Goal: Transaction & Acquisition: Purchase product/service

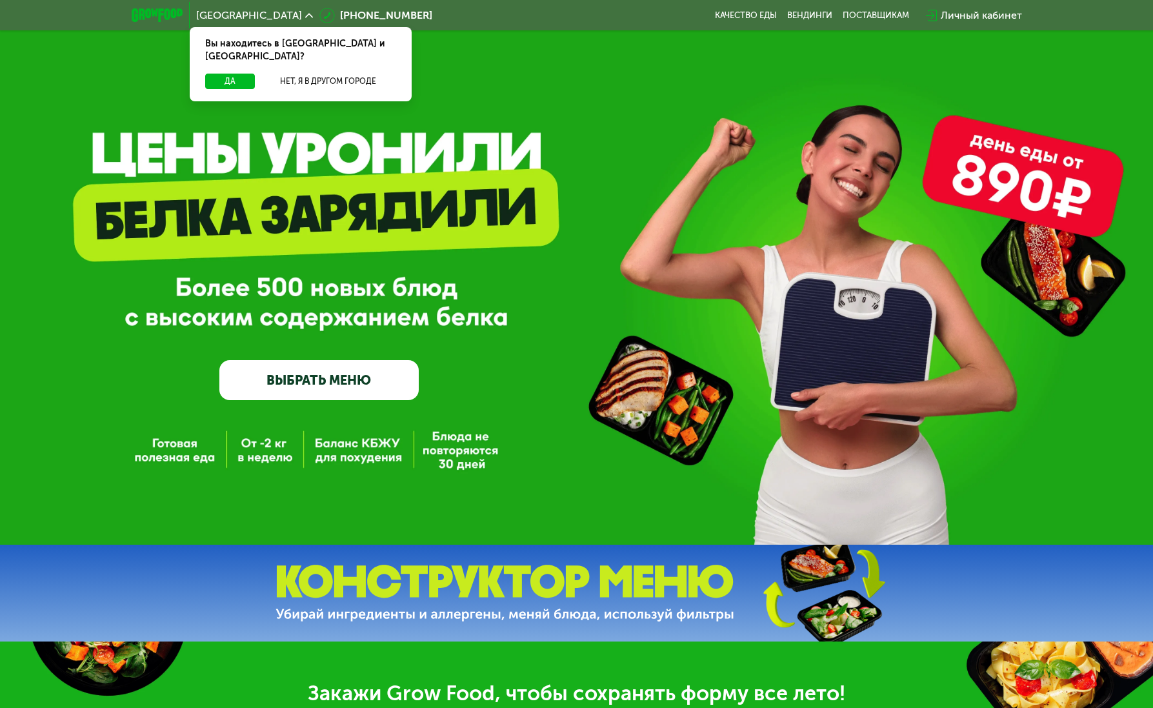
click at [313, 372] on link "ВЫБРАТЬ МЕНЮ" at bounding box center [318, 380] width 199 height 40
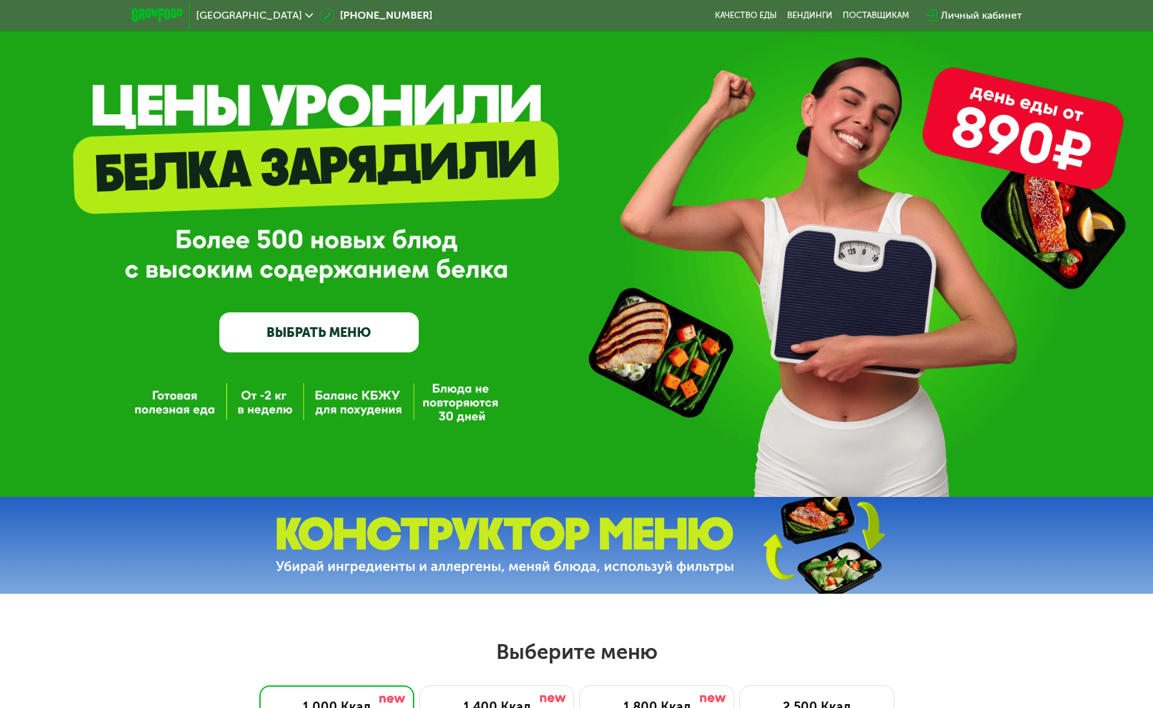
click at [311, 372] on div "GrowFood — доставка правильного питания ВЫБРАТЬ МЕНЮ" at bounding box center [576, 224] width 1153 height 545
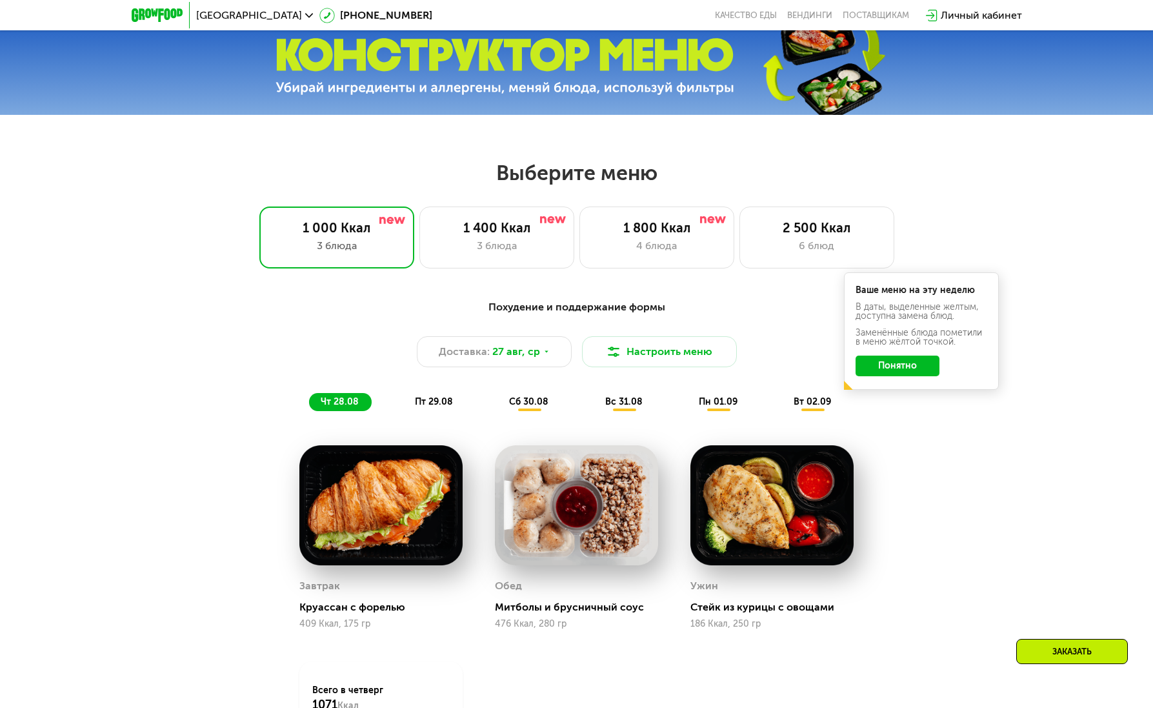
scroll to position [661, 0]
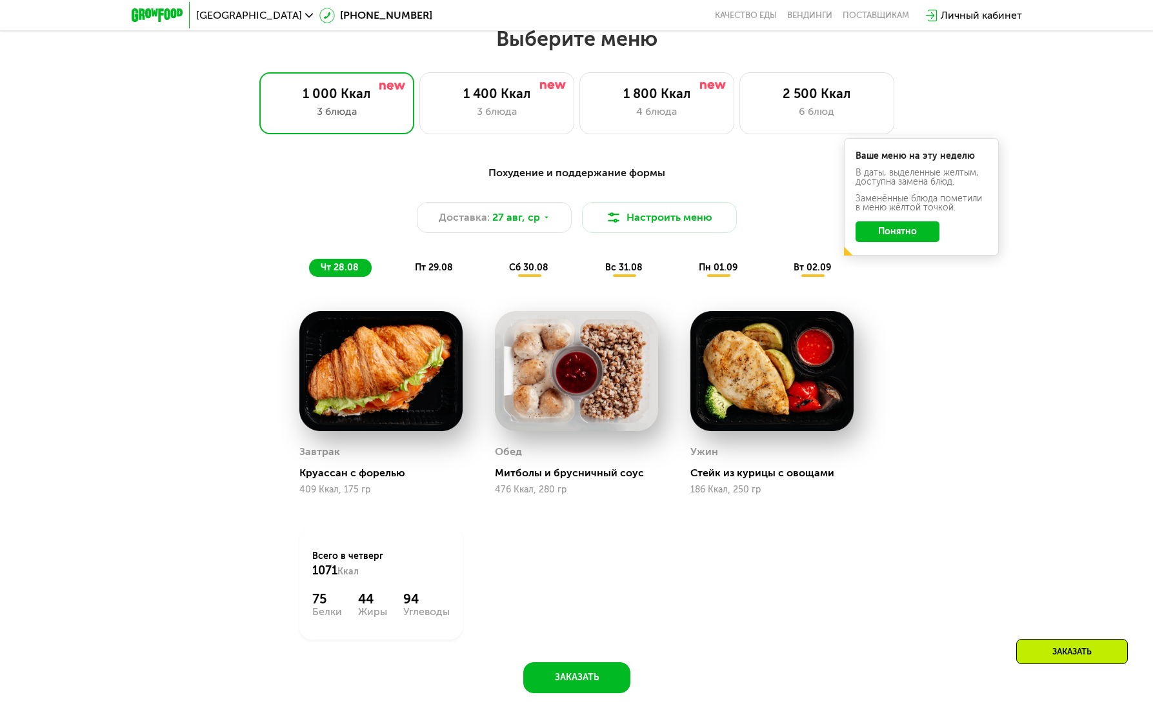
click at [429, 267] on span "пт 29.08" at bounding box center [434, 267] width 38 height 11
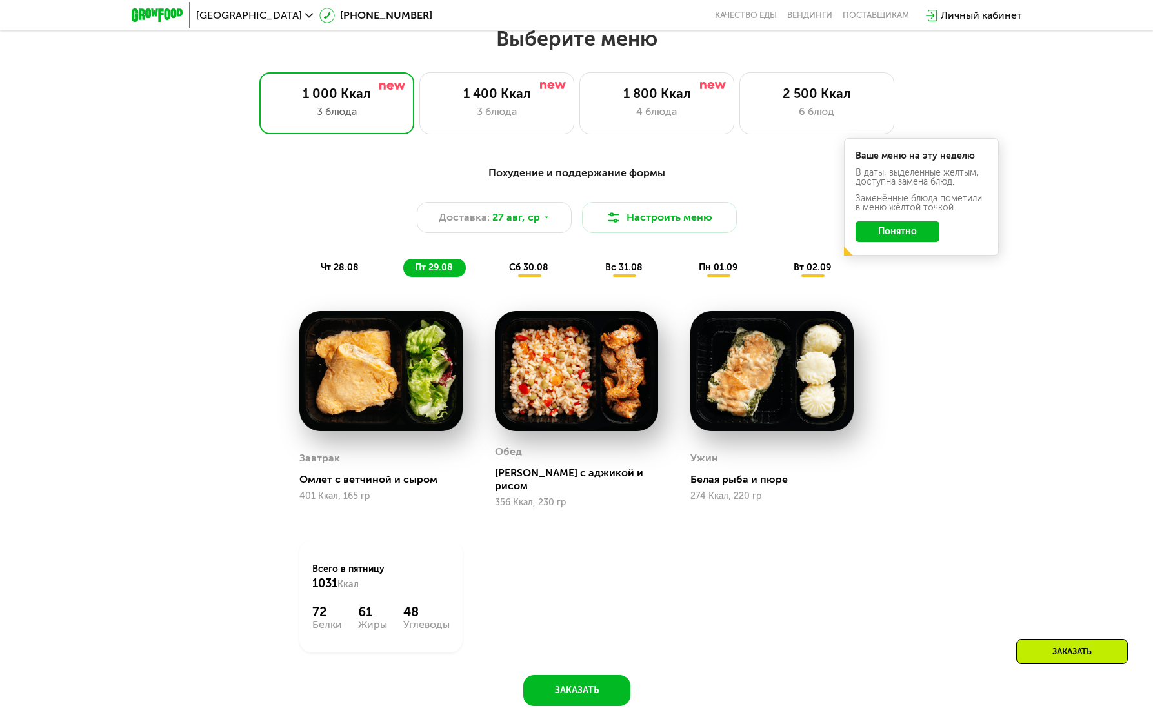
click at [594, 277] on div "сб 30.08" at bounding box center [625, 268] width 62 height 18
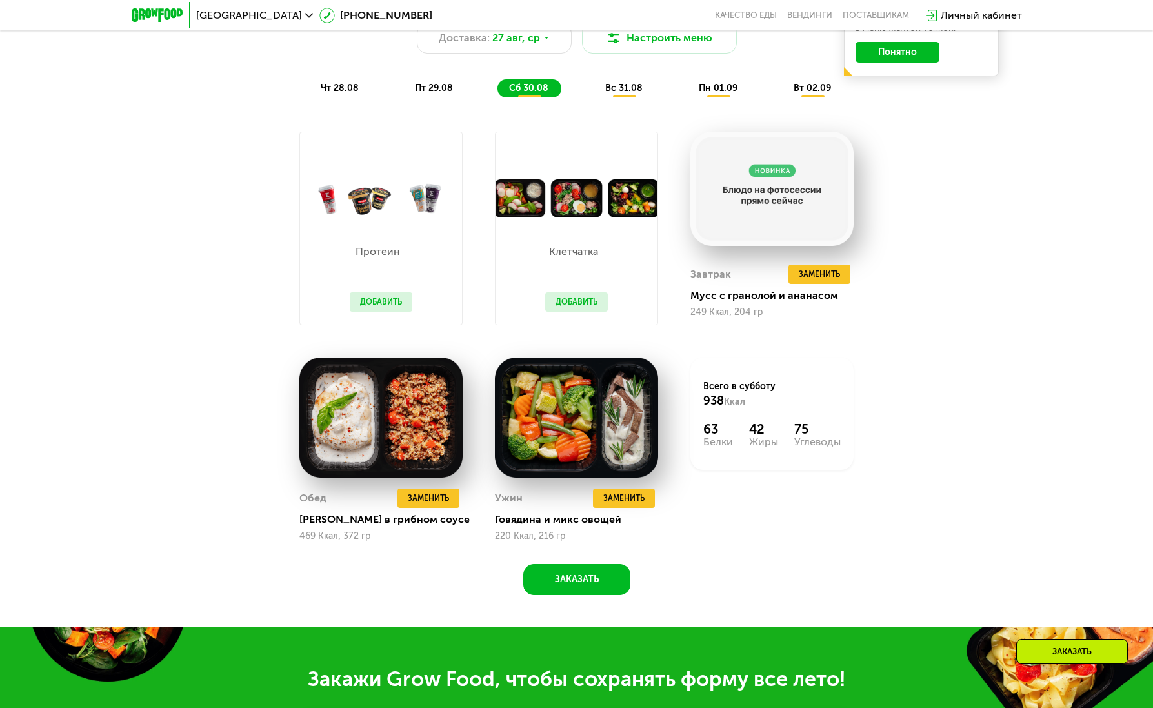
scroll to position [638, 0]
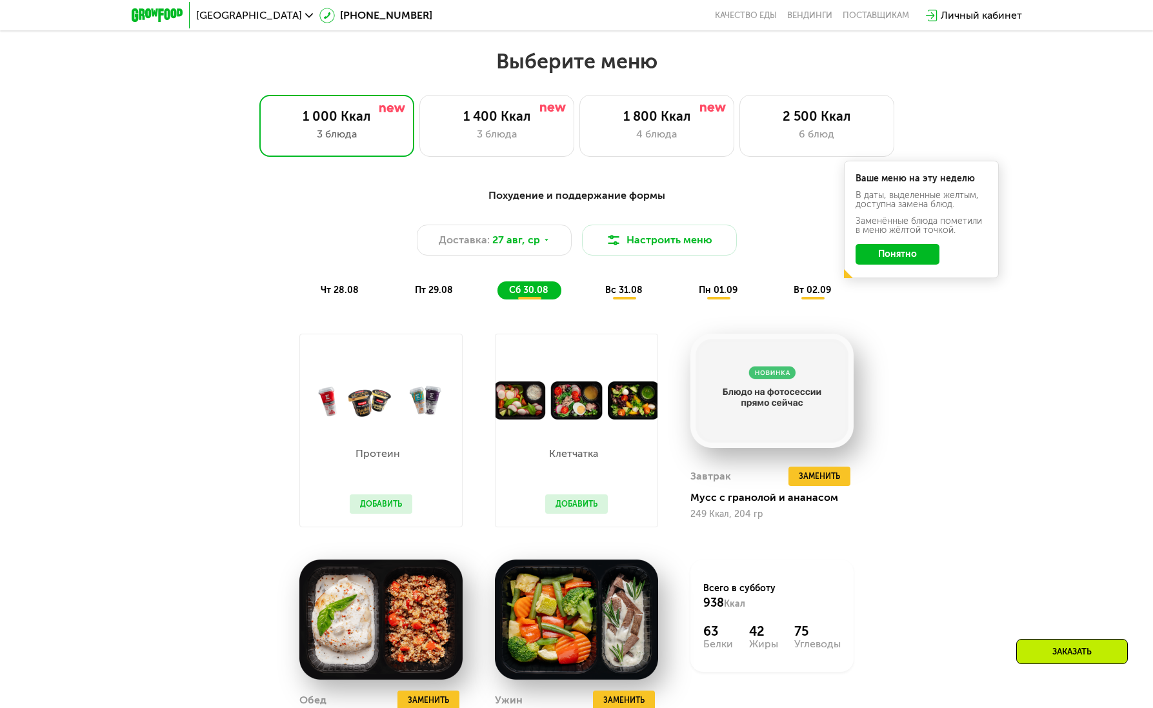
click at [617, 296] on span "вс 31.08" at bounding box center [623, 290] width 37 height 11
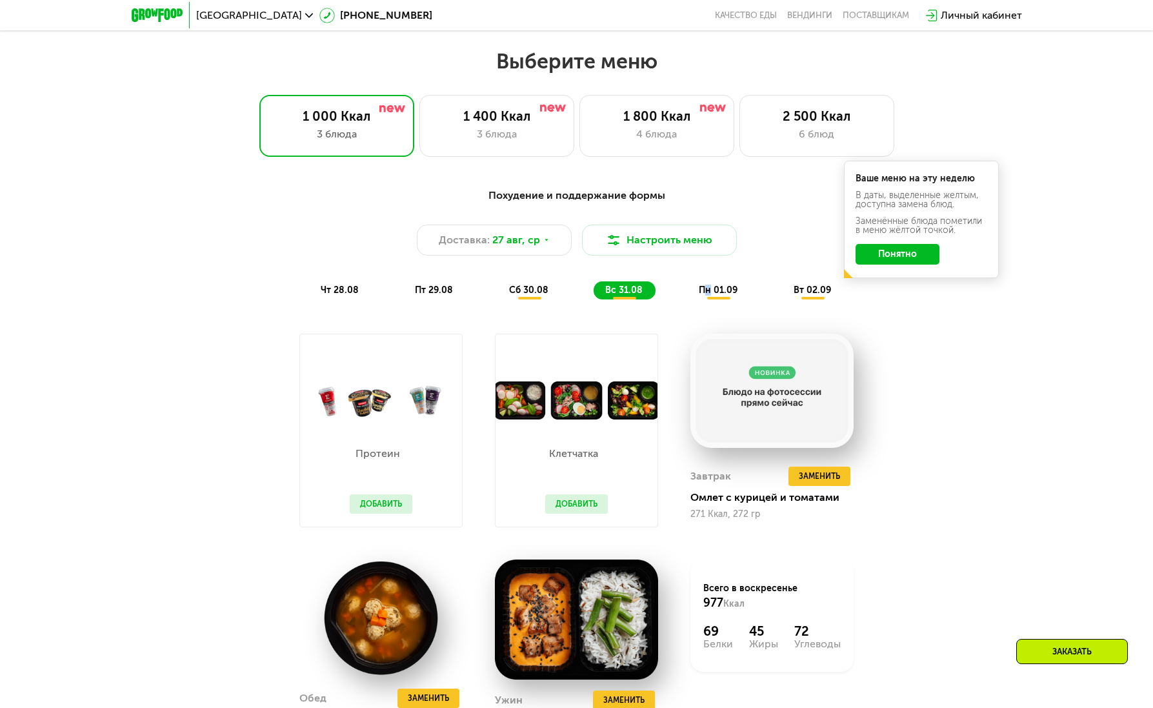
click at [709, 290] on span "пн 01.09" at bounding box center [718, 290] width 39 height 11
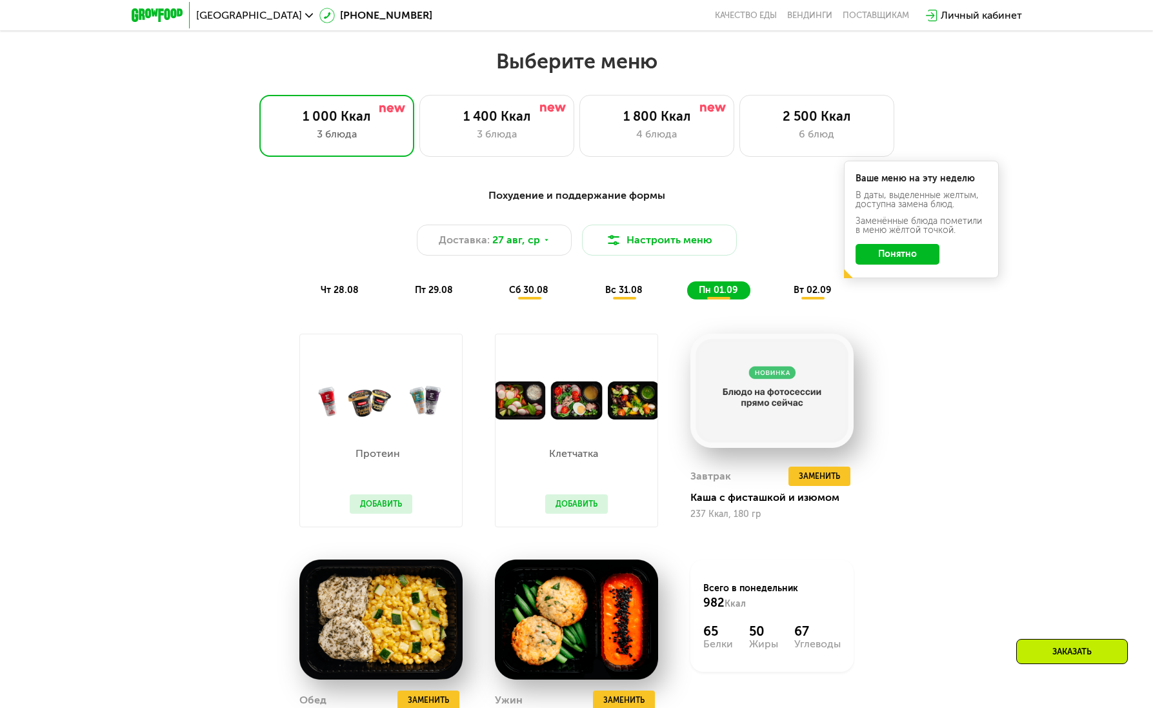
click at [497, 299] on div "пт 29.08" at bounding box center [529, 290] width 64 height 18
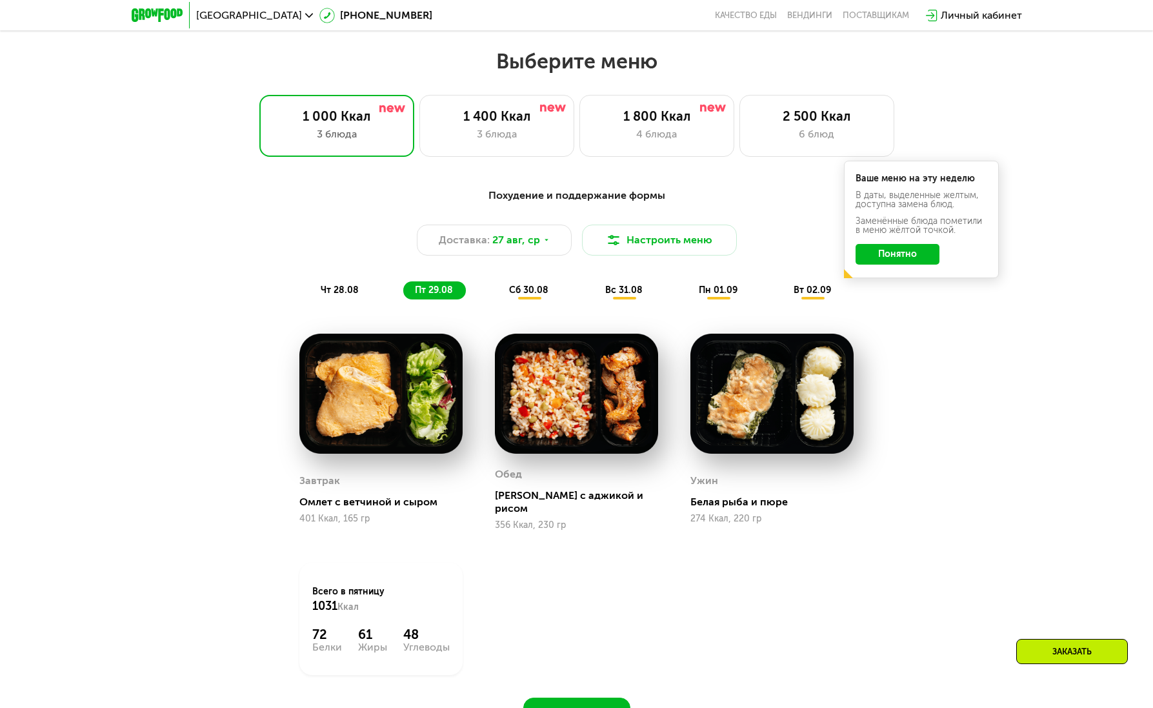
click at [403, 299] on div "чт 28.08" at bounding box center [434, 290] width 63 height 18
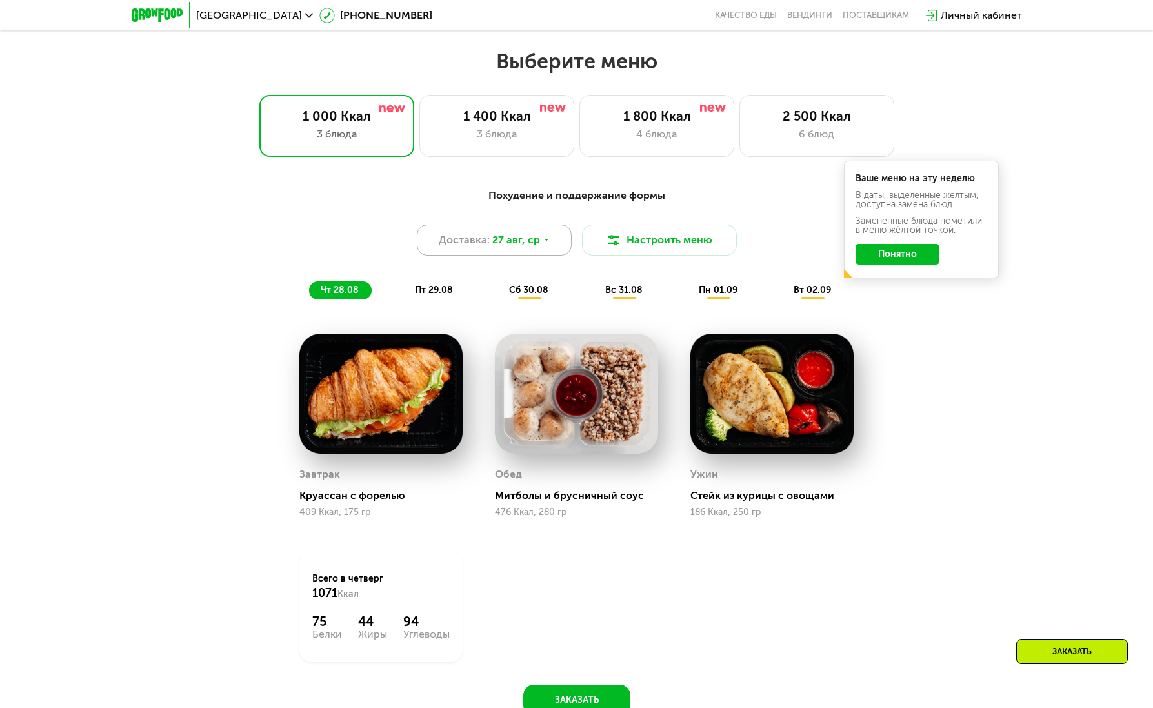
click at [544, 244] on icon at bounding box center [547, 240] width 8 height 8
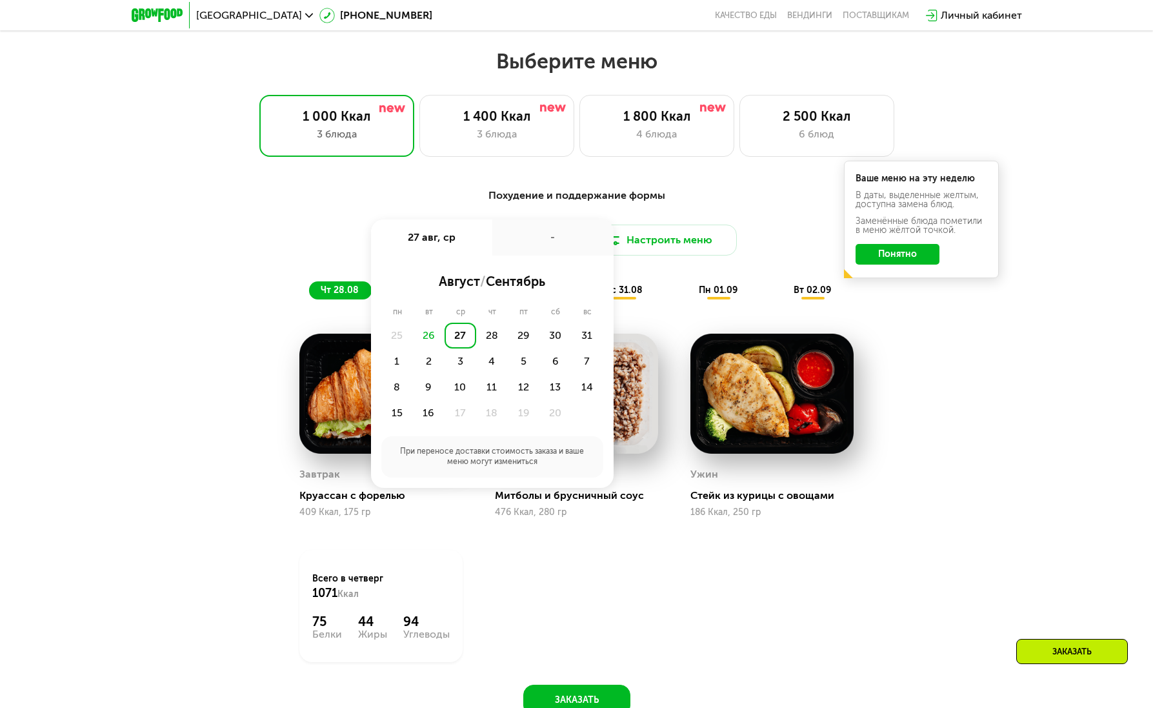
click at [743, 181] on div "Похудение и поддержание формы Доставка: [DATE] авг, ср - август / сентябрь пн в…" at bounding box center [576, 459] width 1153 height 578
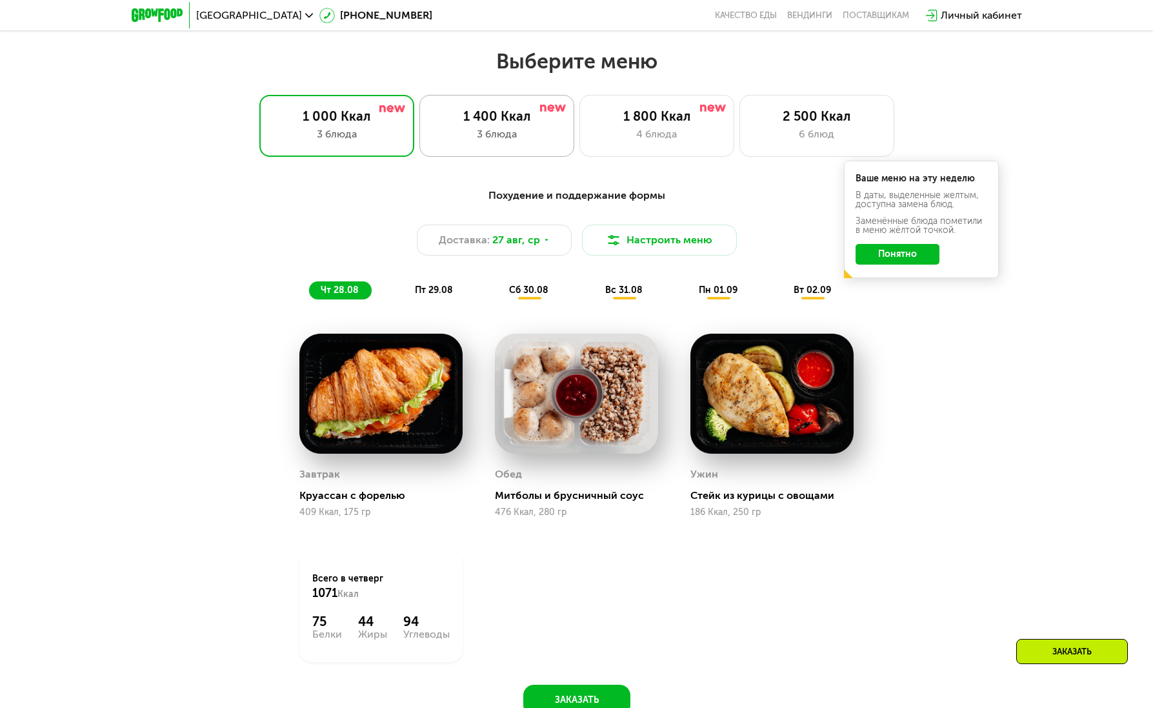
click at [521, 130] on div "3 блюда" at bounding box center [497, 133] width 128 height 15
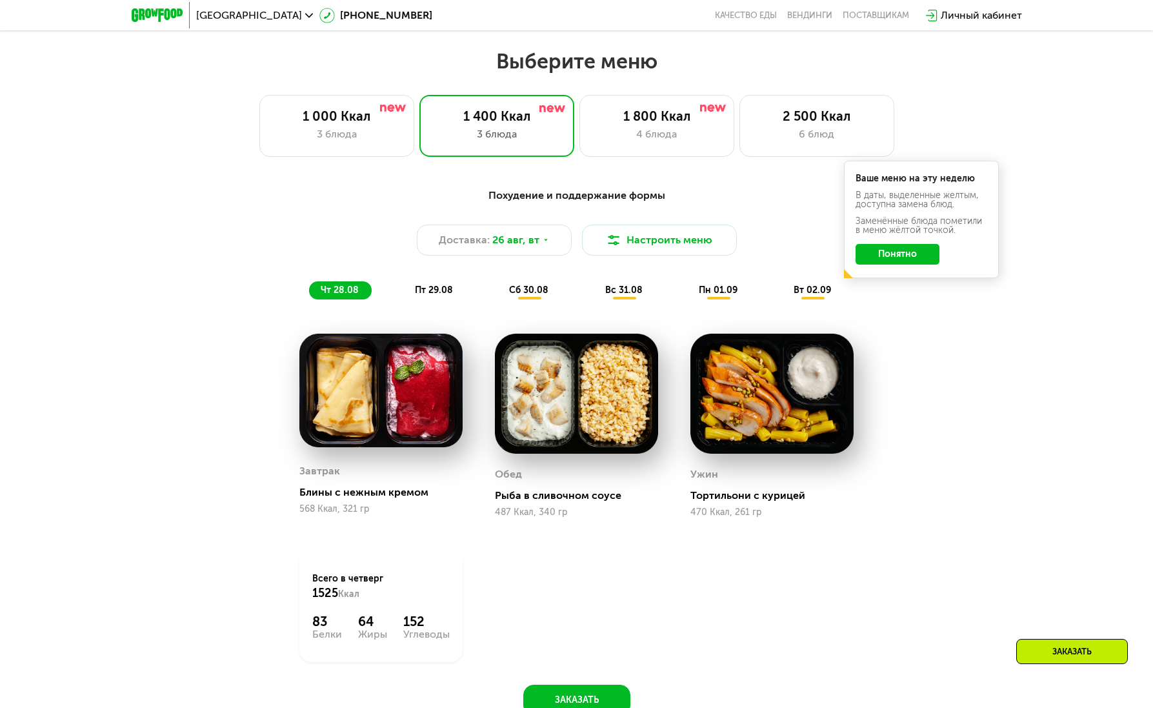
click at [911, 263] on button "Понятно" at bounding box center [898, 254] width 84 height 21
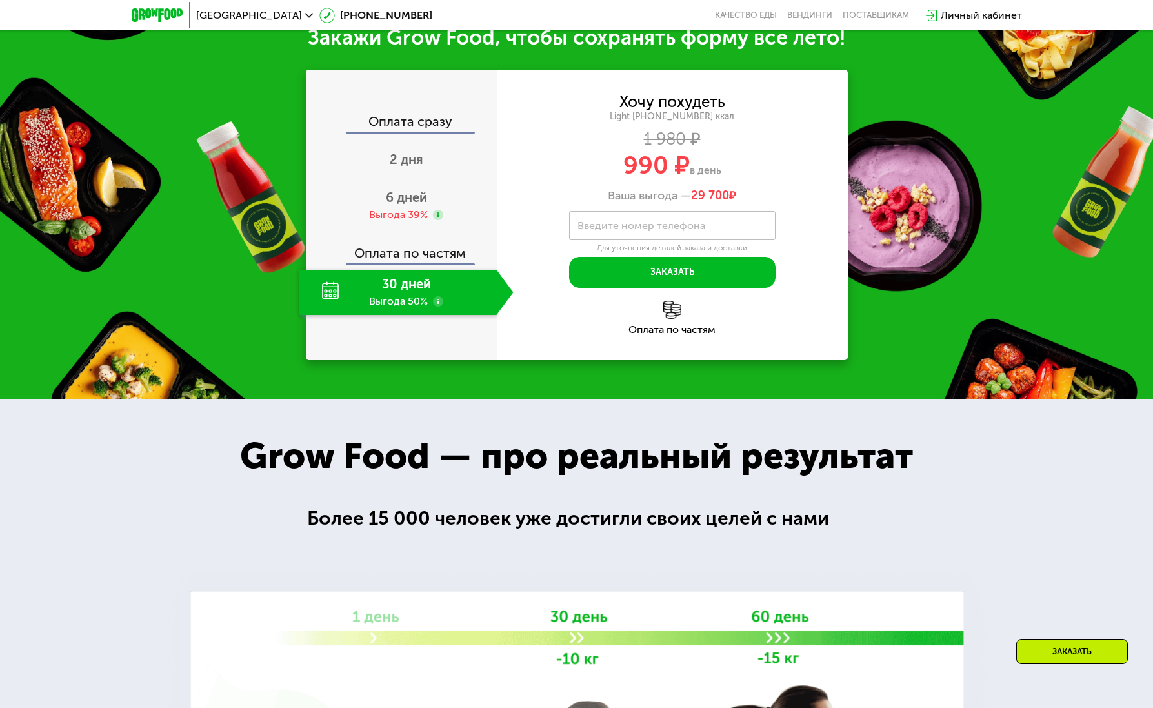
scroll to position [1307, 0]
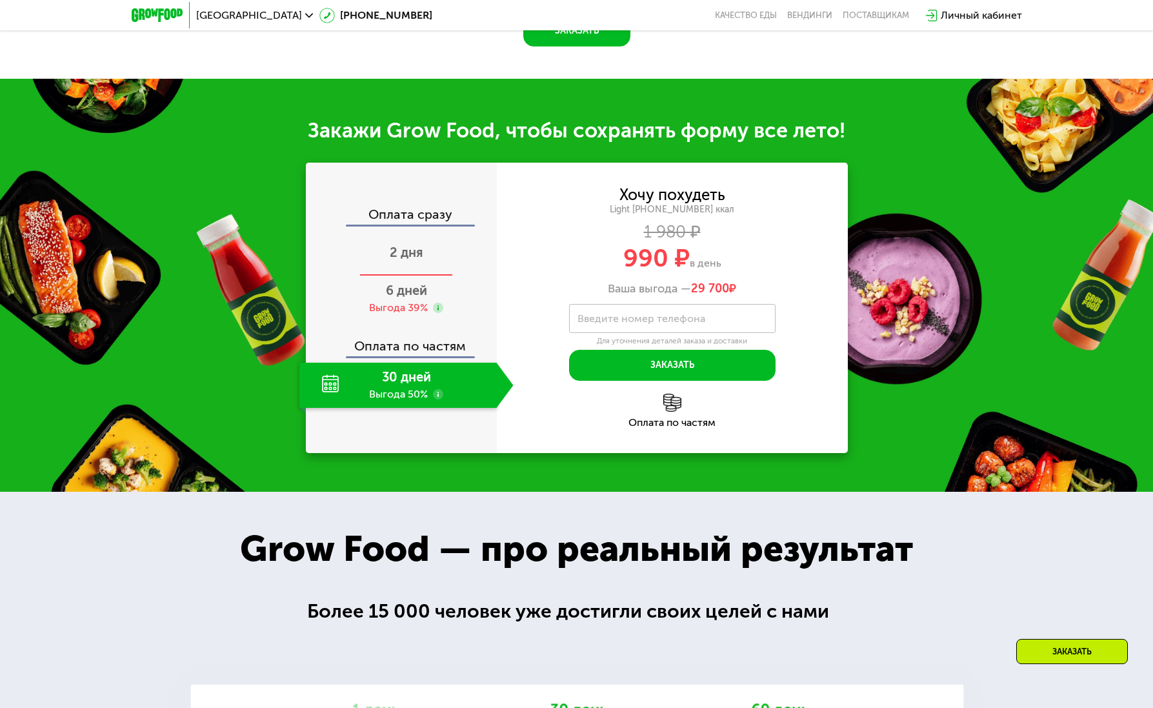
click at [436, 258] on div "2 дня" at bounding box center [406, 253] width 214 height 45
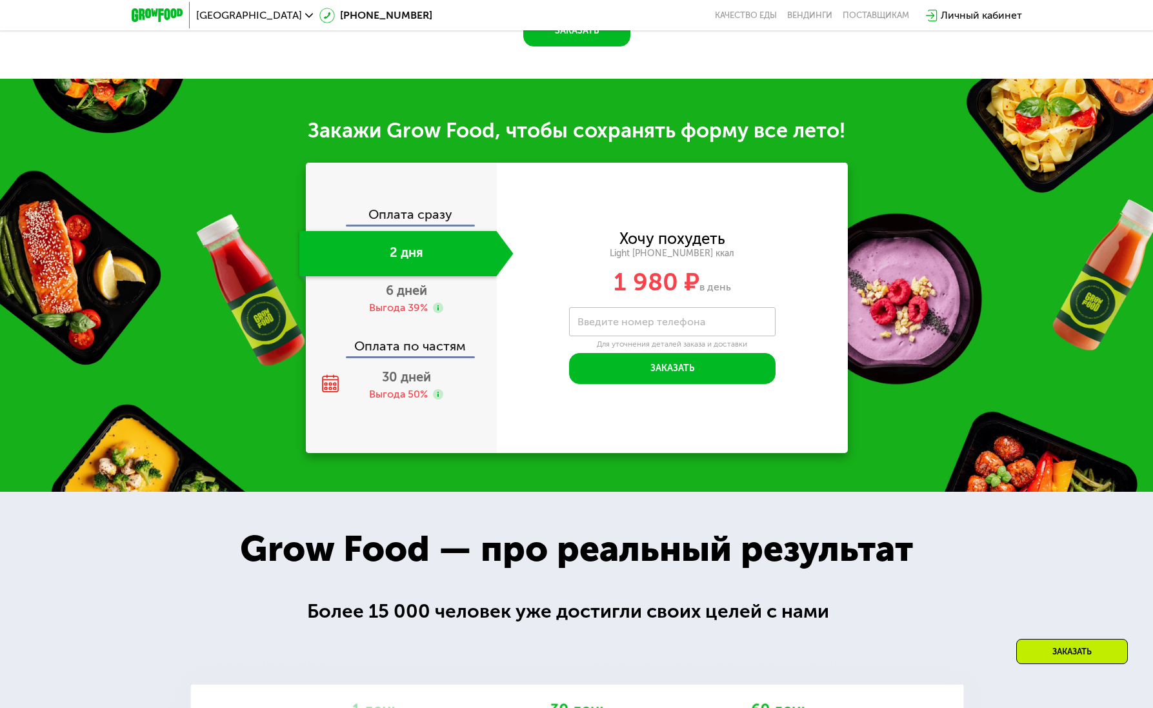
click at [418, 201] on div "Оплата сразу 2 дня 6 дней Выгода 39% Оплата по частям 30 дней Выгода 50%" at bounding box center [401, 308] width 191 height 290
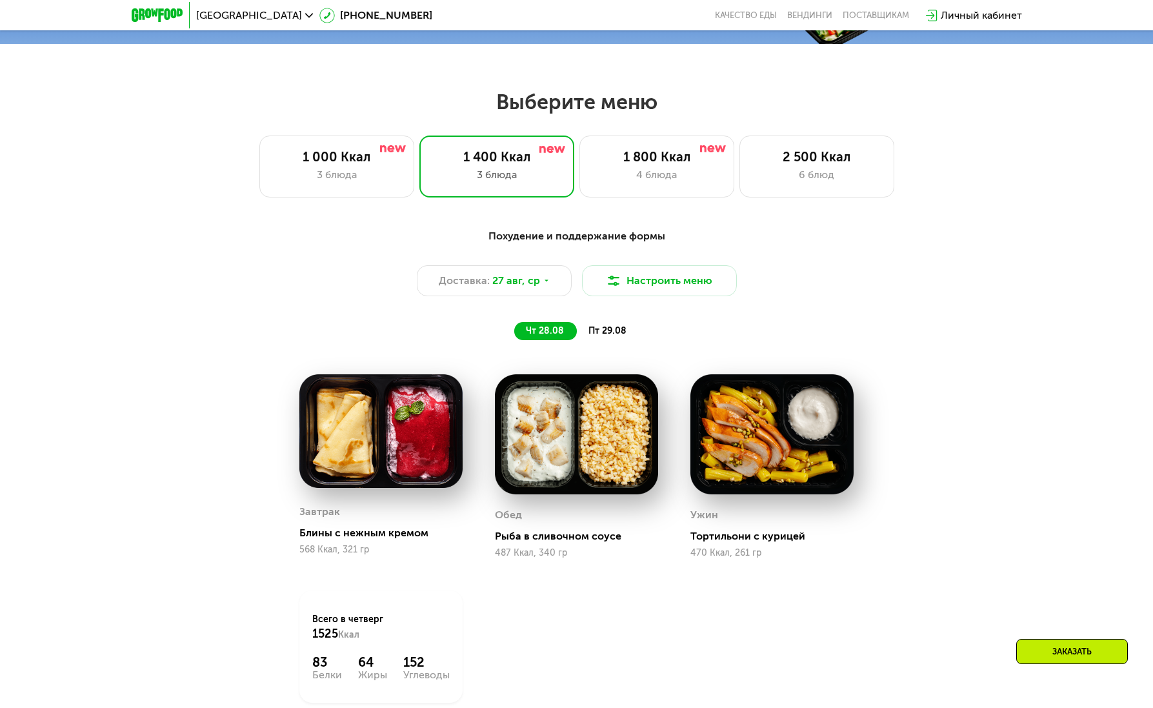
scroll to position [496, 0]
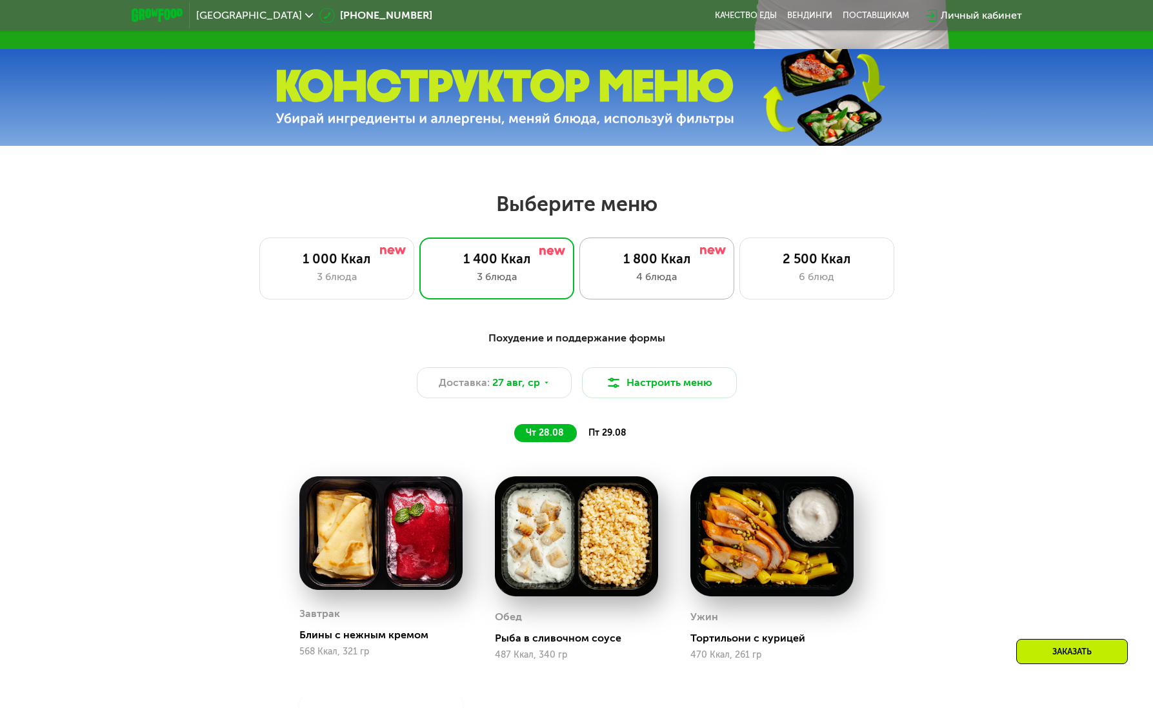
click at [640, 265] on div "1 800 Ккал" at bounding box center [657, 258] width 128 height 15
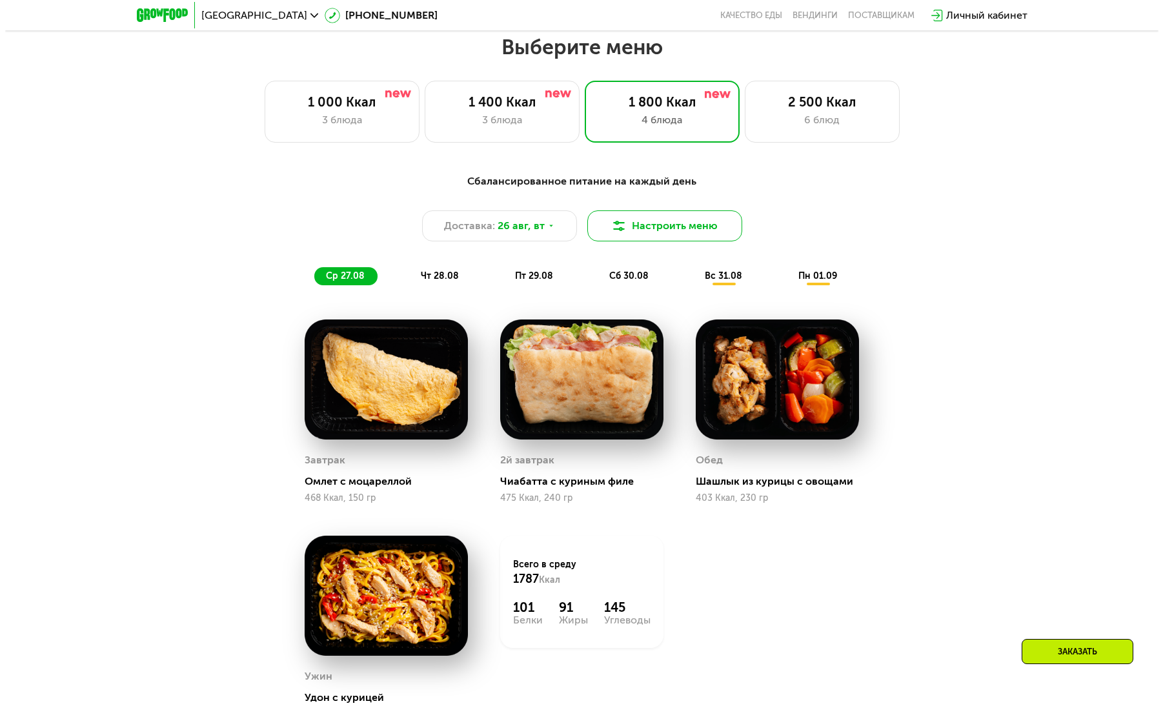
scroll to position [380, 0]
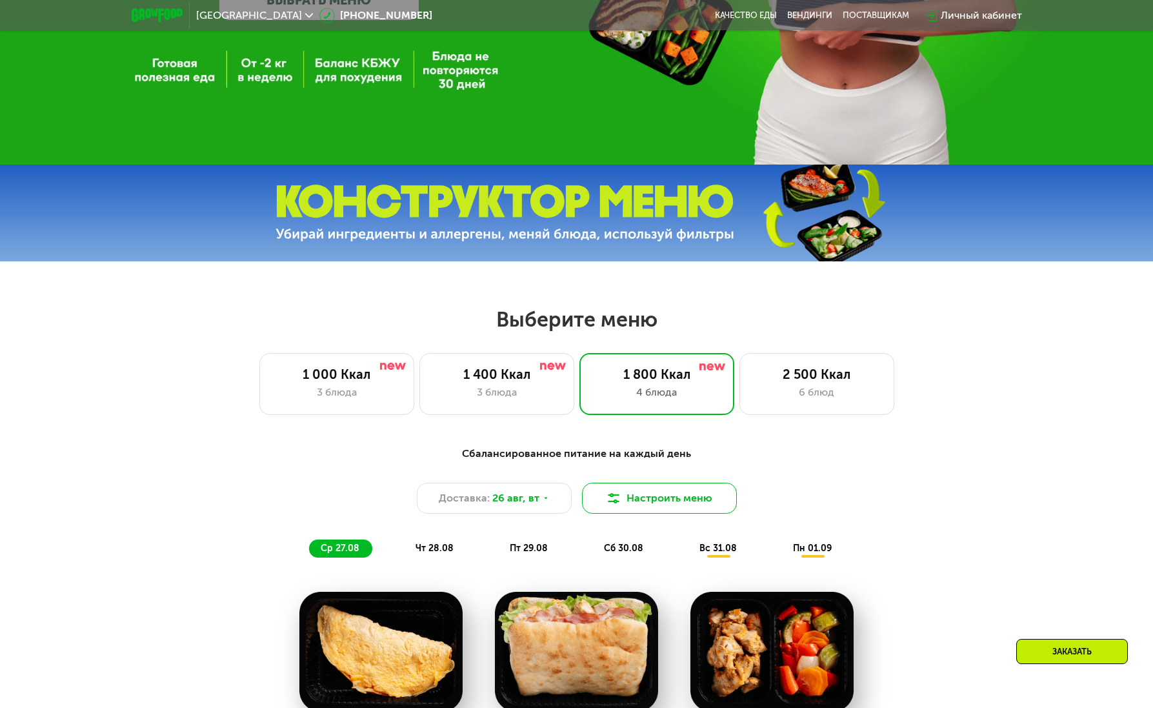
click at [642, 507] on button "Настроить меню" at bounding box center [659, 498] width 155 height 31
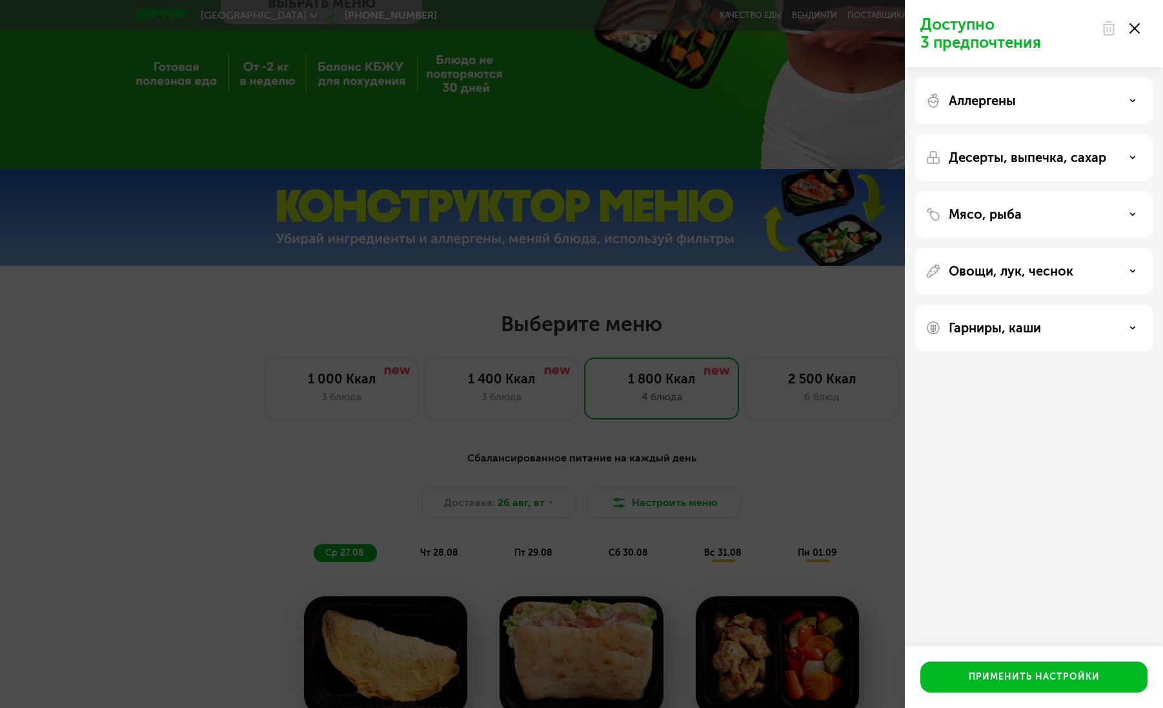
click at [930, 134] on div "Аллергены" at bounding box center [1033, 157] width 237 height 46
click at [992, 108] on p "Аллергены" at bounding box center [982, 100] width 67 height 15
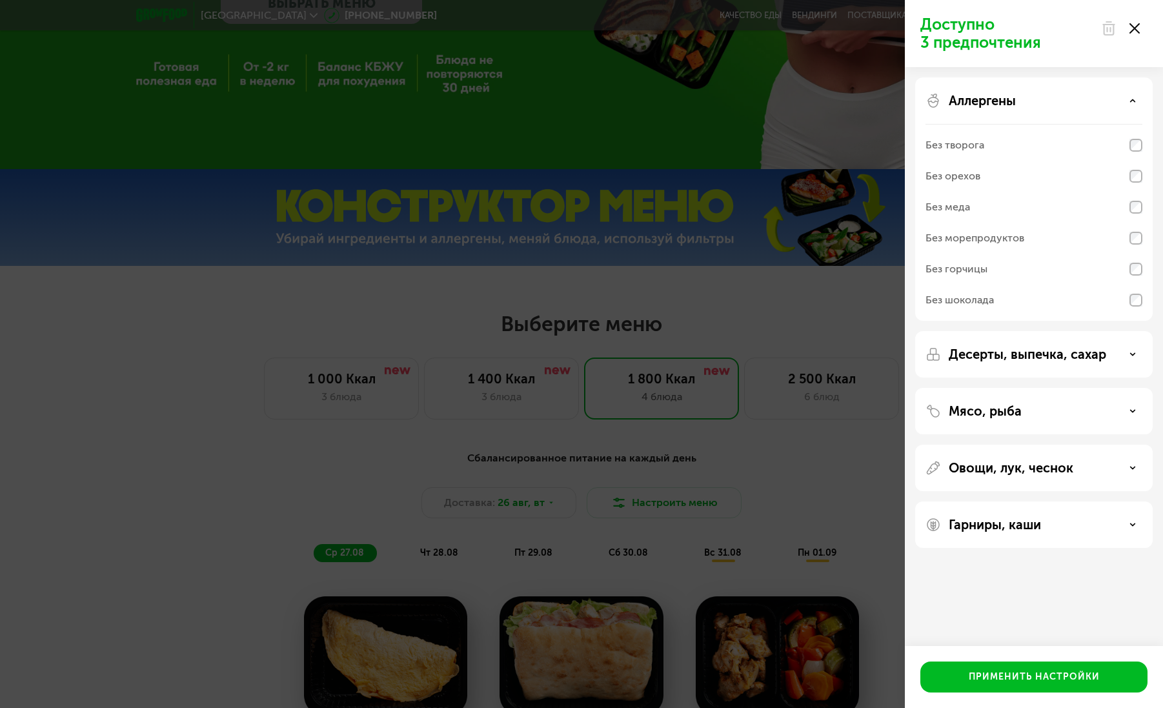
click at [1014, 360] on p "Десерты, выпечка, сахар" at bounding box center [1027, 353] width 157 height 15
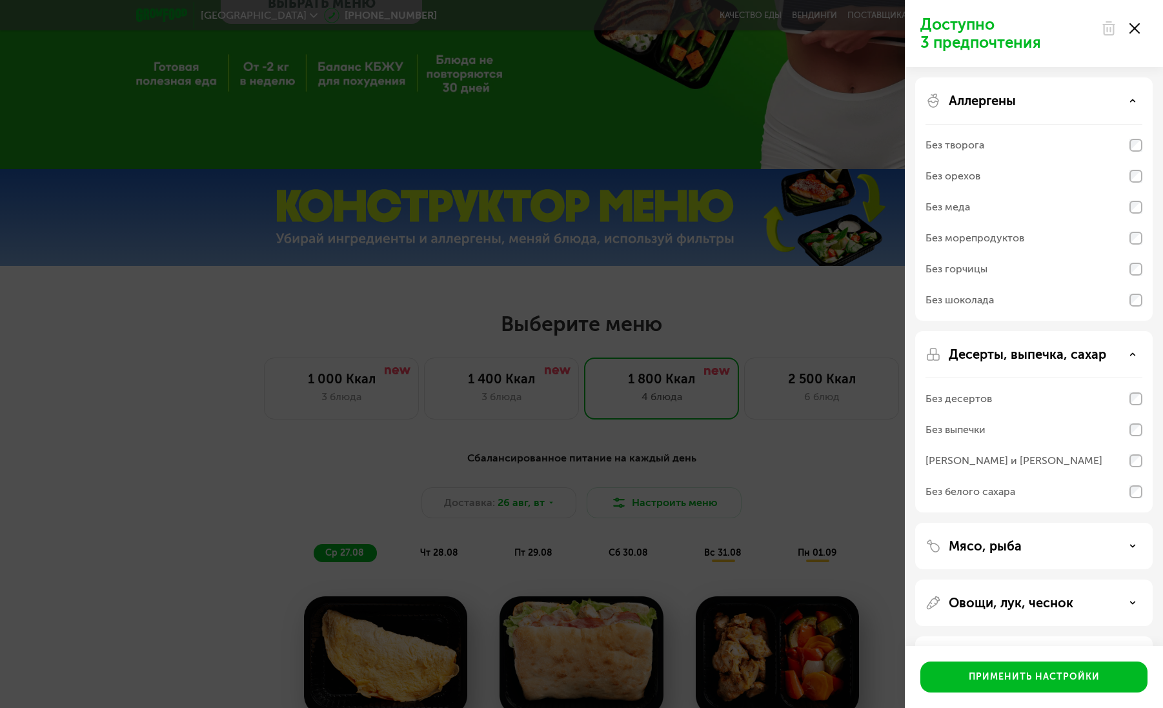
scroll to position [50, 0]
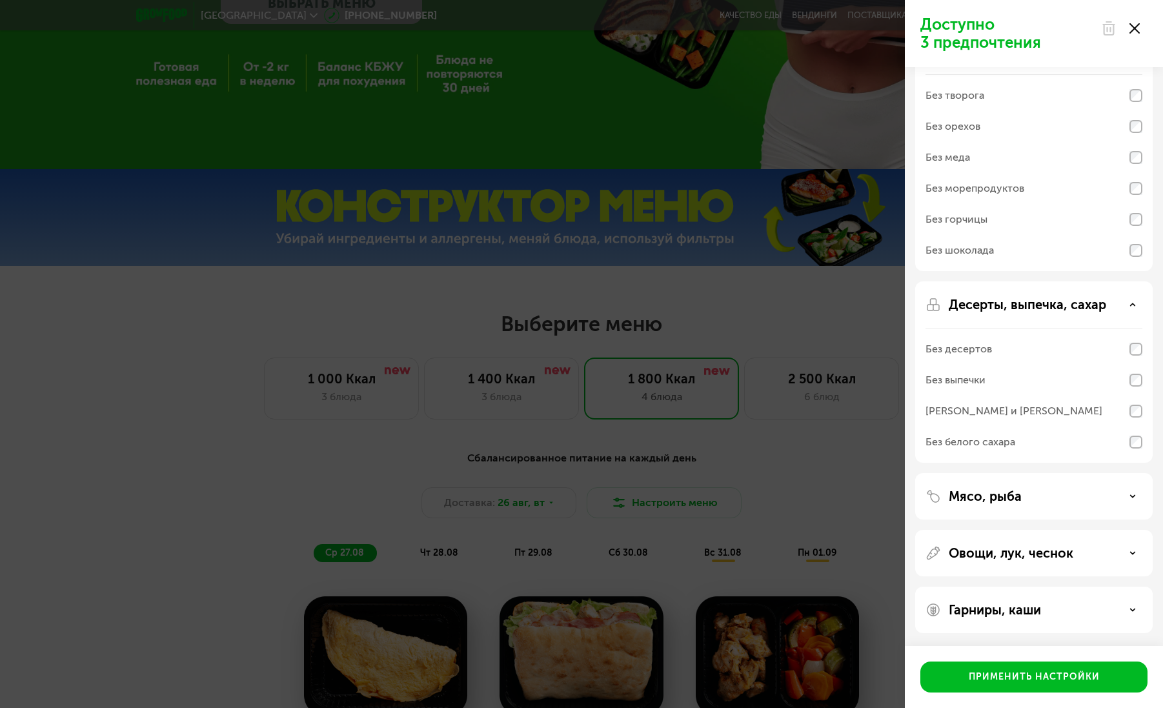
click at [1003, 490] on p "Мясо, рыба" at bounding box center [985, 495] width 73 height 15
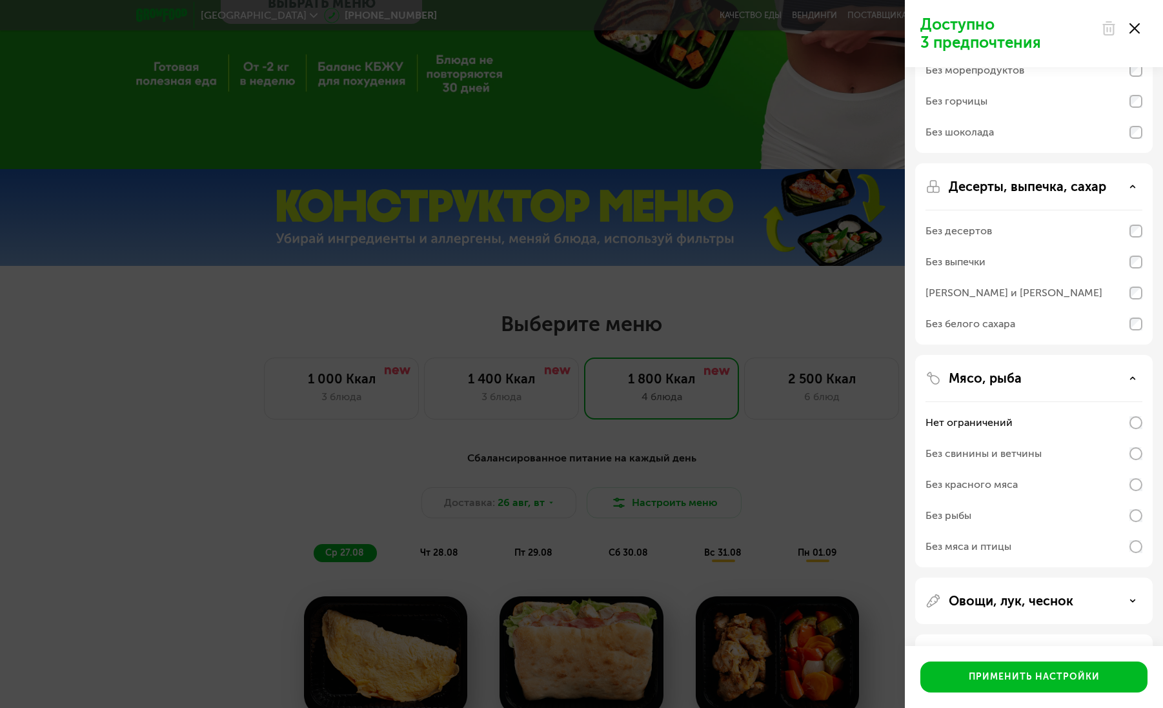
scroll to position [216, 0]
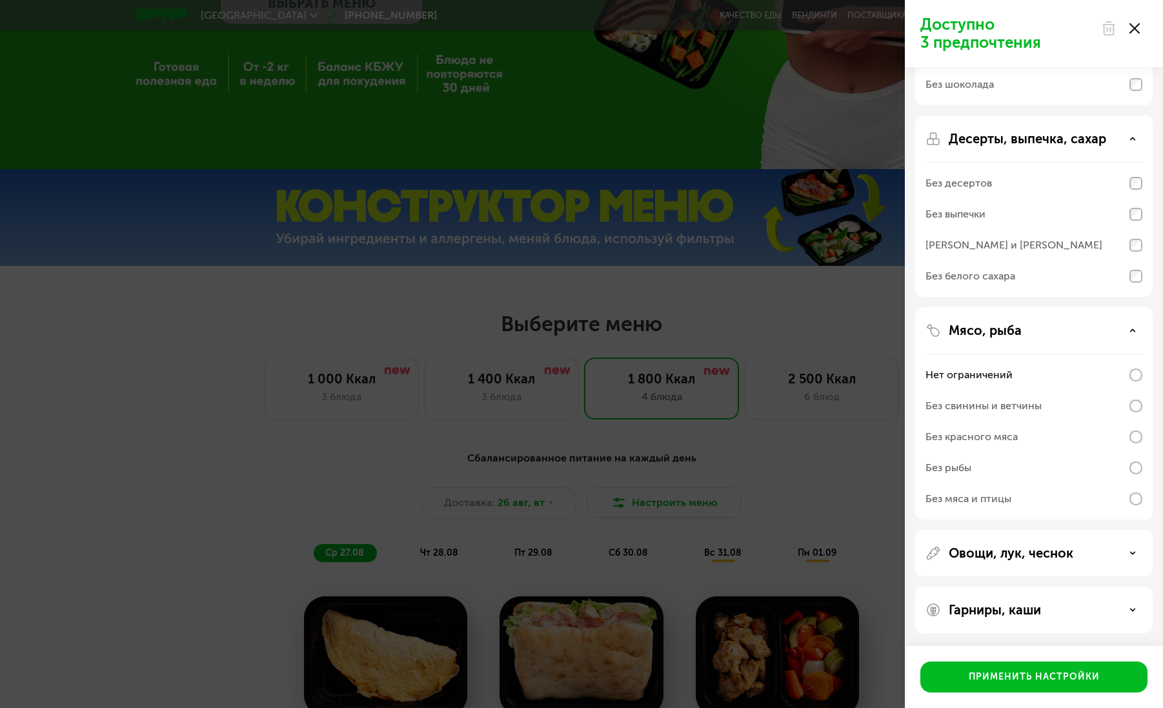
click at [1014, 587] on div "Овощи, лук, чеснок" at bounding box center [1033, 610] width 237 height 46
click at [987, 587] on div "Овощи, лук, чеснок" at bounding box center [1033, 610] width 237 height 46
click at [1006, 551] on p "Овощи, лук, чеснок" at bounding box center [1011, 552] width 125 height 15
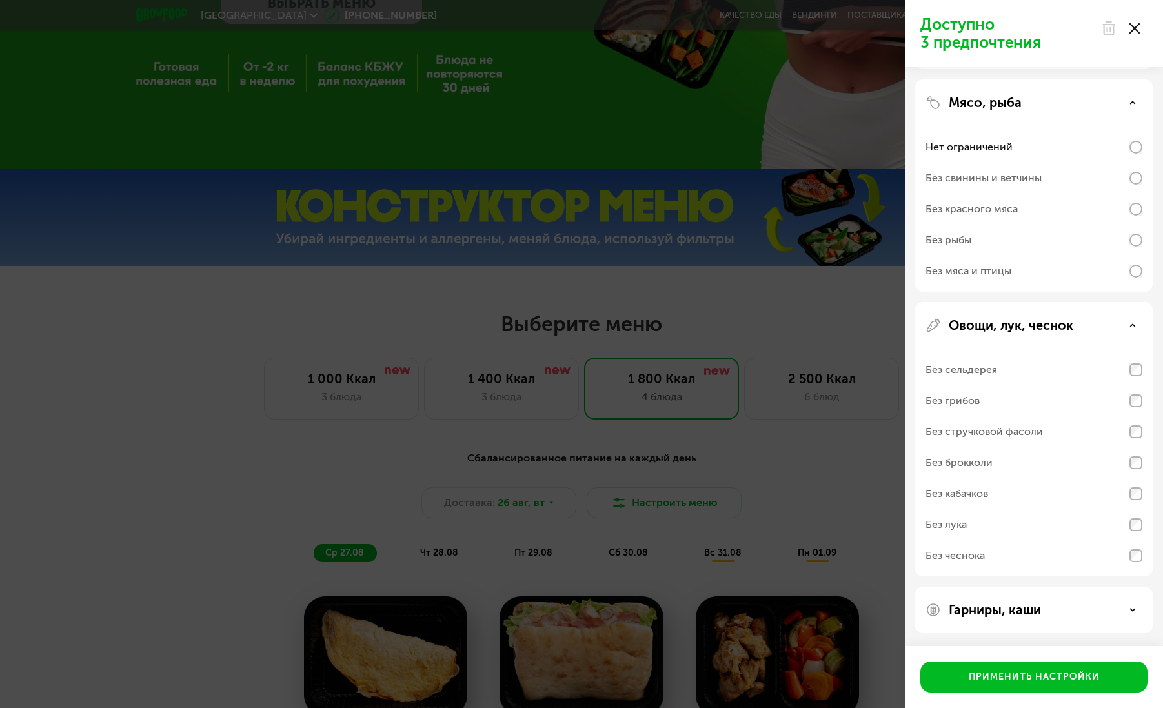
click at [1006, 610] on p "Гарниры, каши" at bounding box center [995, 609] width 92 height 15
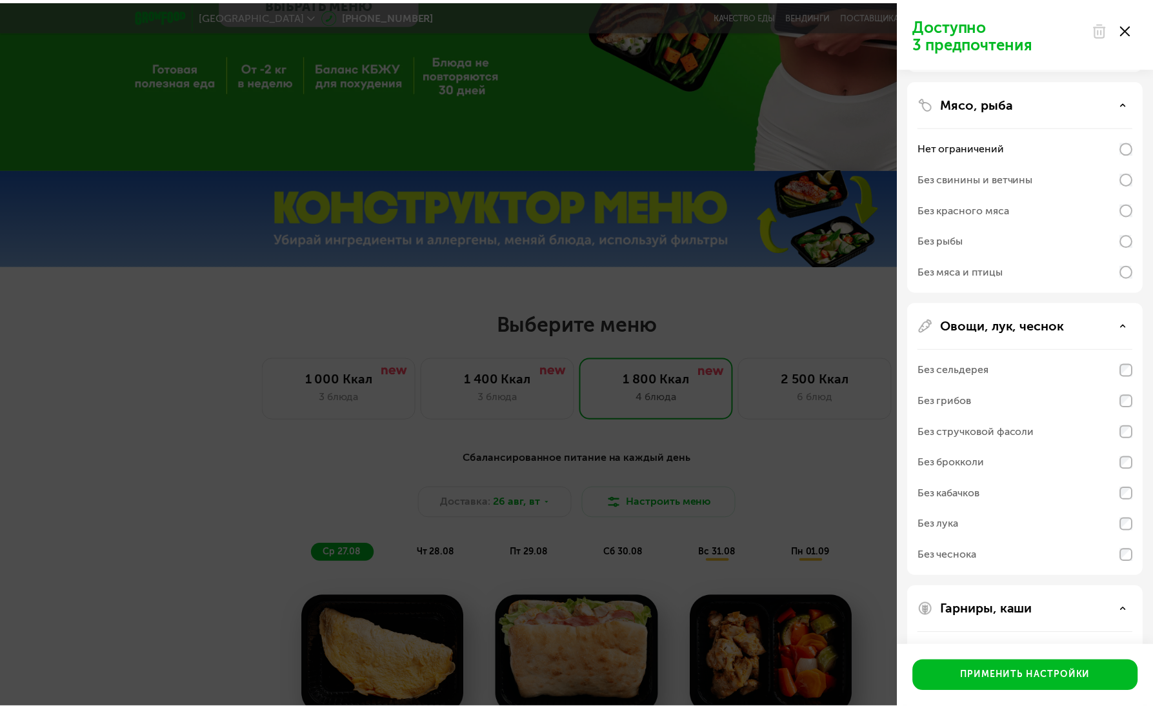
scroll to position [609, 0]
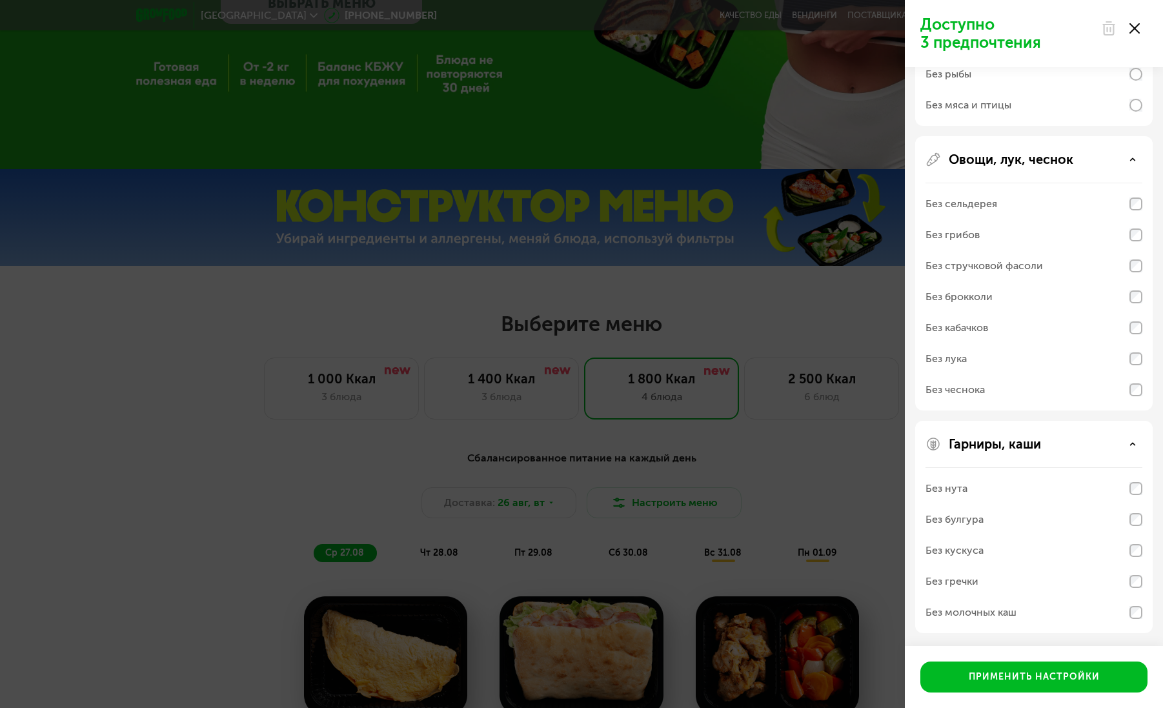
click at [616, 528] on div "Доступно 3 предпочтения Аллергены Без творога Без орехов Без меда Без морепроду…" at bounding box center [581, 354] width 1163 height 708
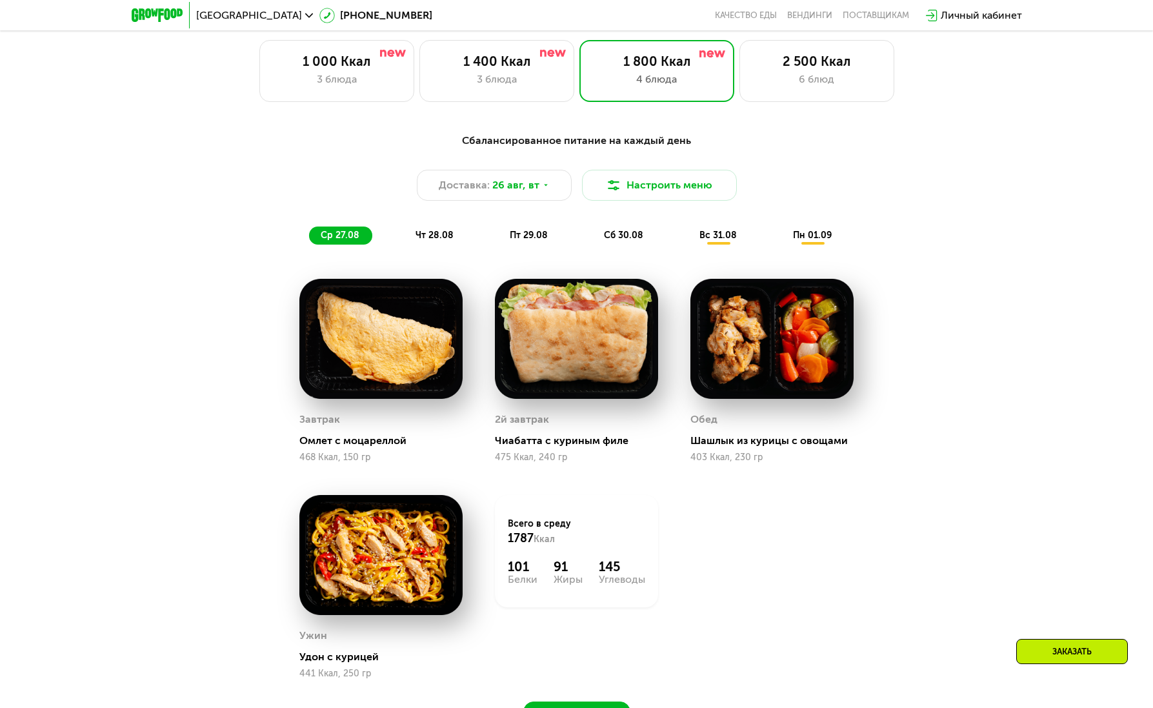
scroll to position [699, 0]
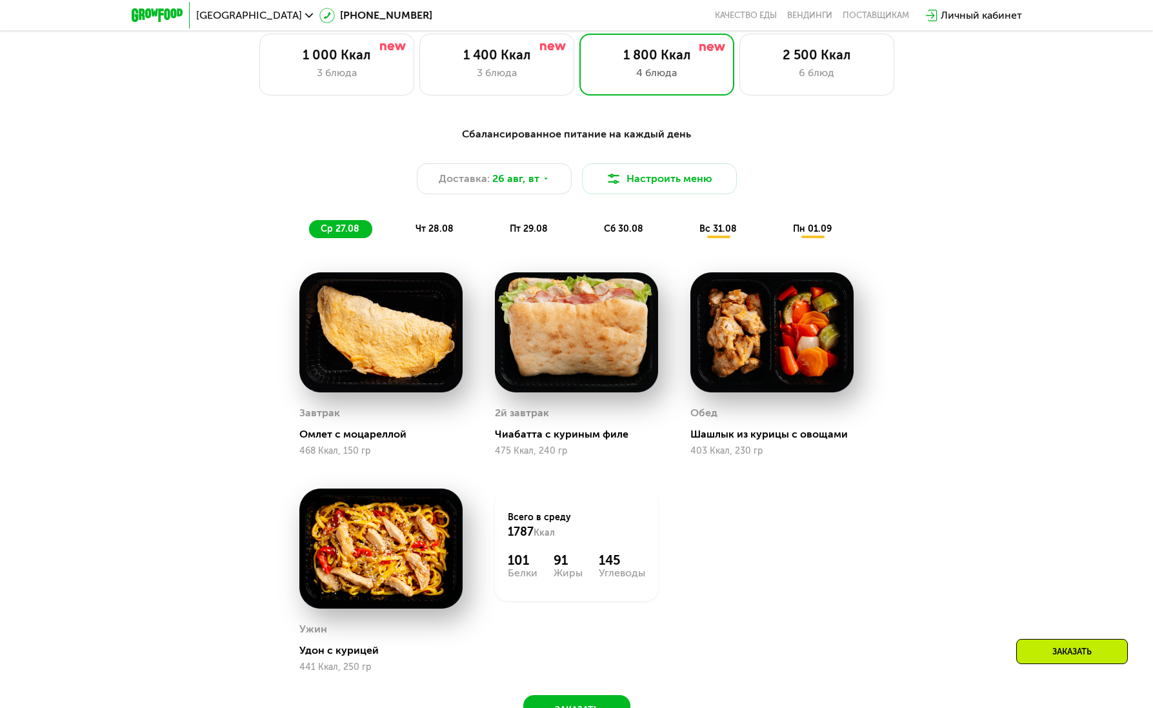
click at [498, 228] on div "чт 28.08" at bounding box center [529, 229] width 63 height 18
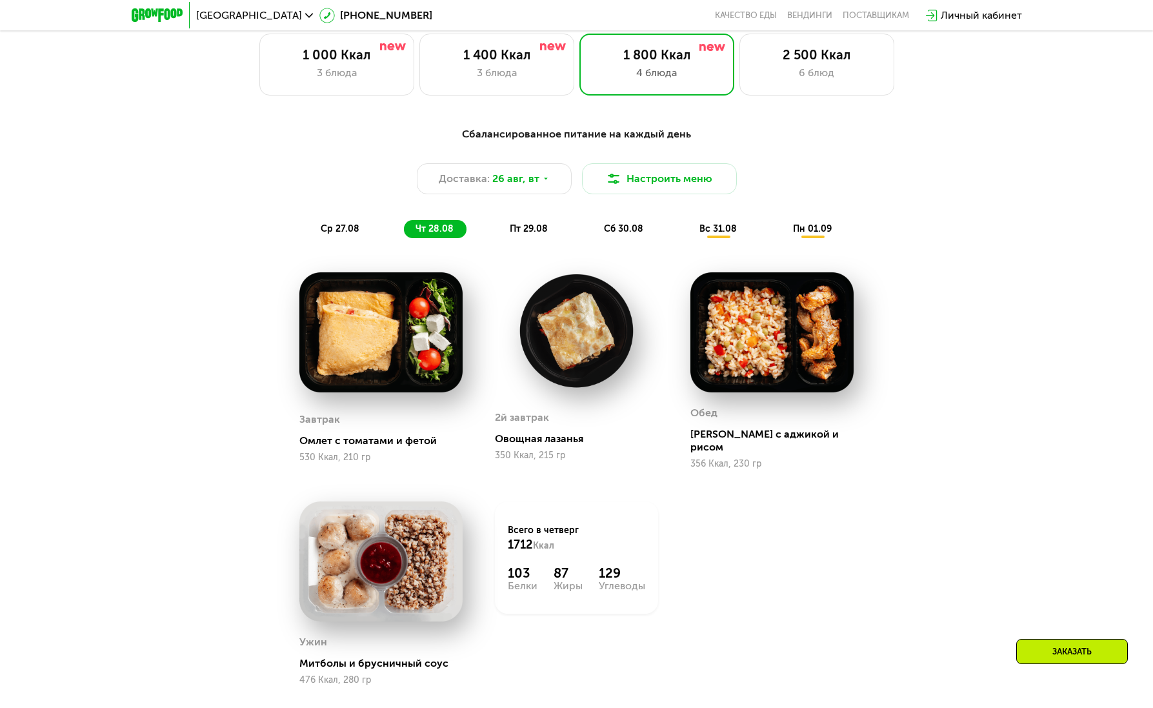
click at [592, 224] on div "пт 29.08" at bounding box center [624, 229] width 64 height 18
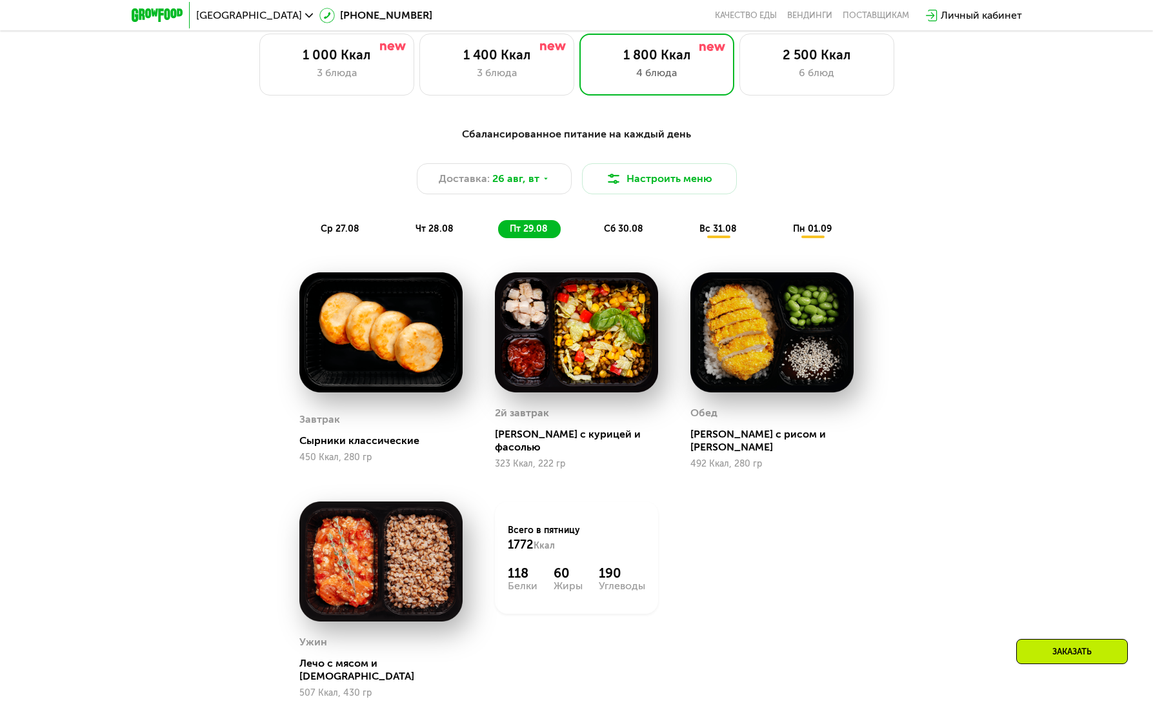
click at [628, 219] on div "Сбалансированное питание на каждый день Доставка: [DATE] Настроить меню ср 27.0…" at bounding box center [577, 182] width 764 height 112
click at [634, 234] on span "сб 30.08" at bounding box center [623, 228] width 39 height 11
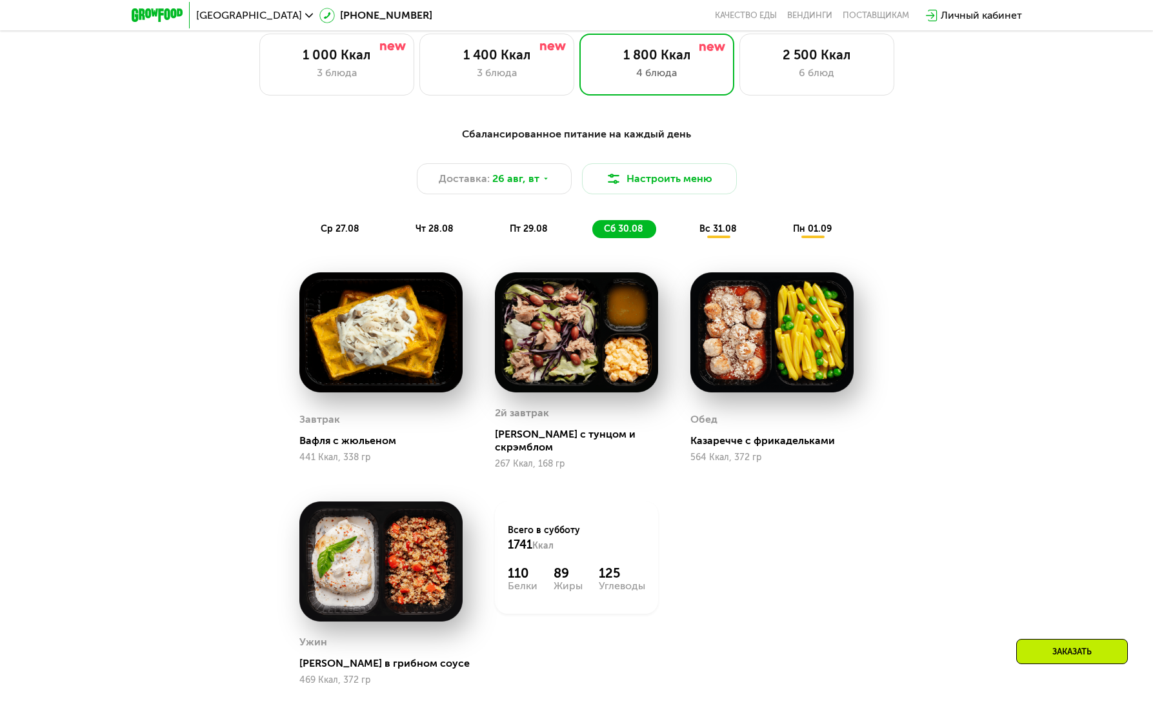
click at [719, 234] on span "вс 31.08" at bounding box center [717, 228] width 37 height 11
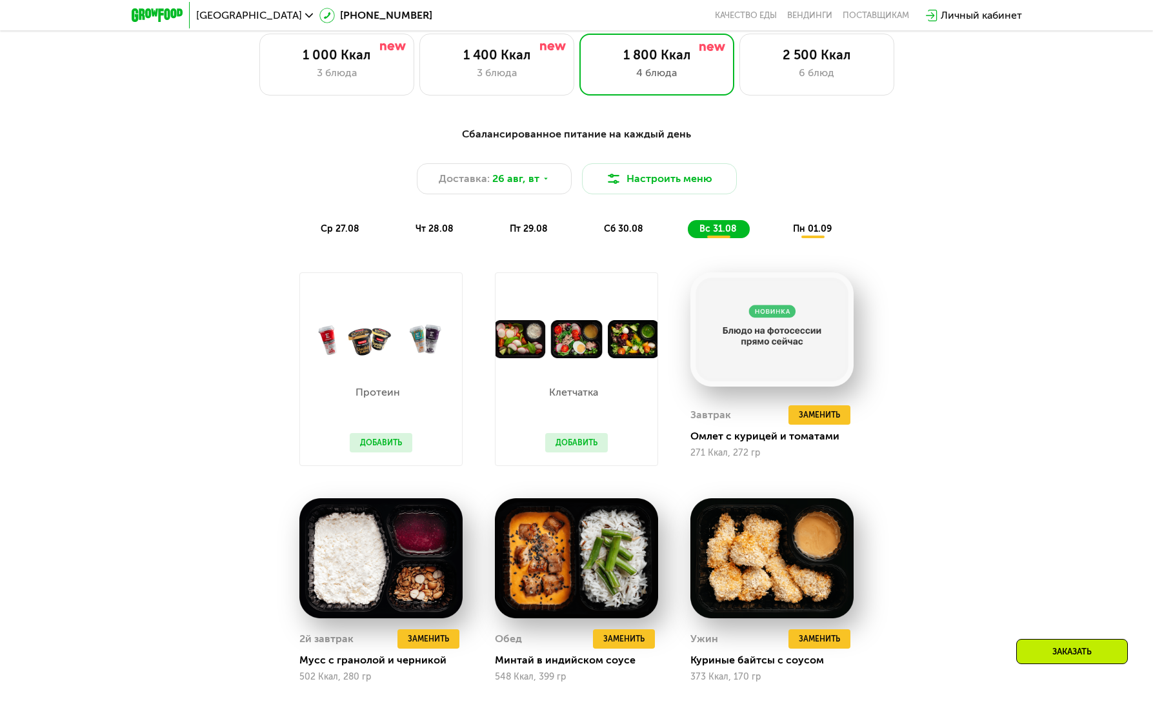
click at [805, 234] on span "пн 01.09" at bounding box center [812, 228] width 39 height 11
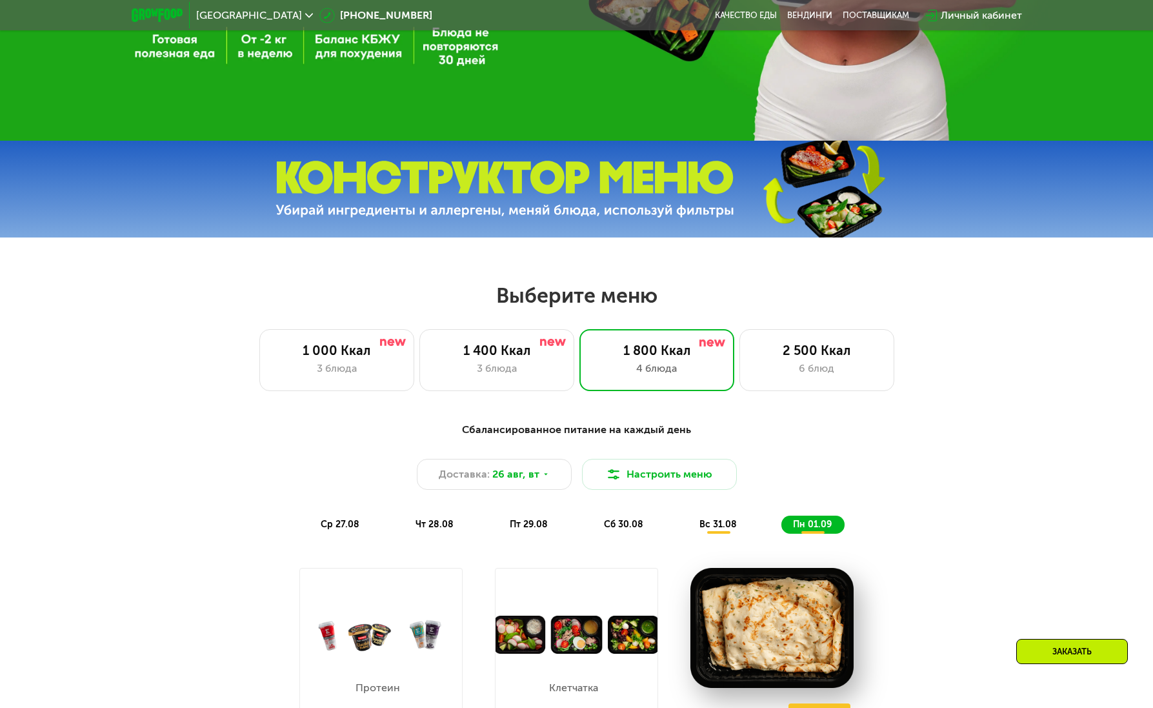
scroll to position [410, 0]
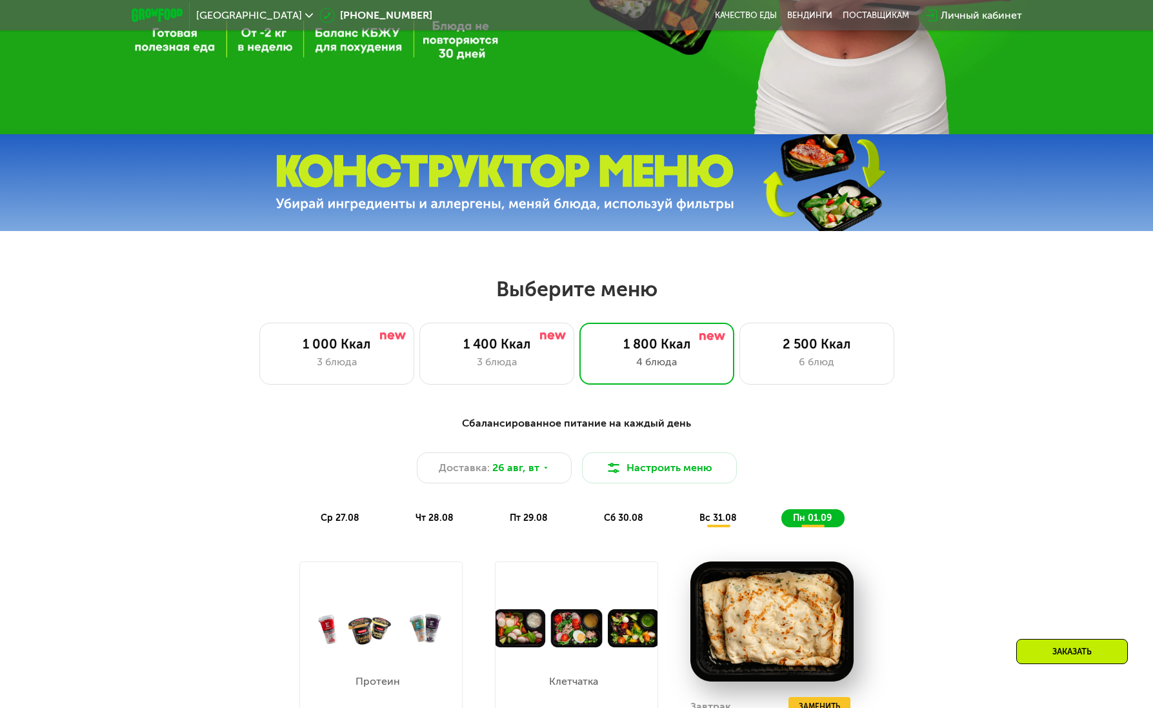
click at [496, 322] on div "Выберите меню 1 000 Ккал 3 блюда 1 400 Ккал 3 блюда 1 800 Ккал 4 блюда 2 500 Кк…" at bounding box center [576, 330] width 1153 height 108
click at [480, 369] on div "3 блюда" at bounding box center [497, 361] width 128 height 15
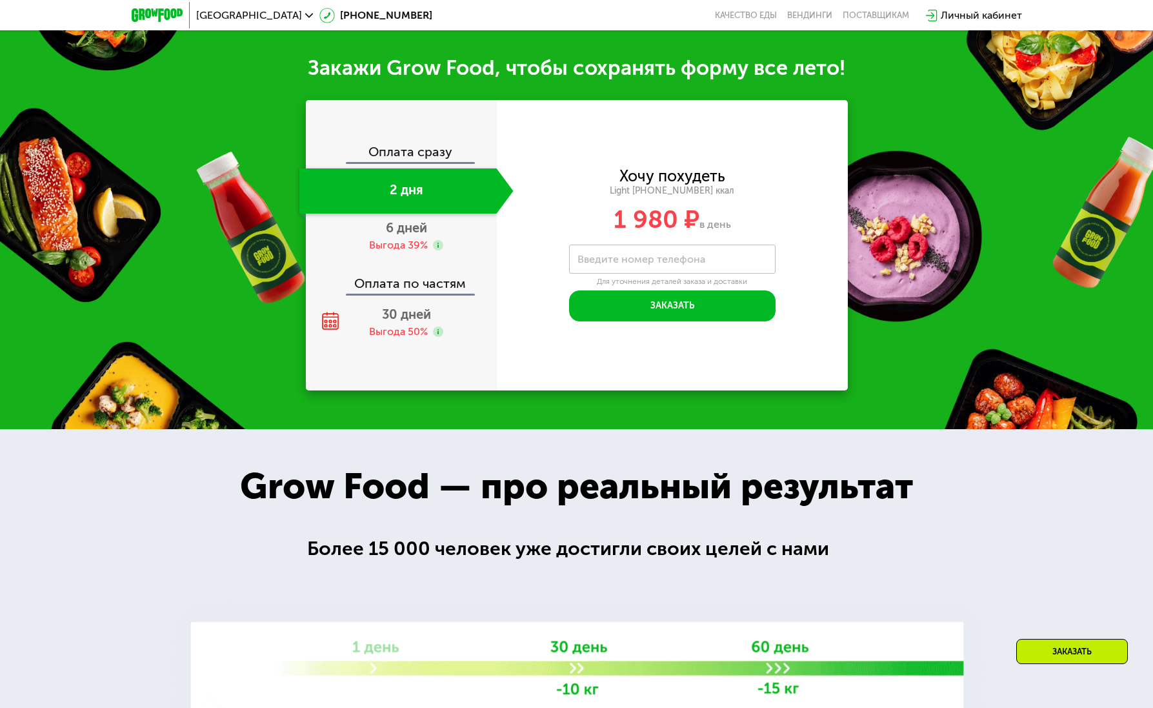
scroll to position [1381, 0]
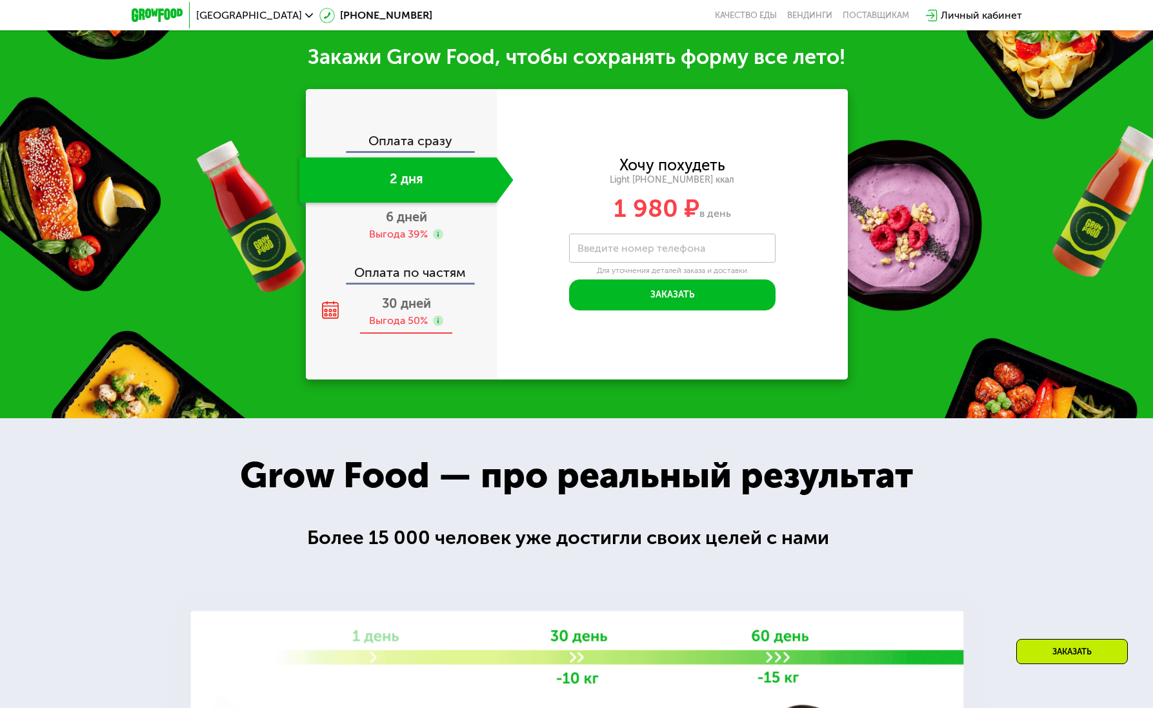
click at [383, 320] on div "Выгода 50%" at bounding box center [398, 321] width 59 height 14
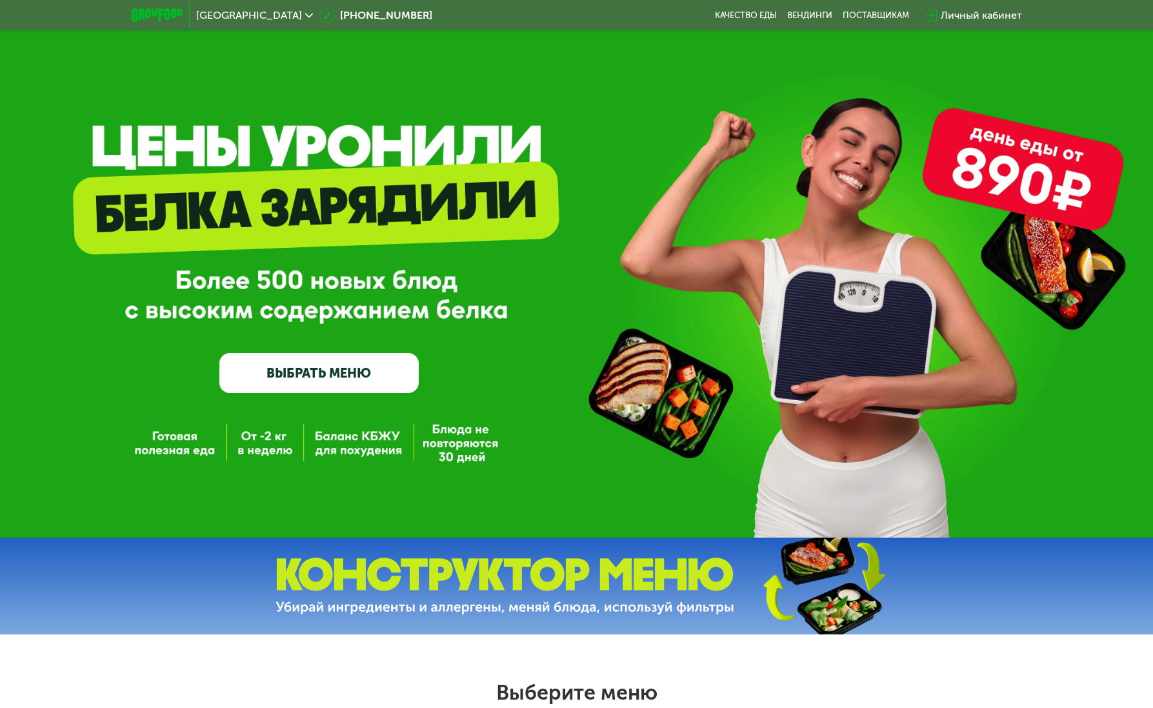
scroll to position [0, 0]
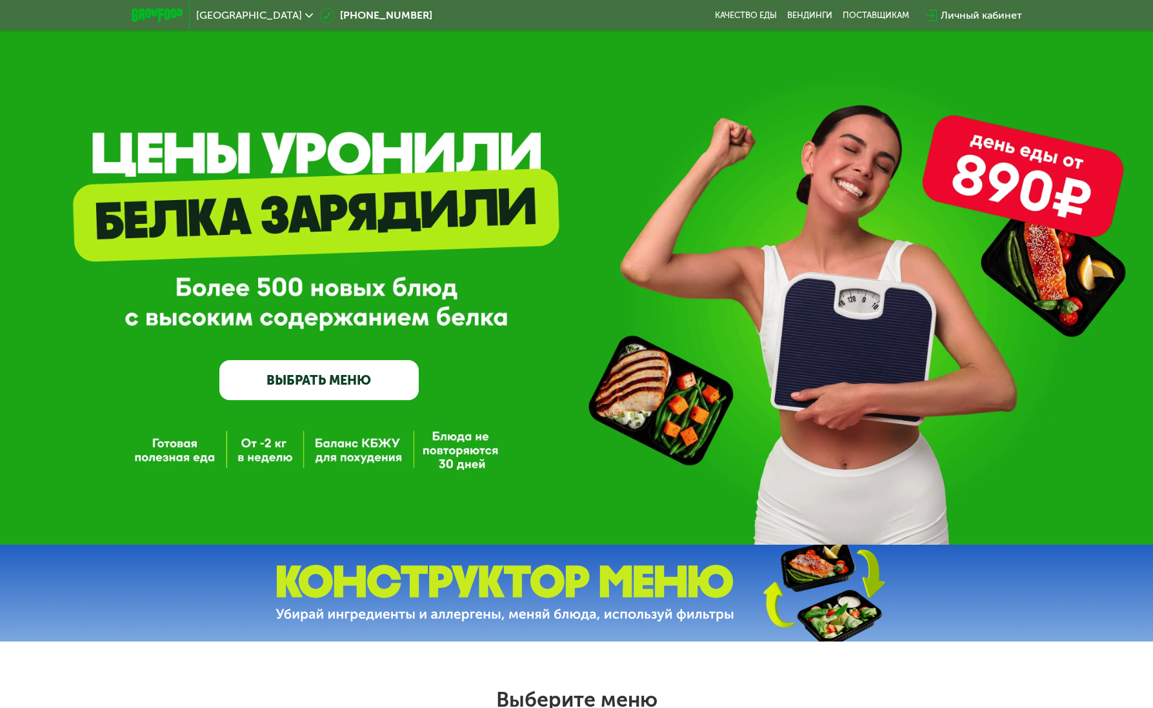
click at [223, 14] on span "[GEOGRAPHIC_DATA]" at bounding box center [249, 15] width 106 height 10
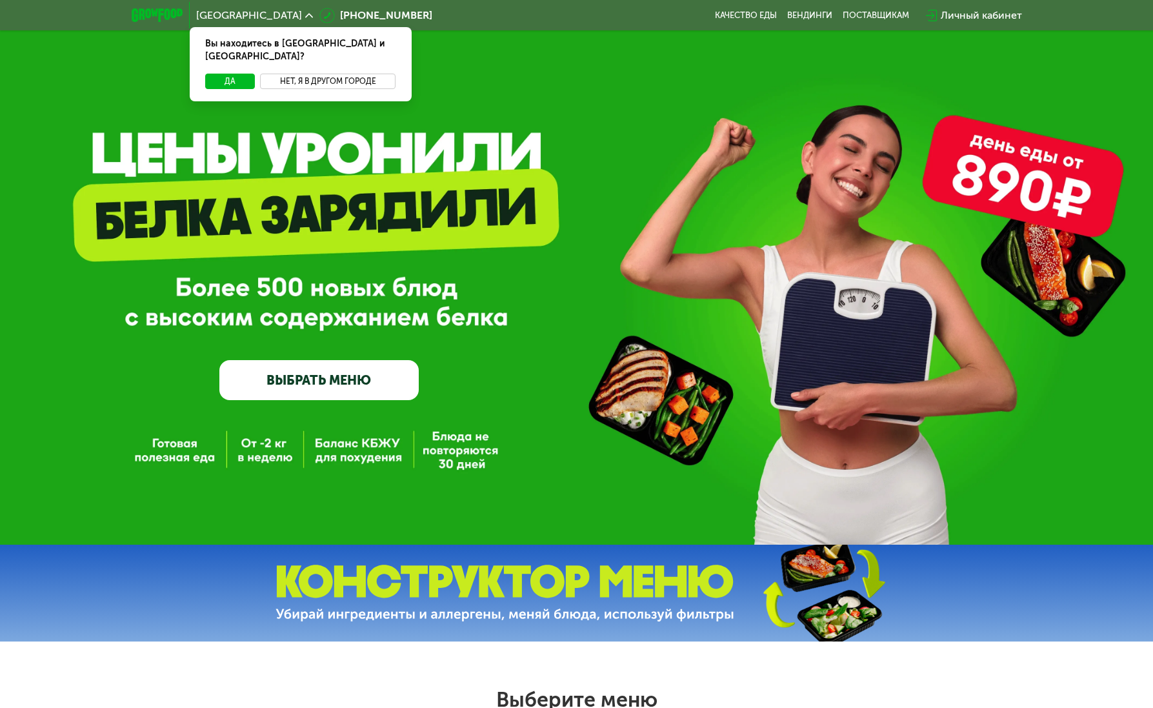
click at [308, 74] on button "Нет, я в другом городе" at bounding box center [328, 81] width 136 height 15
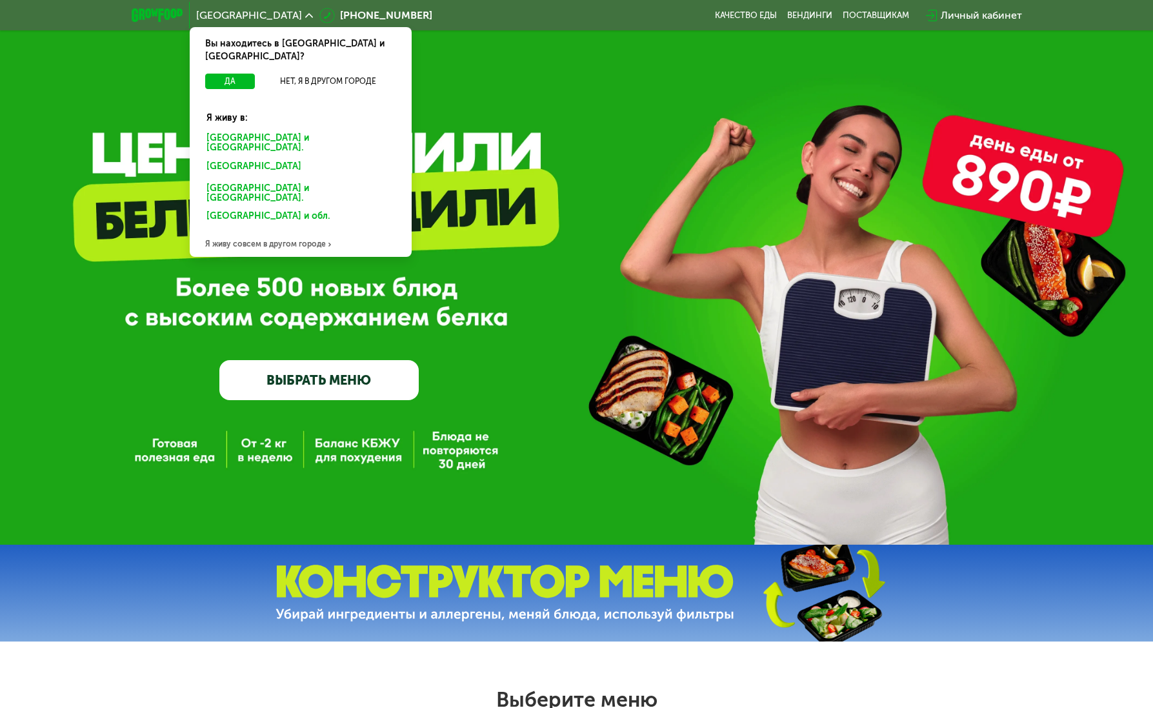
click at [277, 158] on div "[GEOGRAPHIC_DATA] и [GEOGRAPHIC_DATA]." at bounding box center [297, 168] width 201 height 21
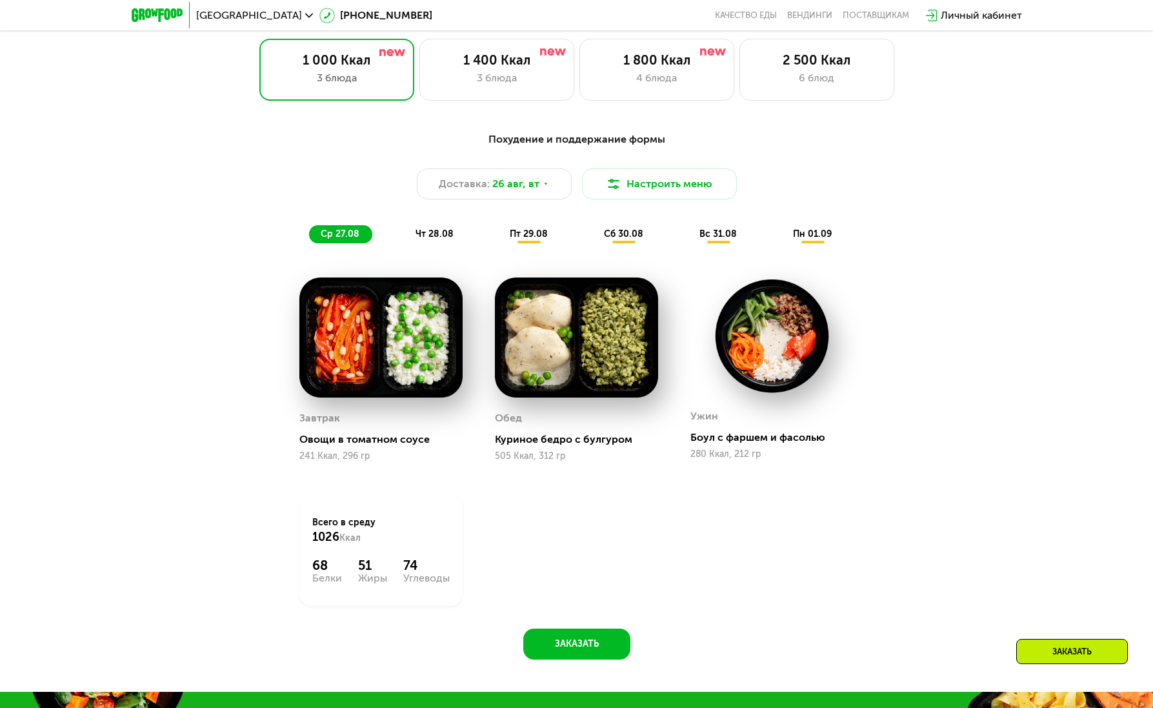
scroll to position [689, 0]
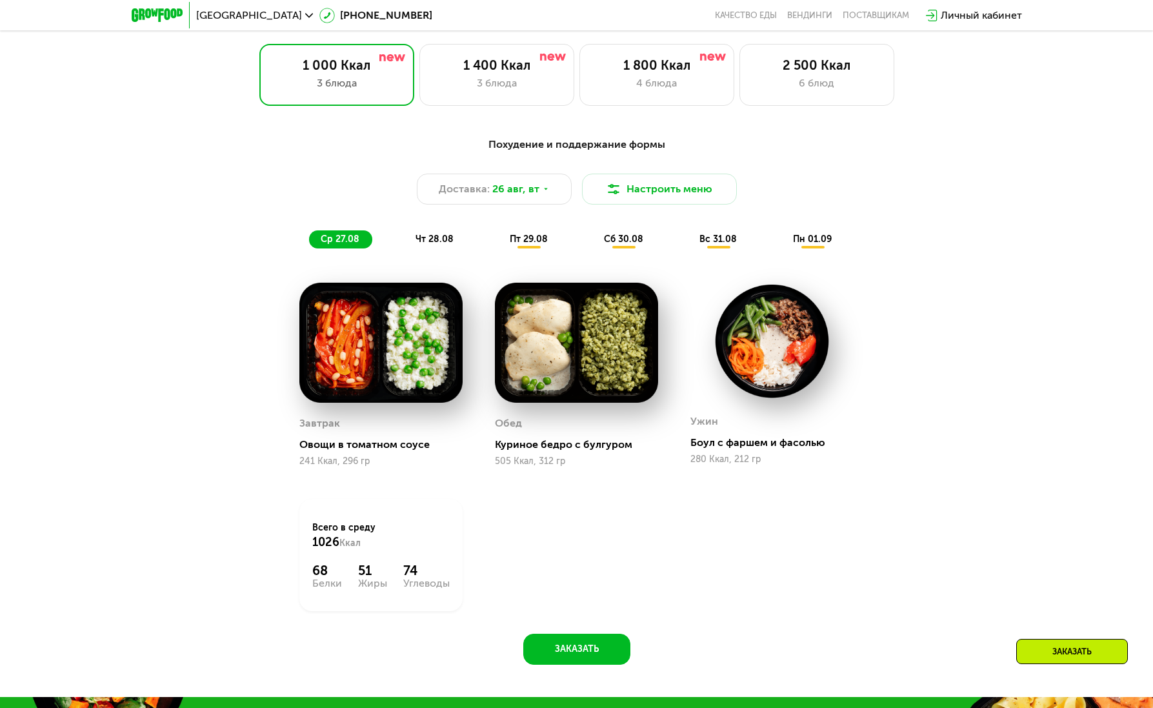
click at [448, 231] on div "Похудение и поддержание формы Доставка: 26 авг, вт Настроить меню ср 27.08 чт 2…" at bounding box center [577, 193] width 764 height 112
click at [498, 235] on div "чт 28.08" at bounding box center [529, 239] width 63 height 18
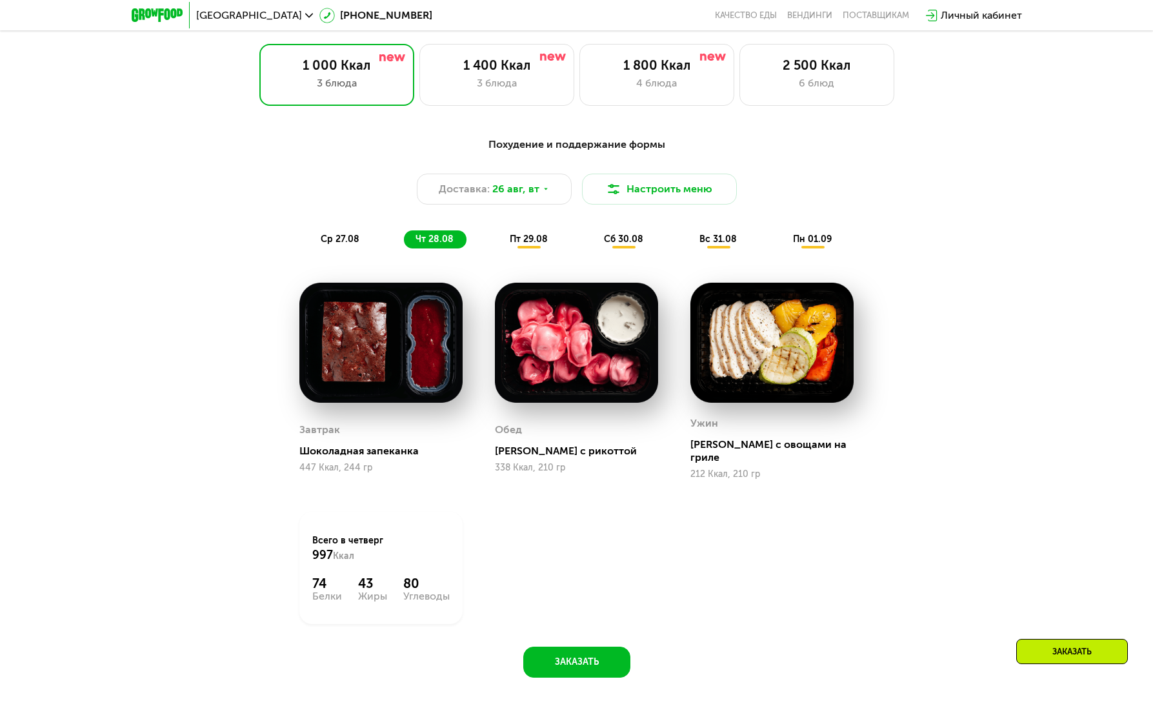
click at [345, 242] on span "ср 27.08" at bounding box center [340, 239] width 39 height 11
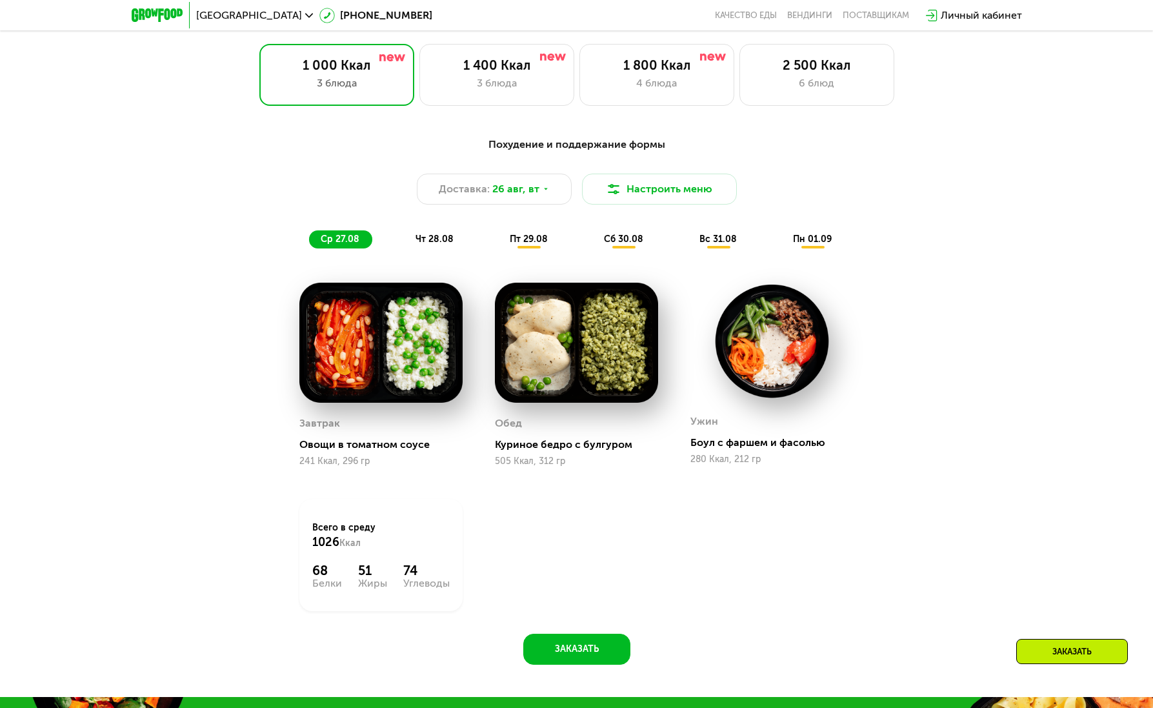
click at [345, 242] on span "ср 27.08" at bounding box center [340, 239] width 39 height 11
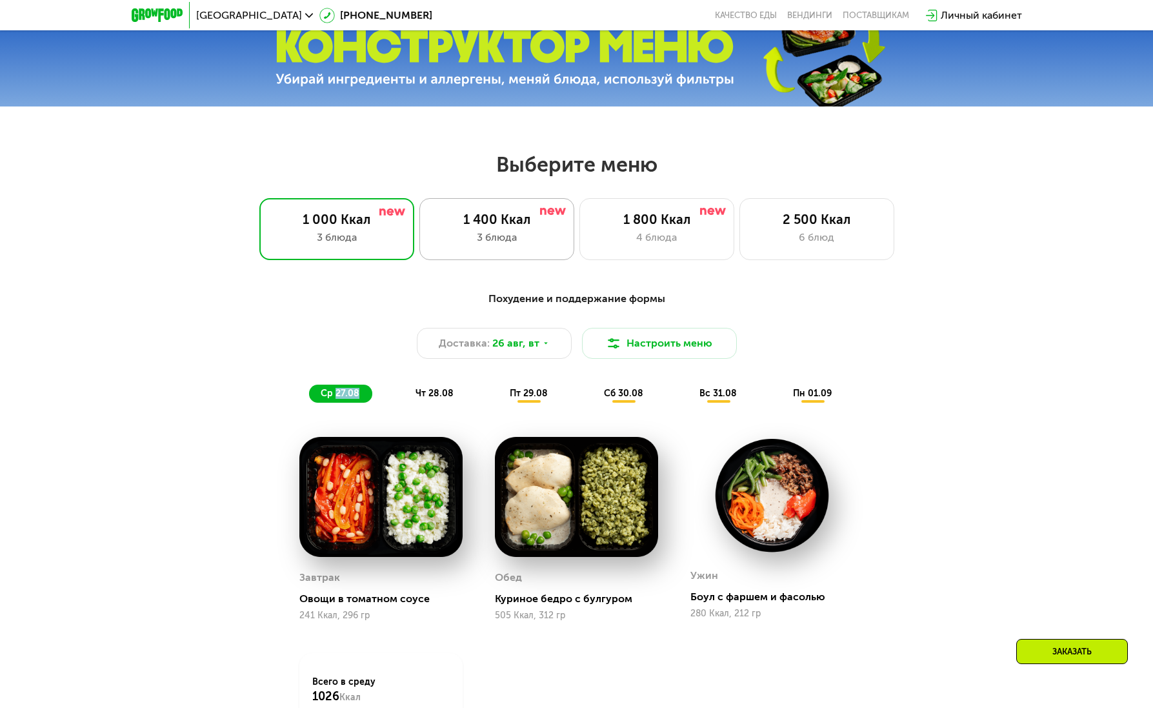
click at [488, 242] on div "3 блюда" at bounding box center [497, 237] width 128 height 15
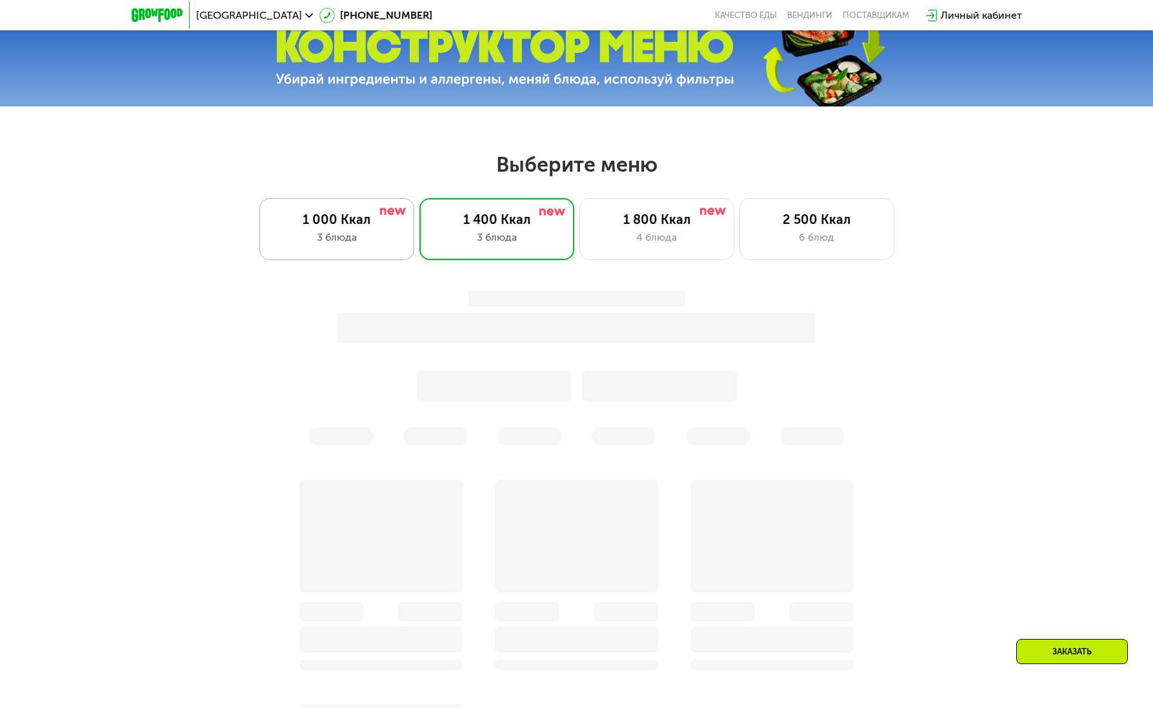
click at [358, 238] on div "3 блюда" at bounding box center [337, 237] width 128 height 15
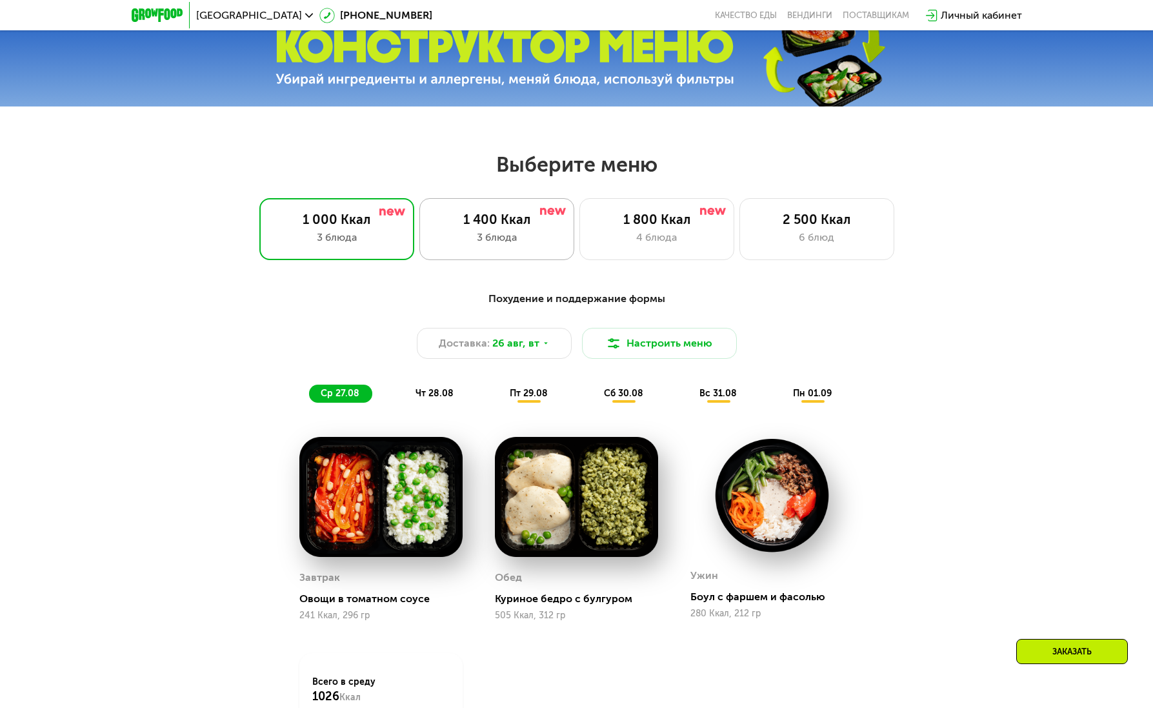
click at [479, 223] on div "1 400 Ккал" at bounding box center [497, 219] width 128 height 15
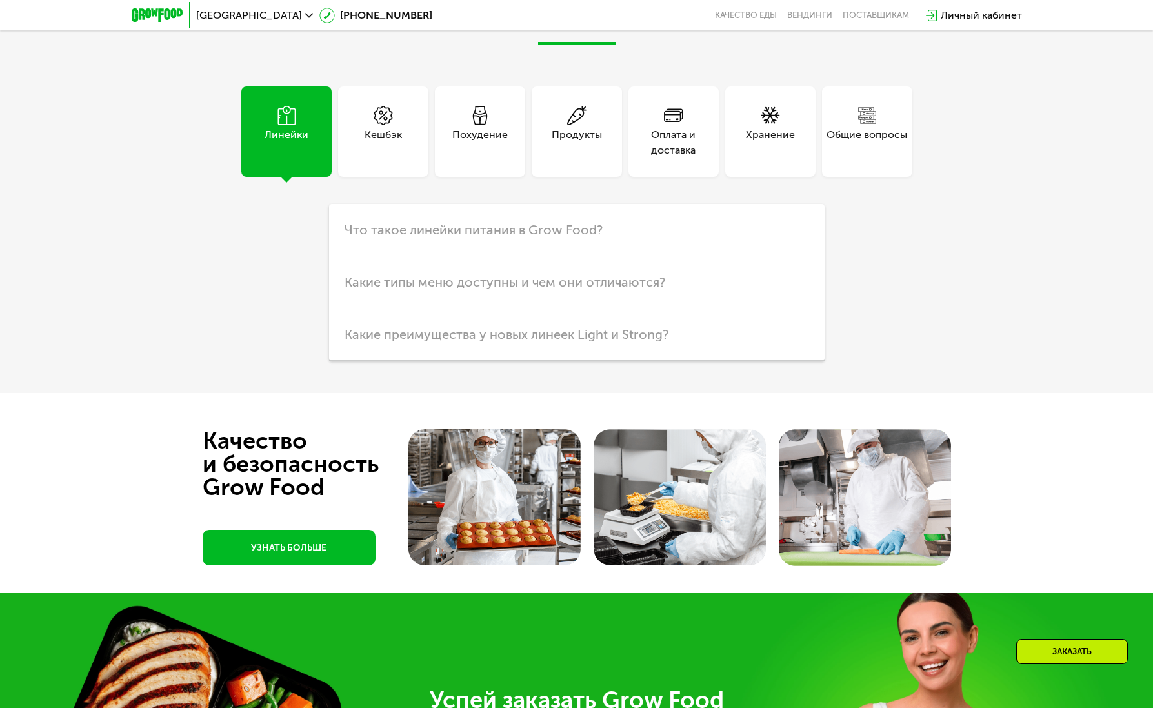
scroll to position [3384, 0]
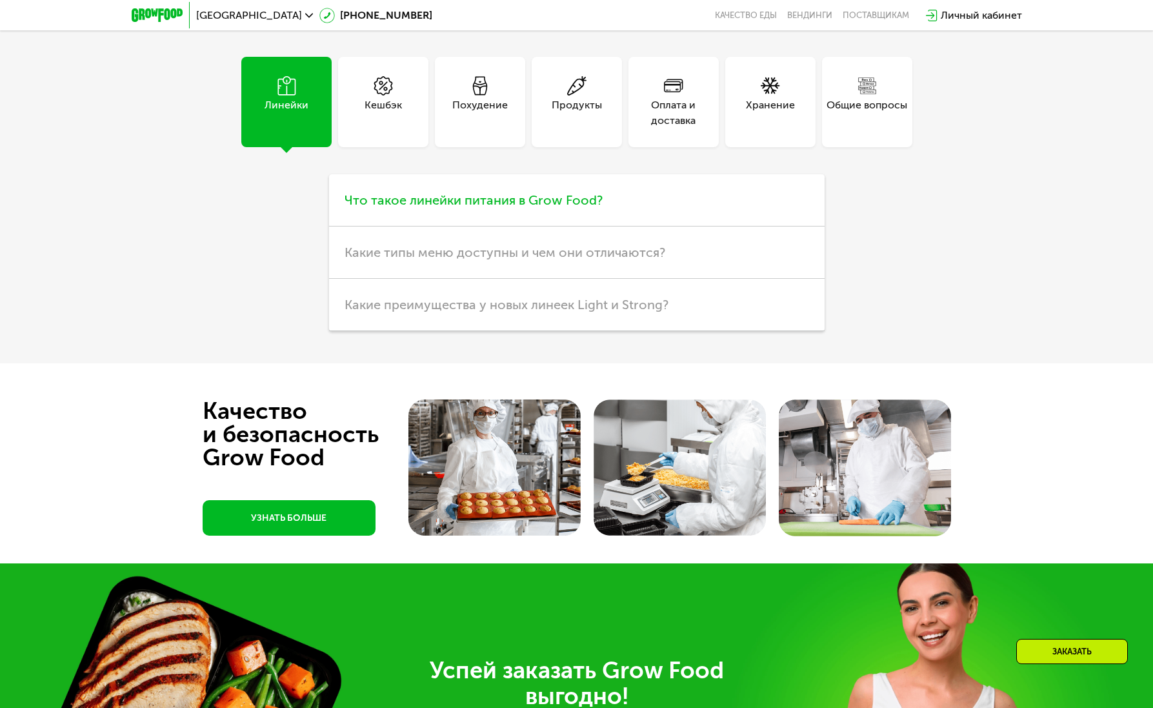
click at [437, 208] on span "Что такое линейки питания в Grow Food?" at bounding box center [474, 199] width 258 height 15
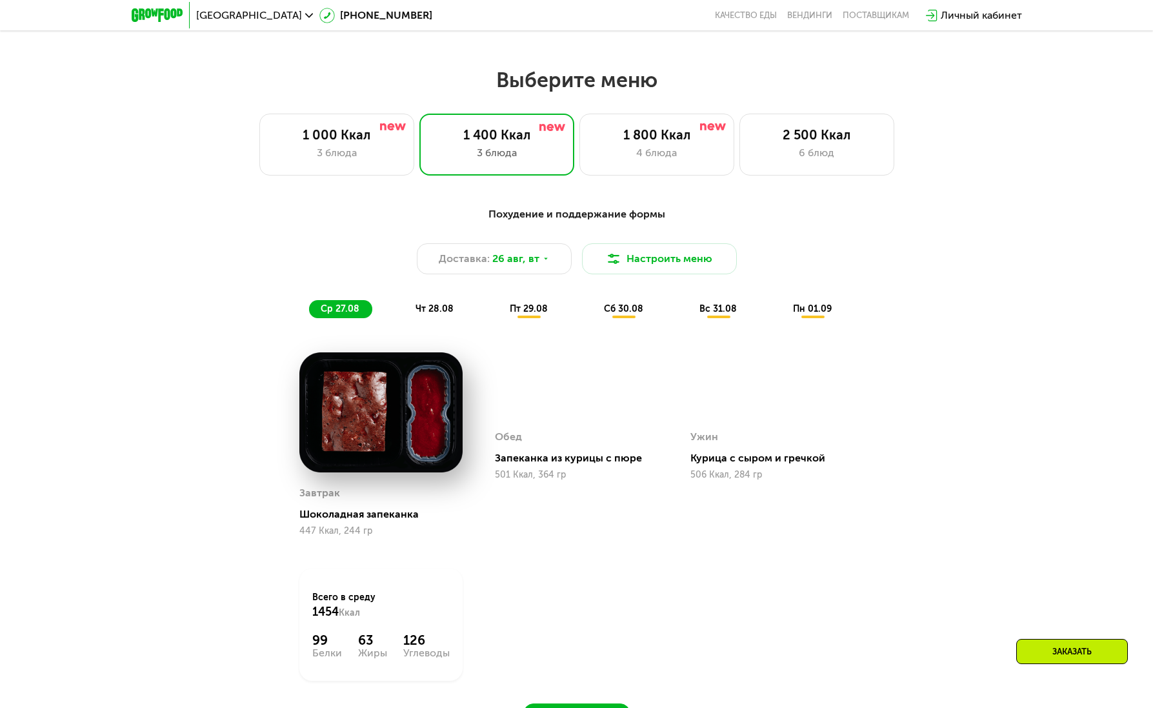
scroll to position [624, 0]
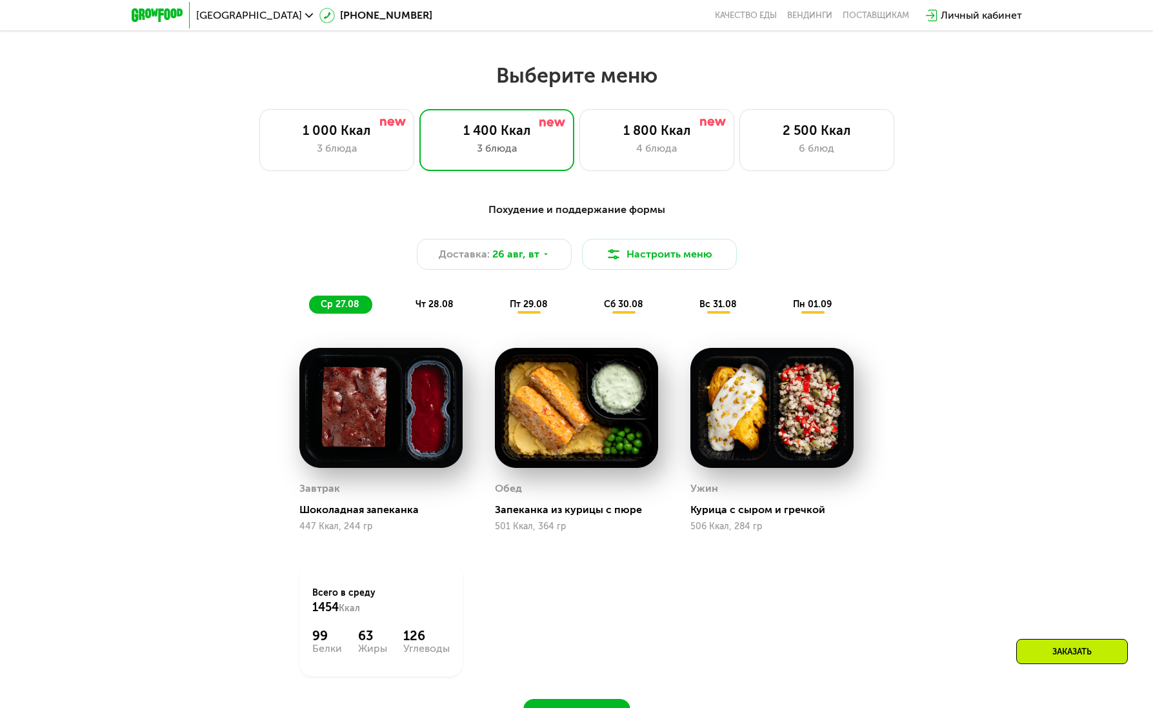
click at [435, 297] on div "Похудение и поддержание формы Доставка: 26 авг, вт Настроить меню ср 27.08 чт 2…" at bounding box center [577, 258] width 764 height 112
click at [432, 310] on span "чт 28.08" at bounding box center [435, 304] width 38 height 11
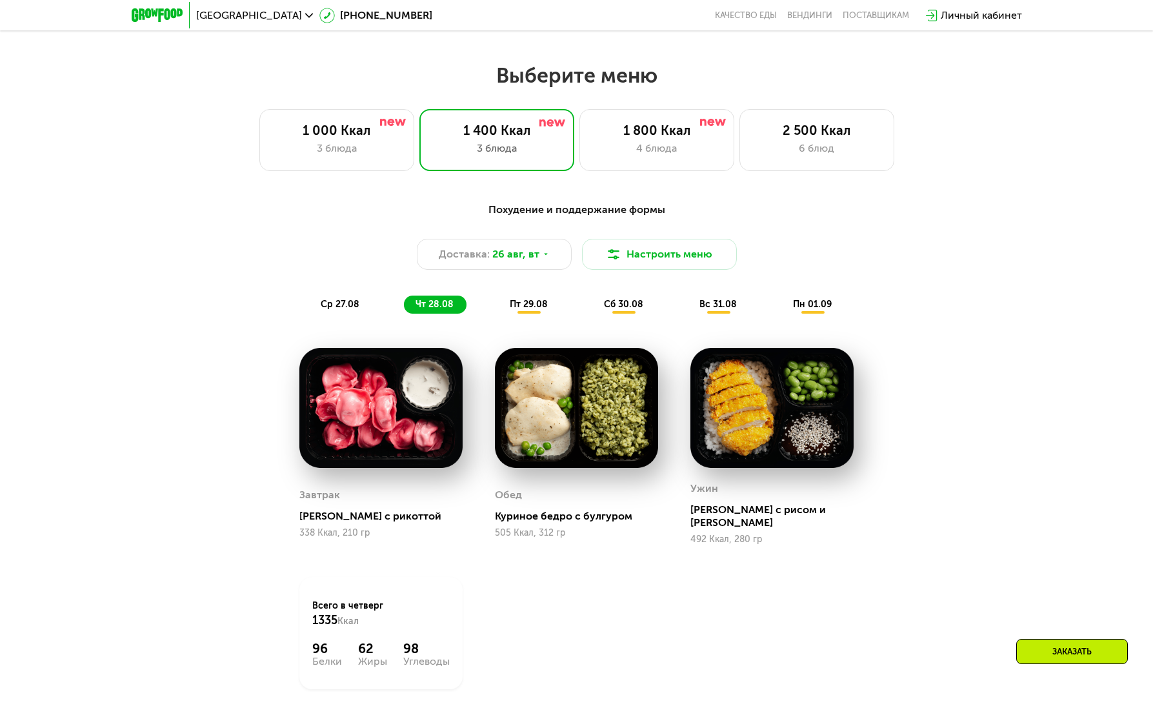
click at [540, 310] on span "пт 29.08" at bounding box center [529, 304] width 38 height 11
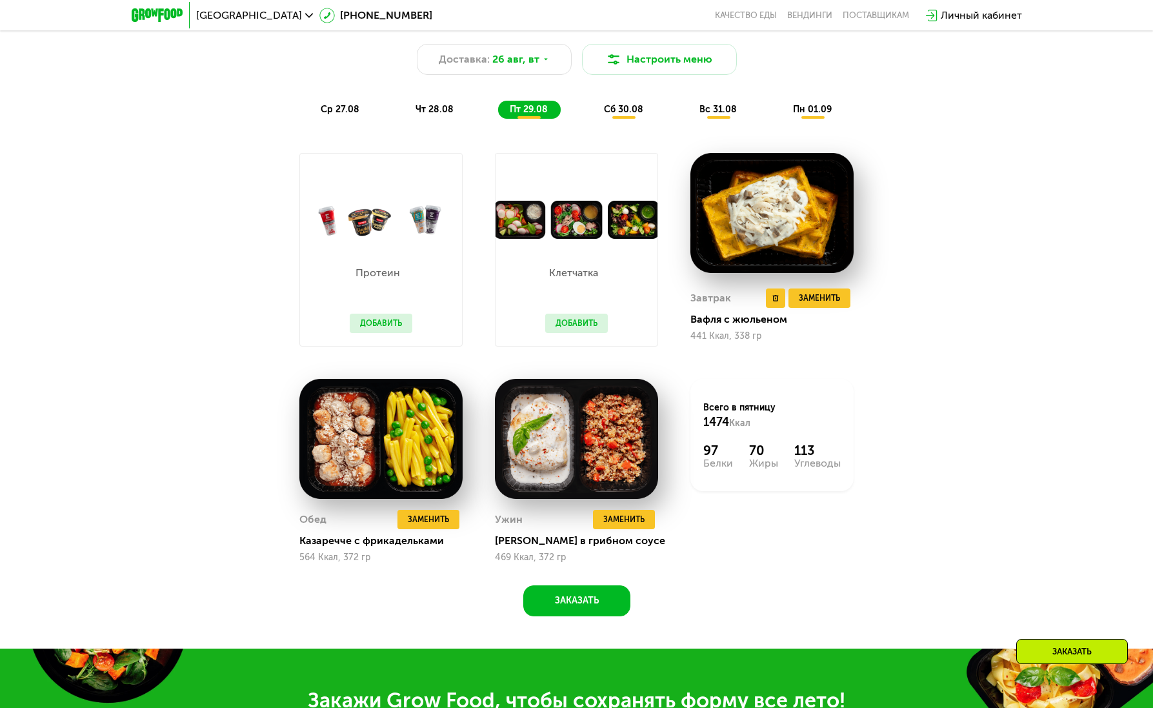
scroll to position [764, 0]
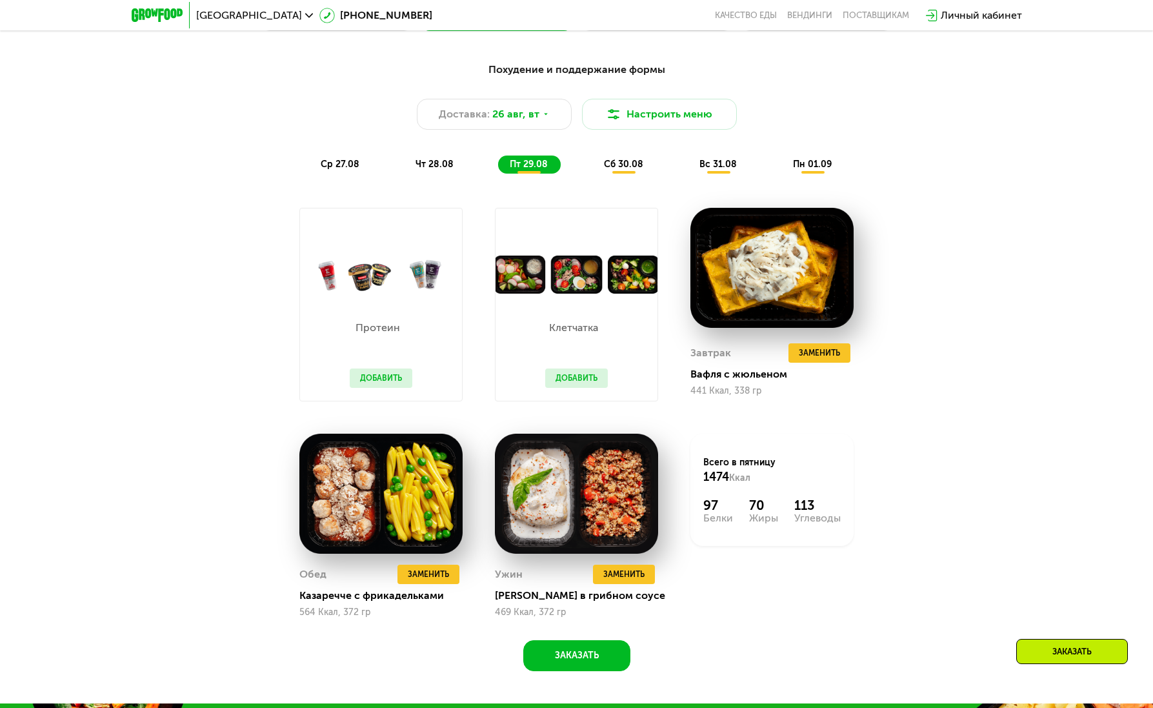
click at [731, 170] on span "вс 31.08" at bounding box center [717, 164] width 37 height 11
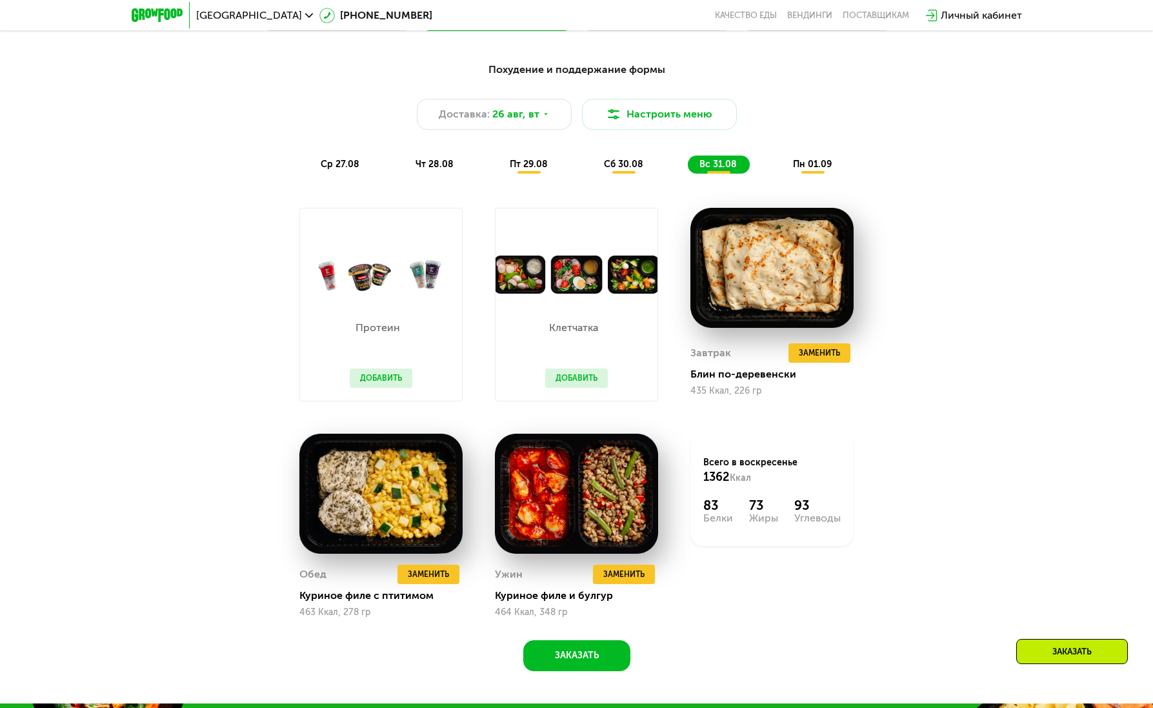
click at [798, 170] on span "пн 01.09" at bounding box center [812, 164] width 39 height 11
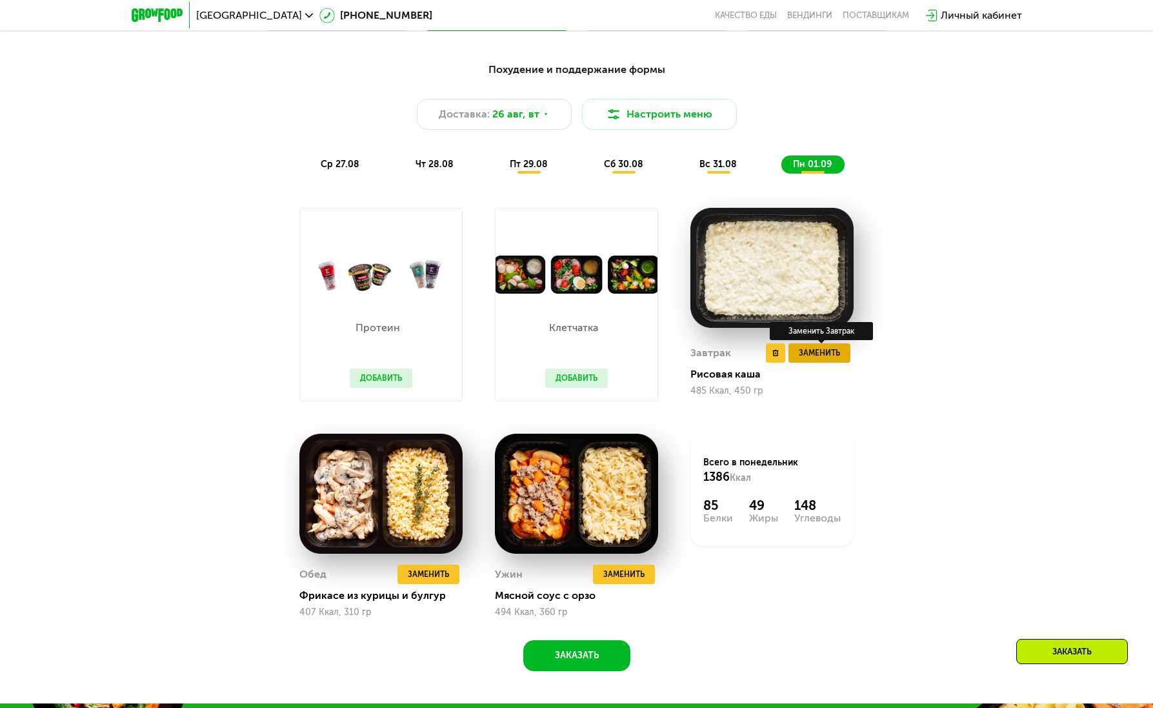
click at [820, 357] on span "Заменить" at bounding box center [819, 352] width 41 height 13
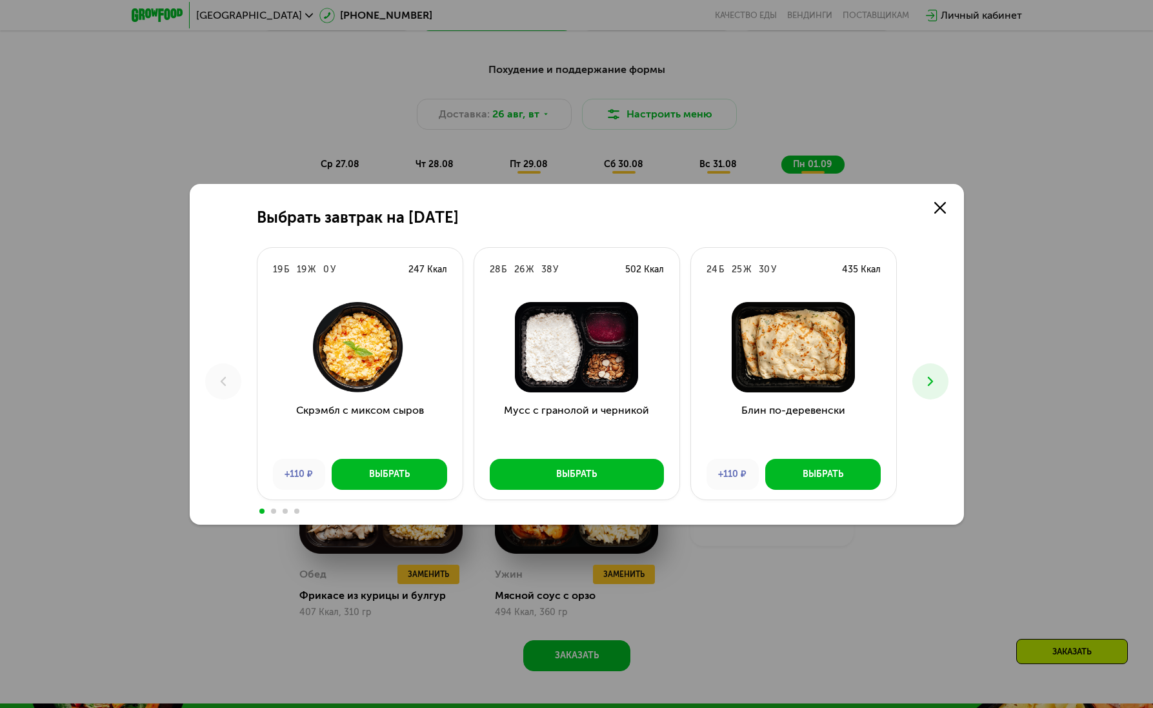
click at [967, 380] on div "Выбрать завтрак на 1 сентября 19 Б 19 Ж 0 У 247 Ккал Скрэмбл с миксом сыров +11…" at bounding box center [576, 354] width 1153 height 708
click at [935, 383] on icon at bounding box center [930, 381] width 15 height 15
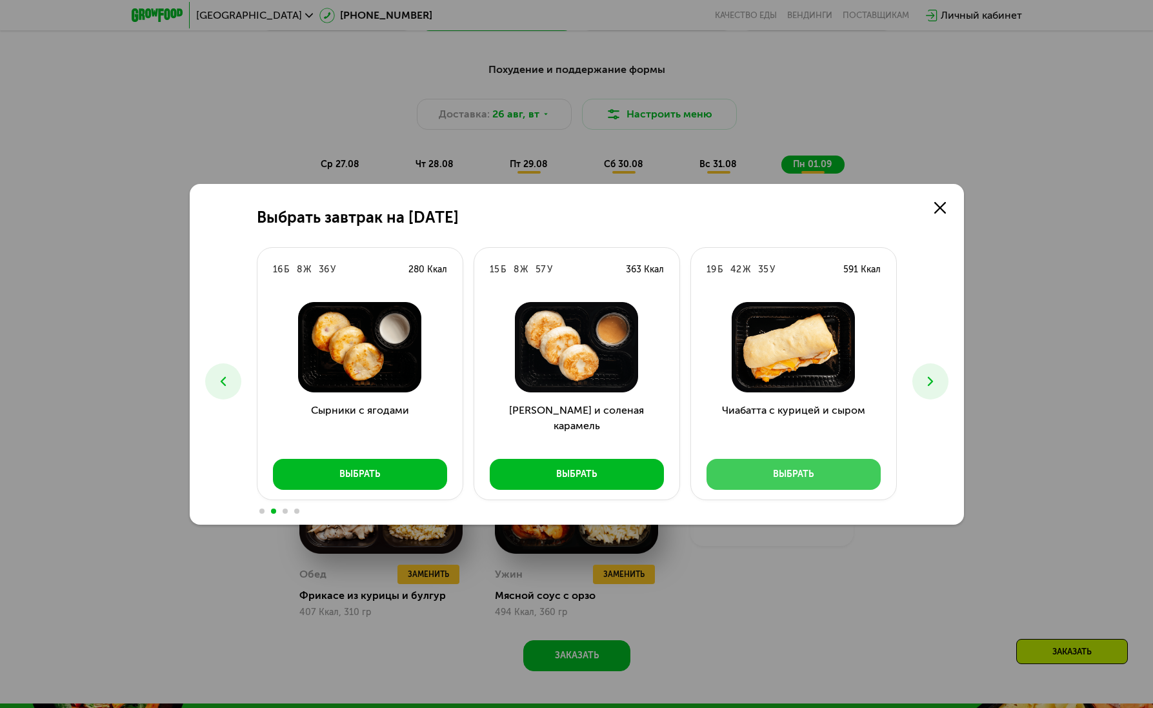
click at [850, 465] on button "Выбрать" at bounding box center [794, 474] width 174 height 31
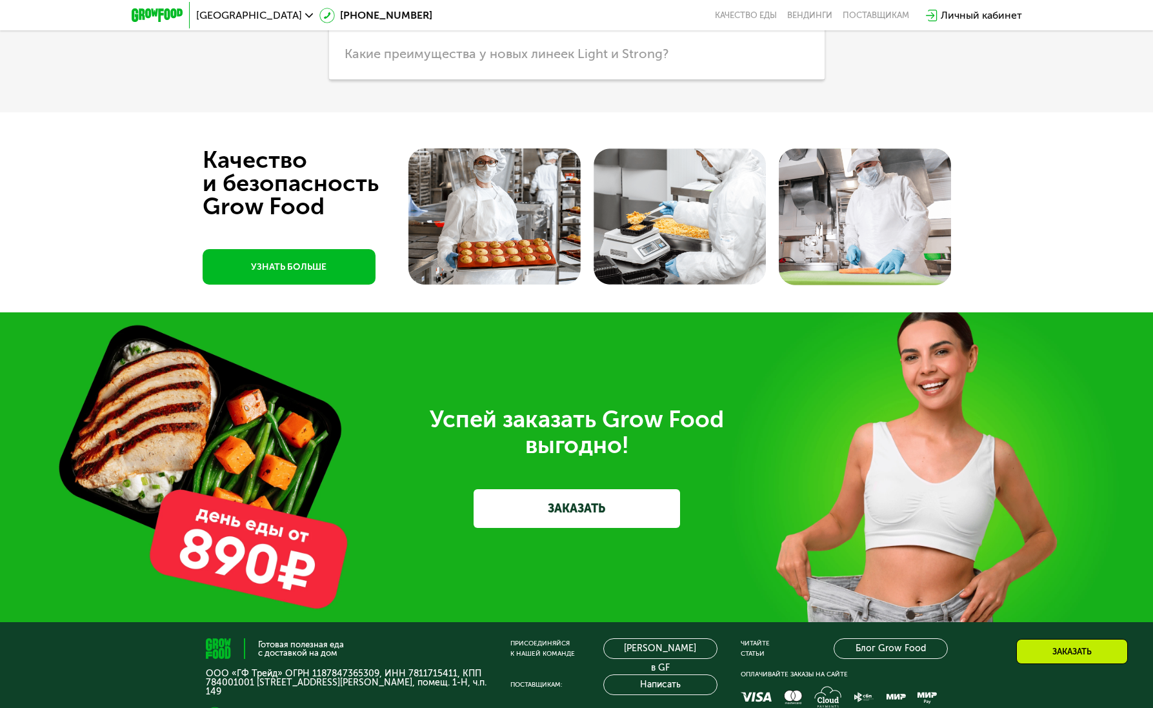
scroll to position [4095, 0]
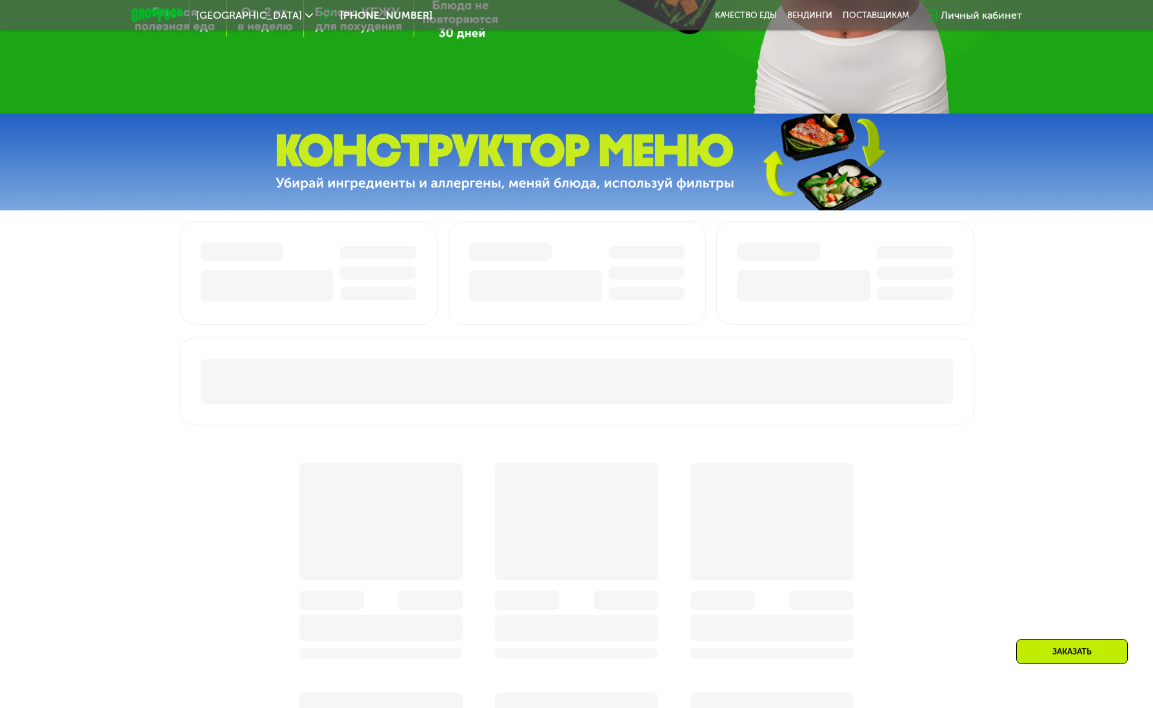
scroll to position [519, 0]
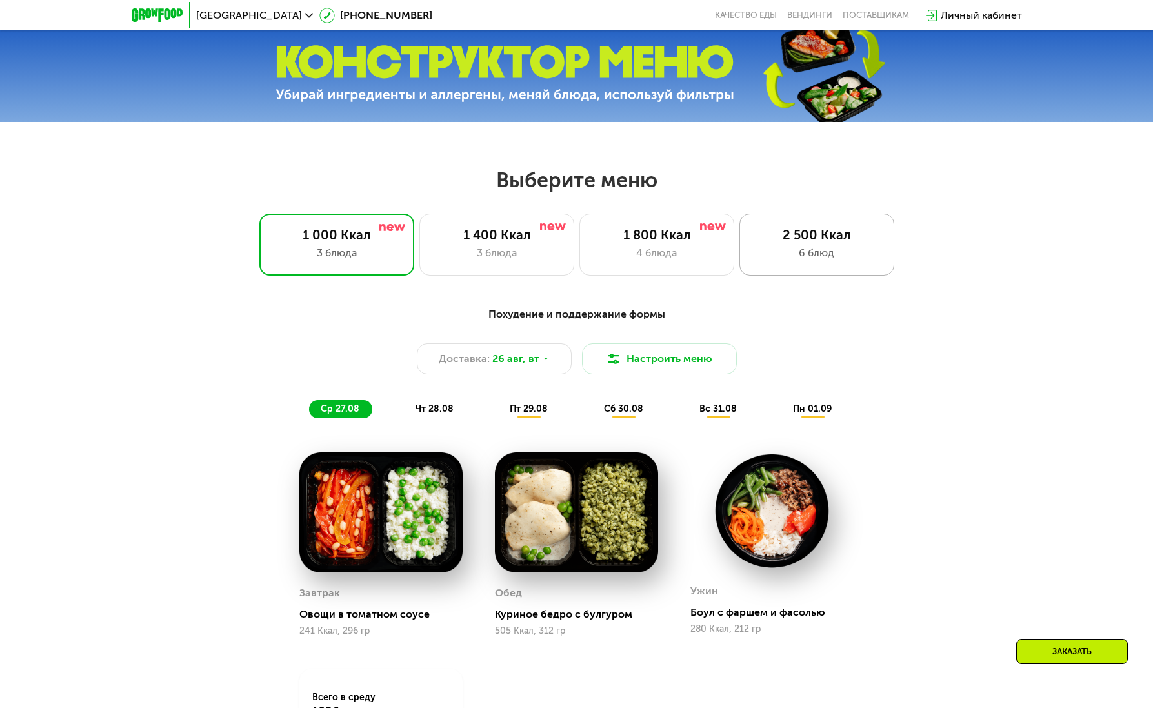
click at [796, 258] on div "6 блюд" at bounding box center [817, 252] width 128 height 15
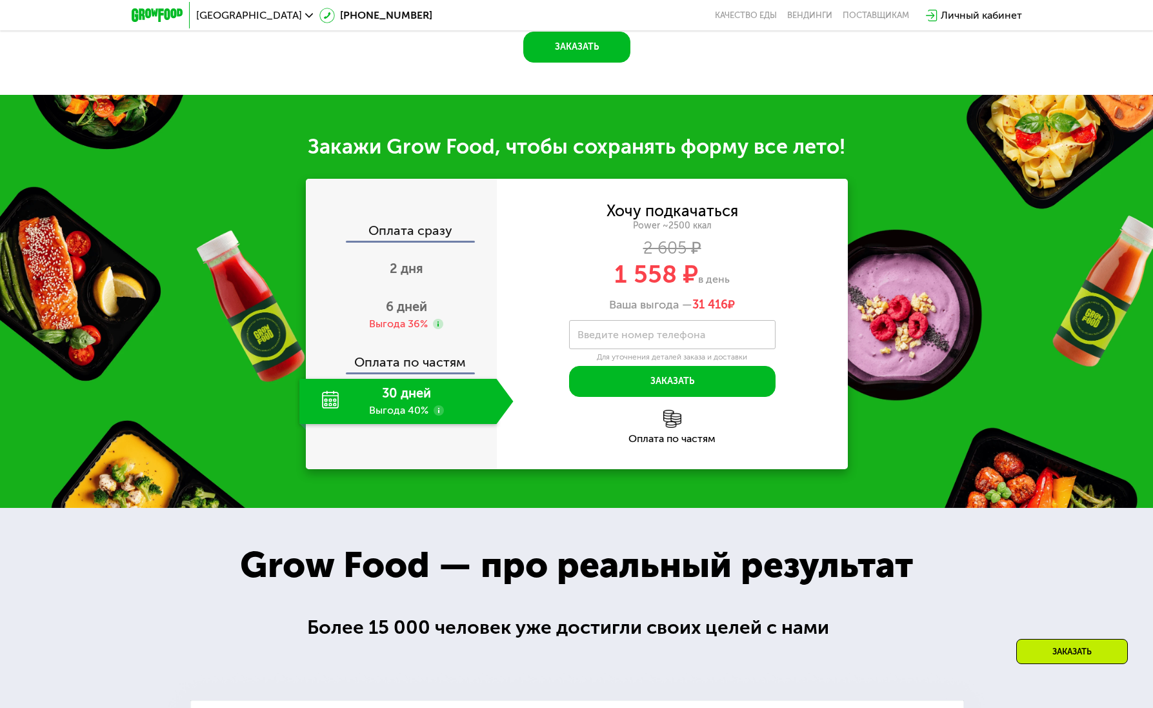
scroll to position [1413, 0]
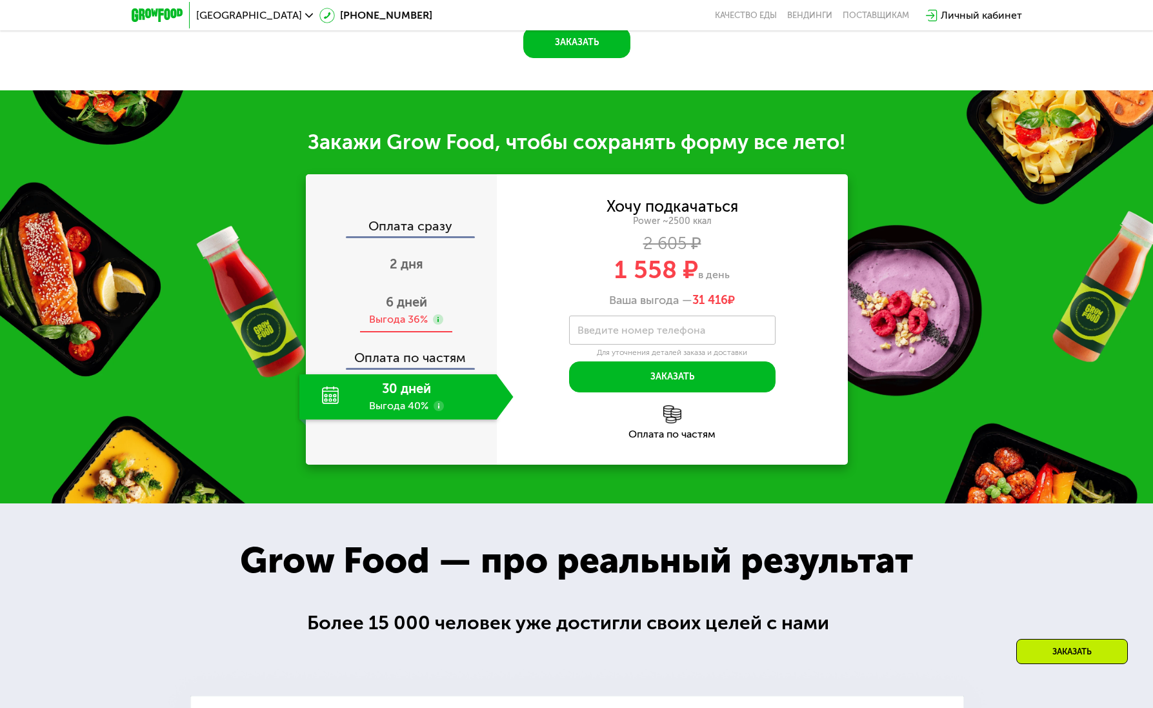
click at [430, 326] on div "Выгода 36%" at bounding box center [406, 319] width 74 height 14
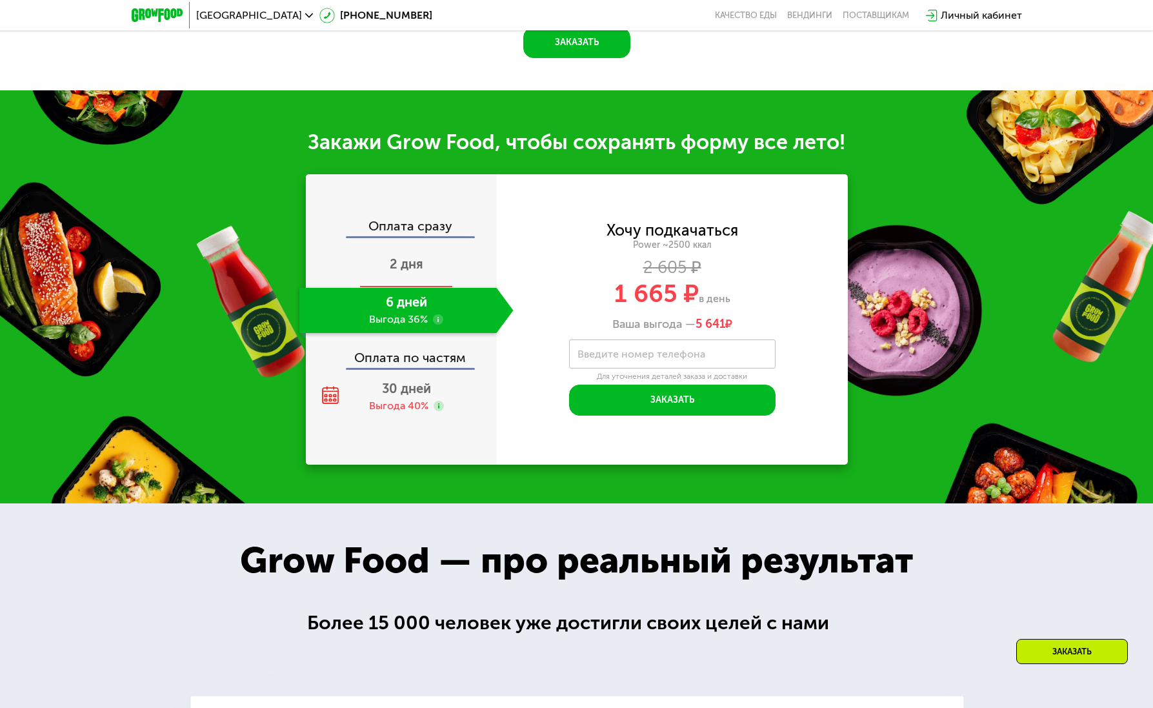
click at [404, 272] on span "2 дня" at bounding box center [407, 263] width 34 height 15
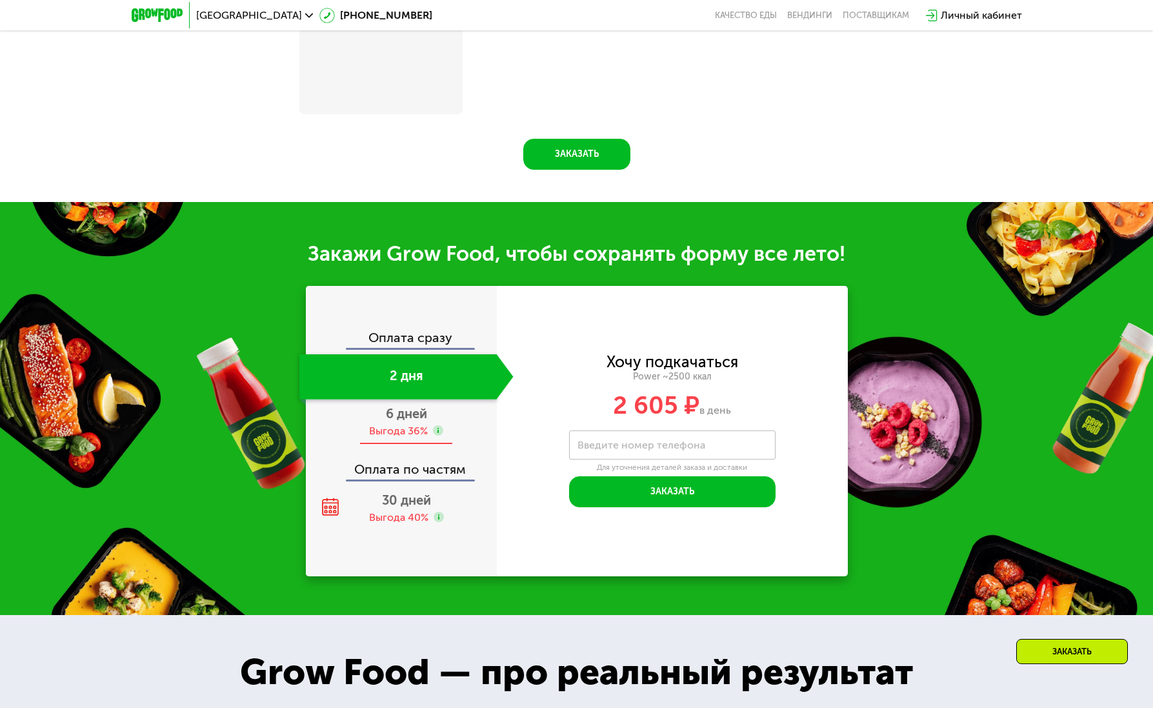
click at [393, 437] on div "Выгода 36%" at bounding box center [398, 431] width 59 height 14
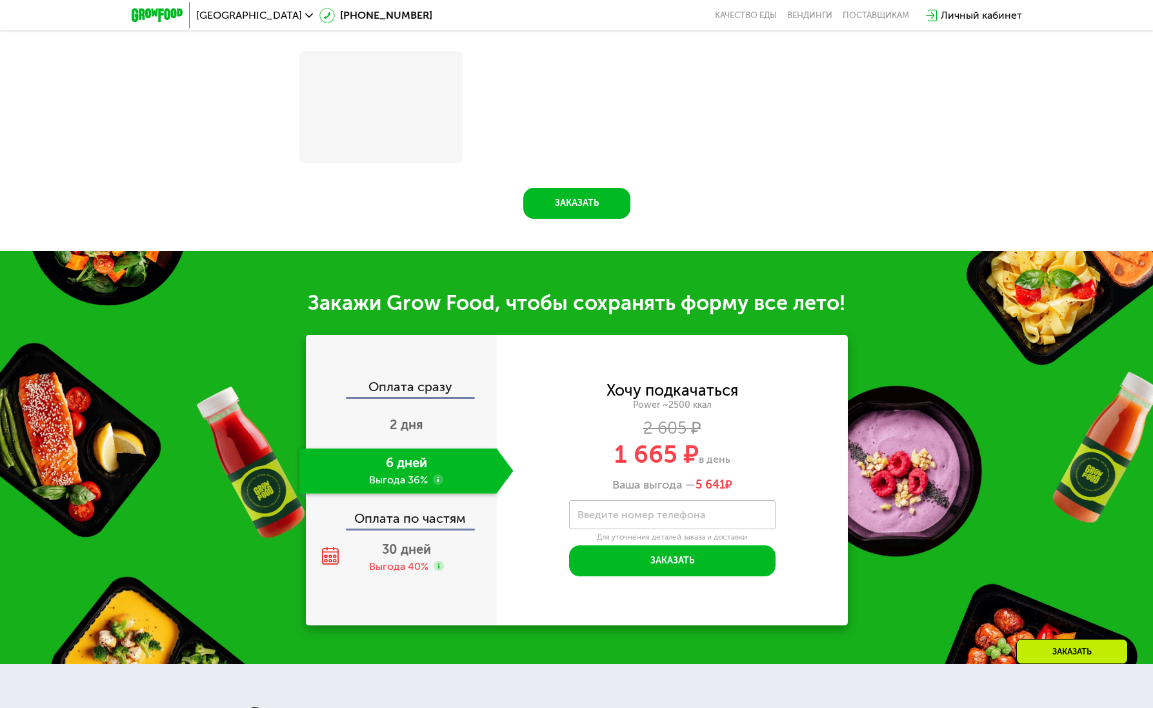
click at [400, 499] on div "Оплата по частям" at bounding box center [402, 514] width 190 height 30
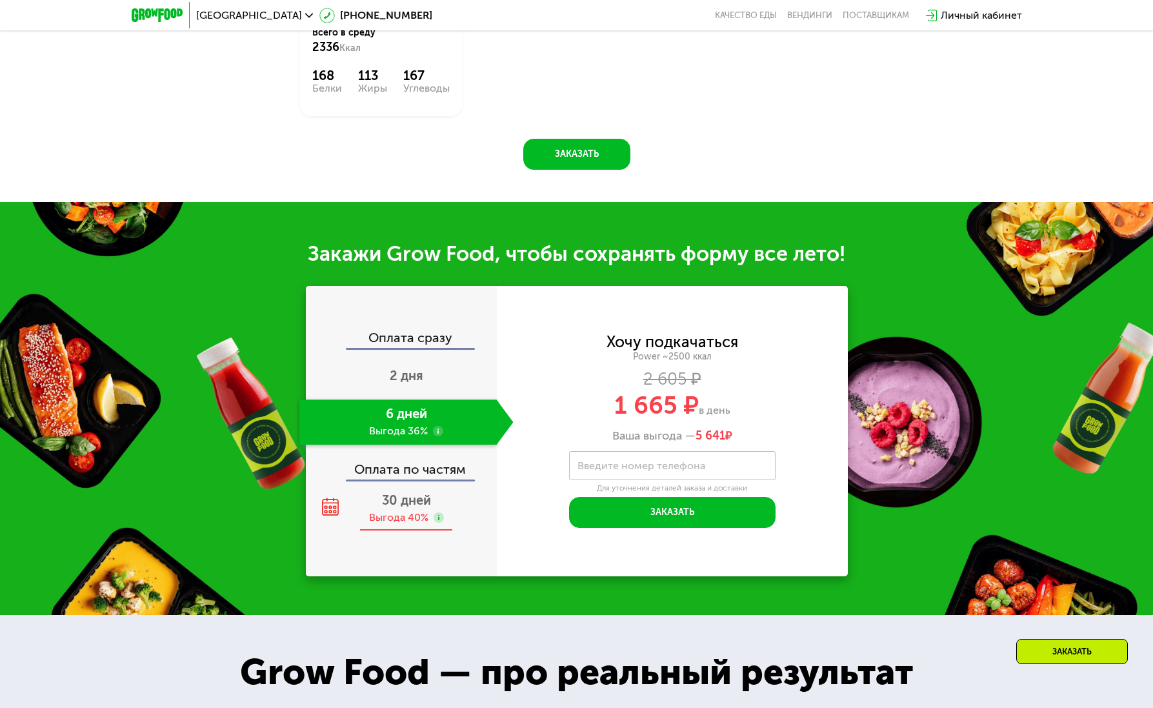
click at [412, 496] on div "30 дней Выгода 40%" at bounding box center [406, 508] width 214 height 45
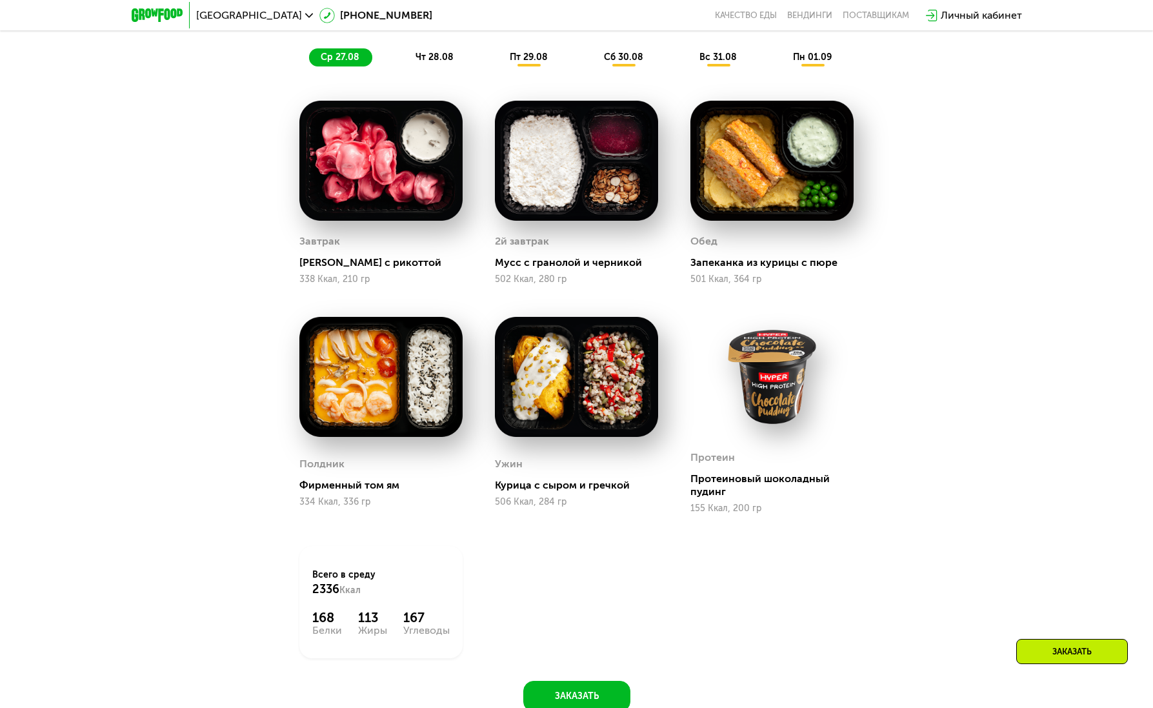
scroll to position [408, 0]
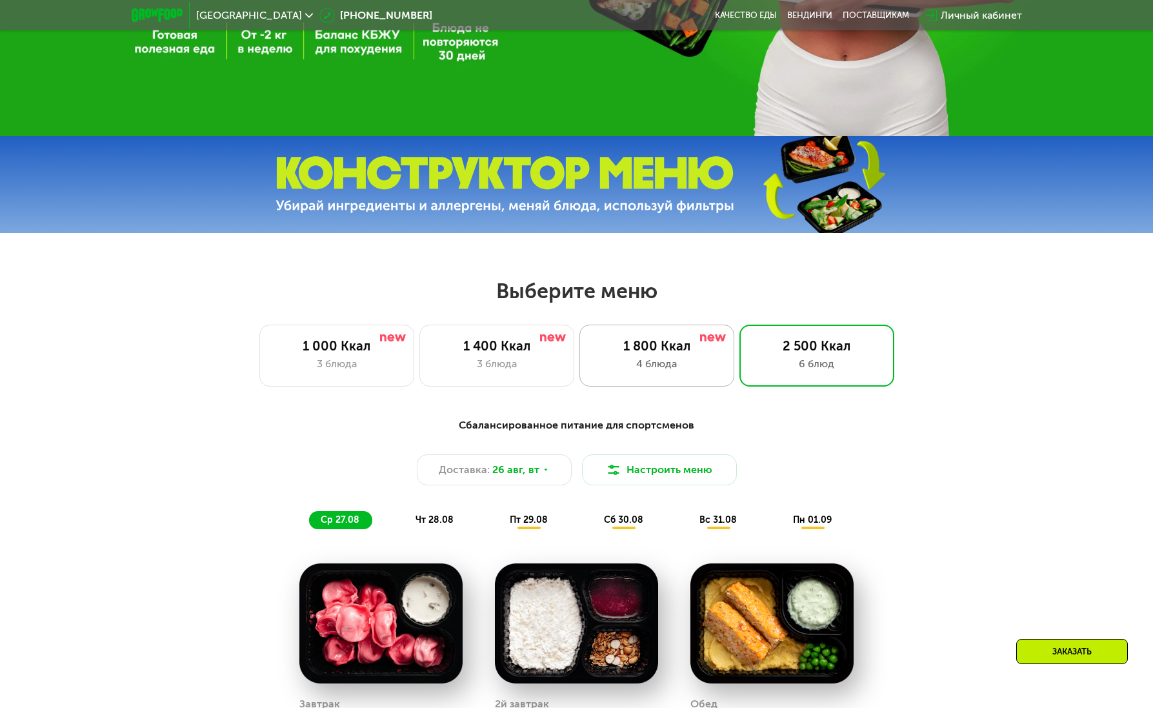
click at [662, 371] on div "4 блюда" at bounding box center [657, 363] width 128 height 15
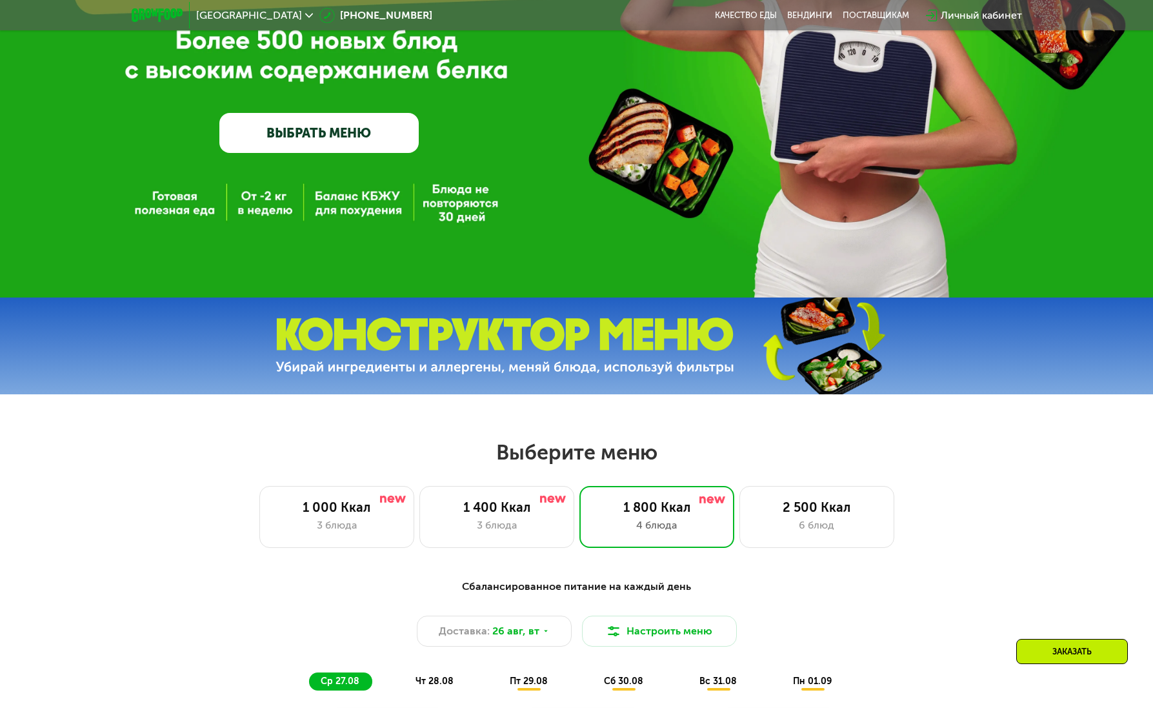
scroll to position [596, 0]
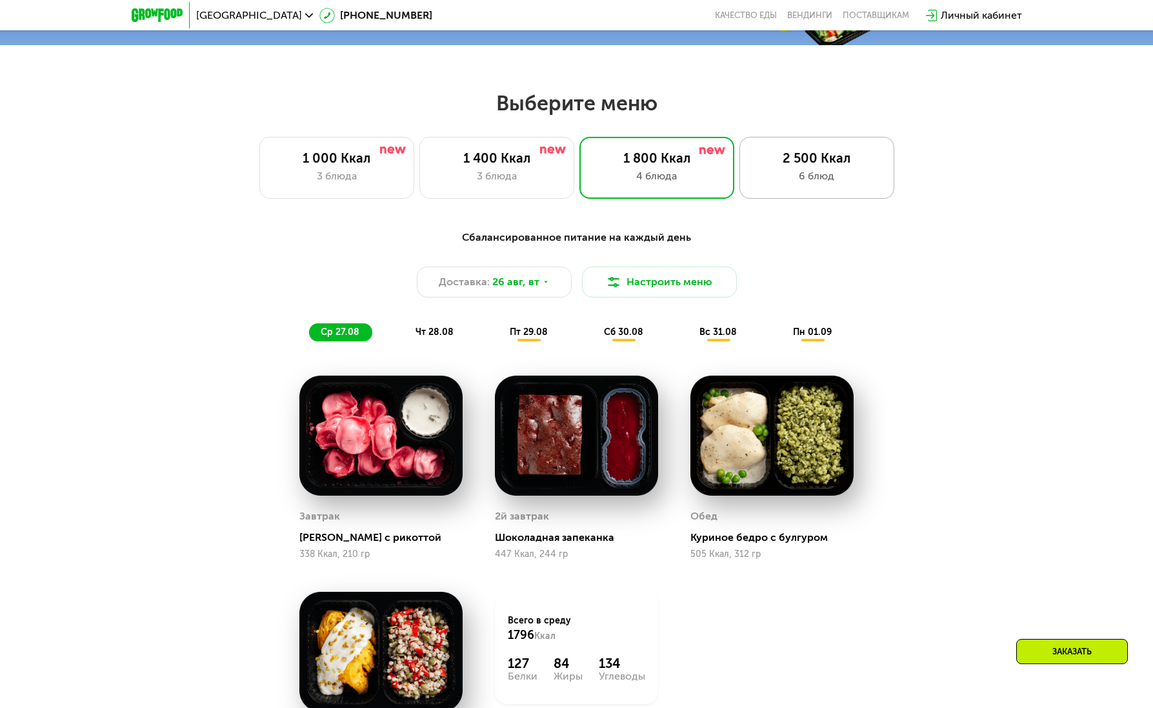
click at [823, 179] on div "6 блюд" at bounding box center [817, 175] width 128 height 15
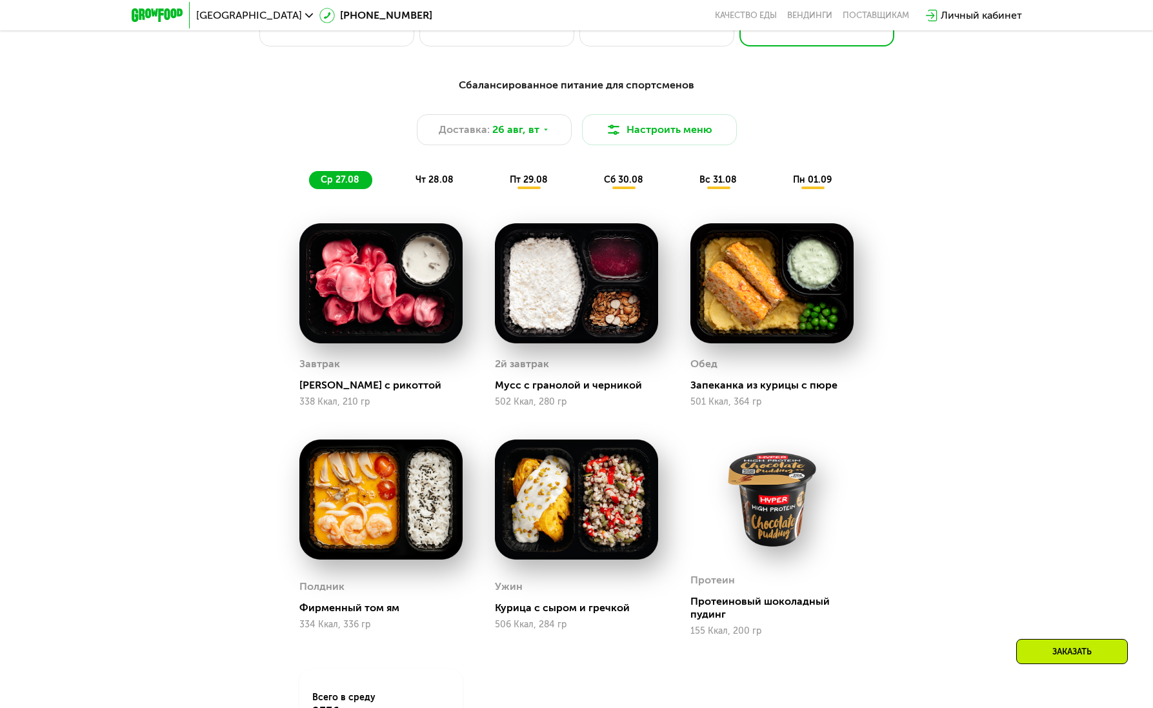
scroll to position [692, 0]
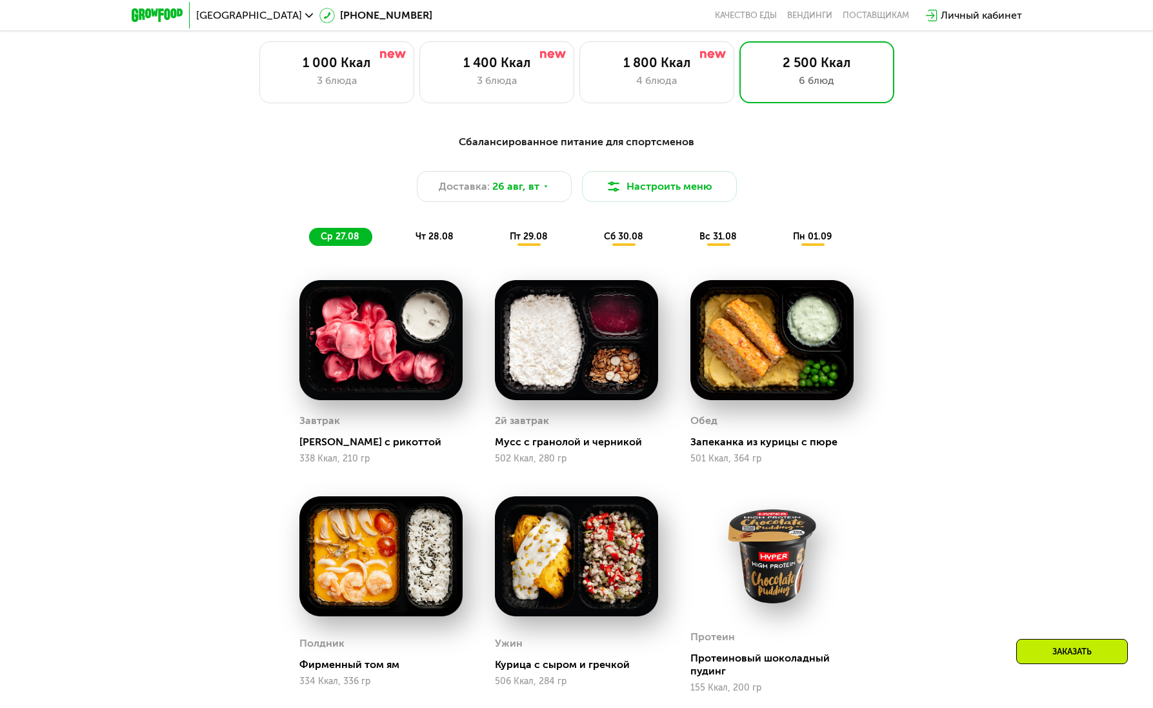
click at [498, 246] on div "чт 28.08" at bounding box center [529, 237] width 63 height 18
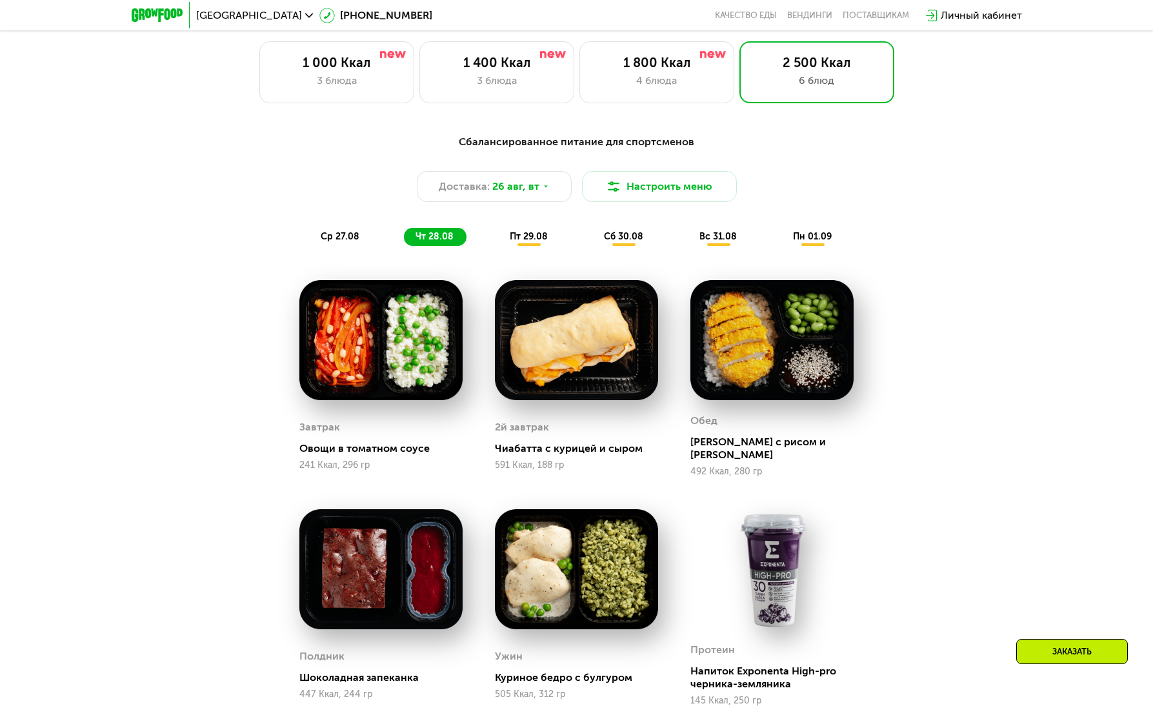
click at [592, 246] on div "пт 29.08" at bounding box center [624, 237] width 64 height 18
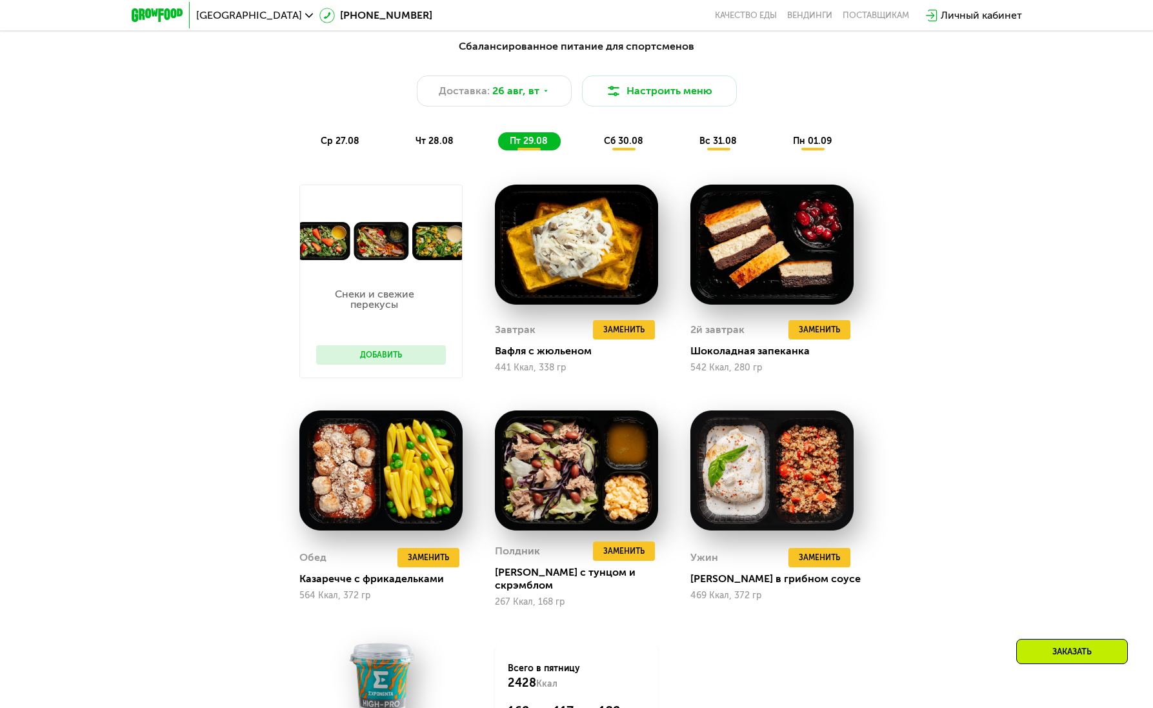
scroll to position [792, 0]
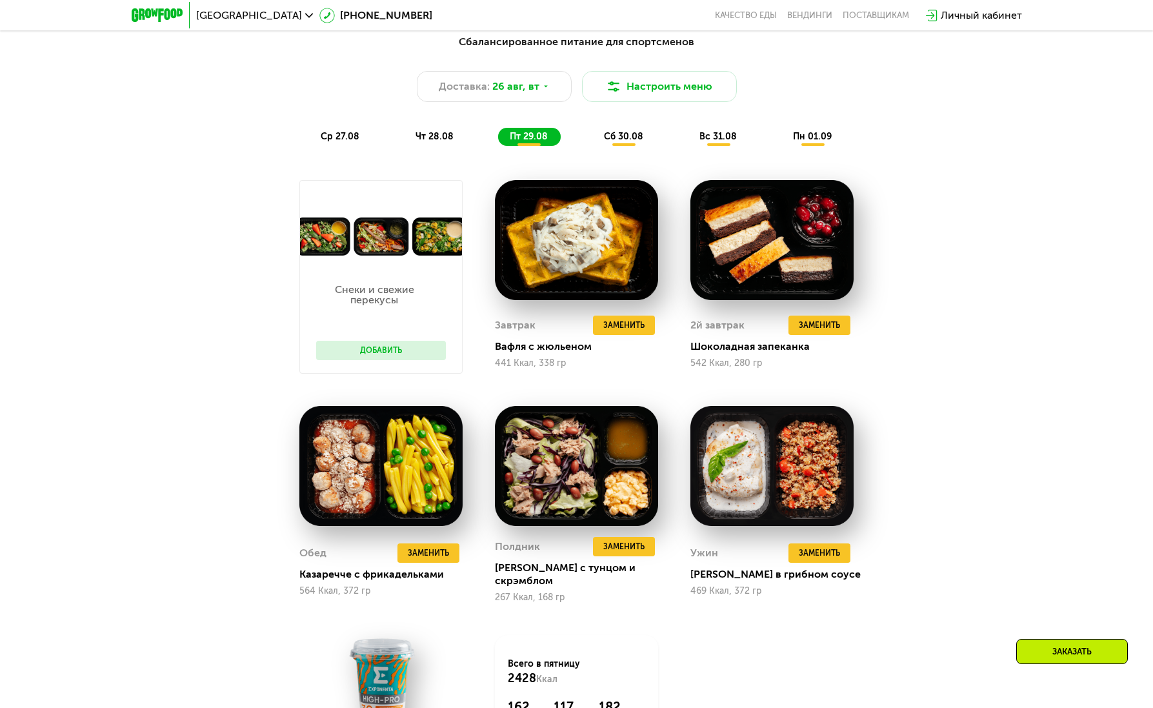
click at [418, 360] on button "Добавить" at bounding box center [381, 350] width 130 height 19
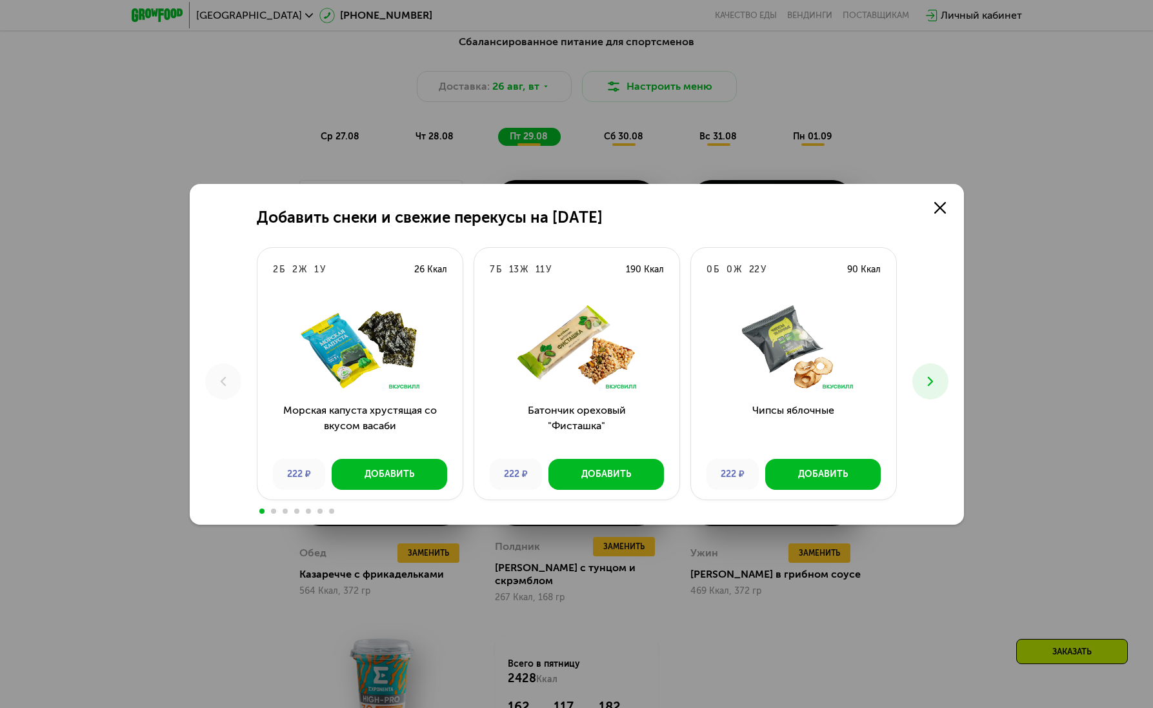
click at [1065, 391] on div "Добавить снеки и свежие перекусы на 29 августа 2 Б 2 Ж 1 У 26 Ккал Морская капу…" at bounding box center [576, 354] width 1153 height 708
click at [937, 212] on icon at bounding box center [940, 208] width 12 height 12
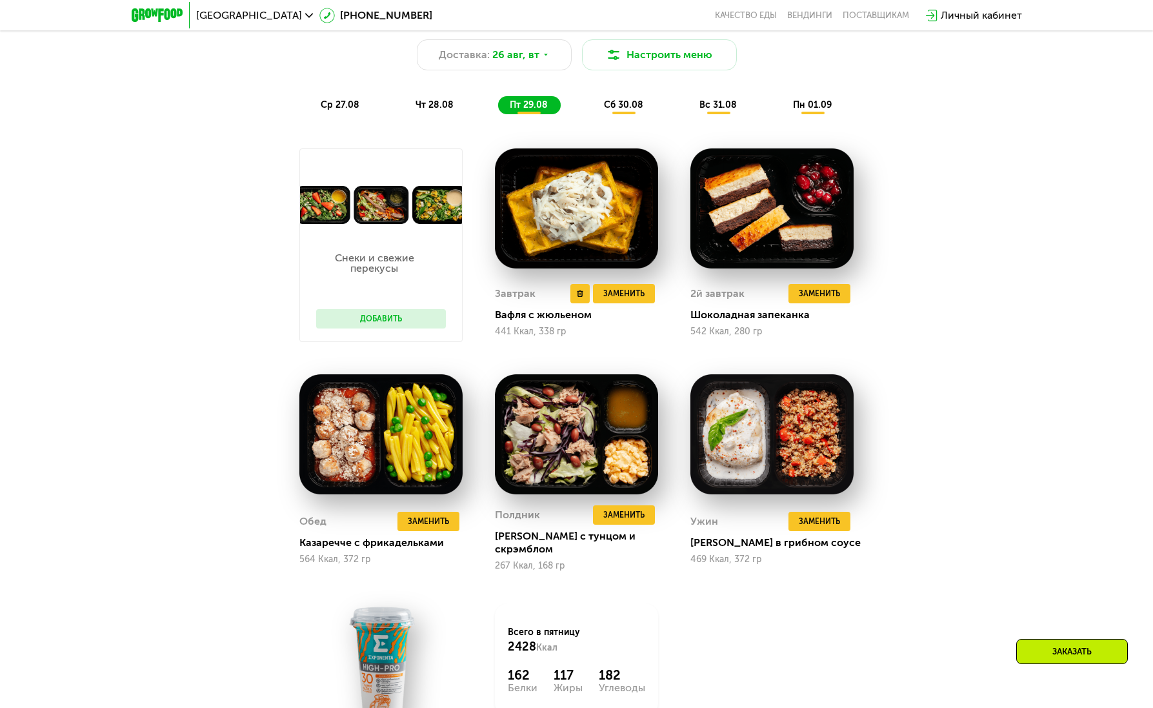
scroll to position [794, 0]
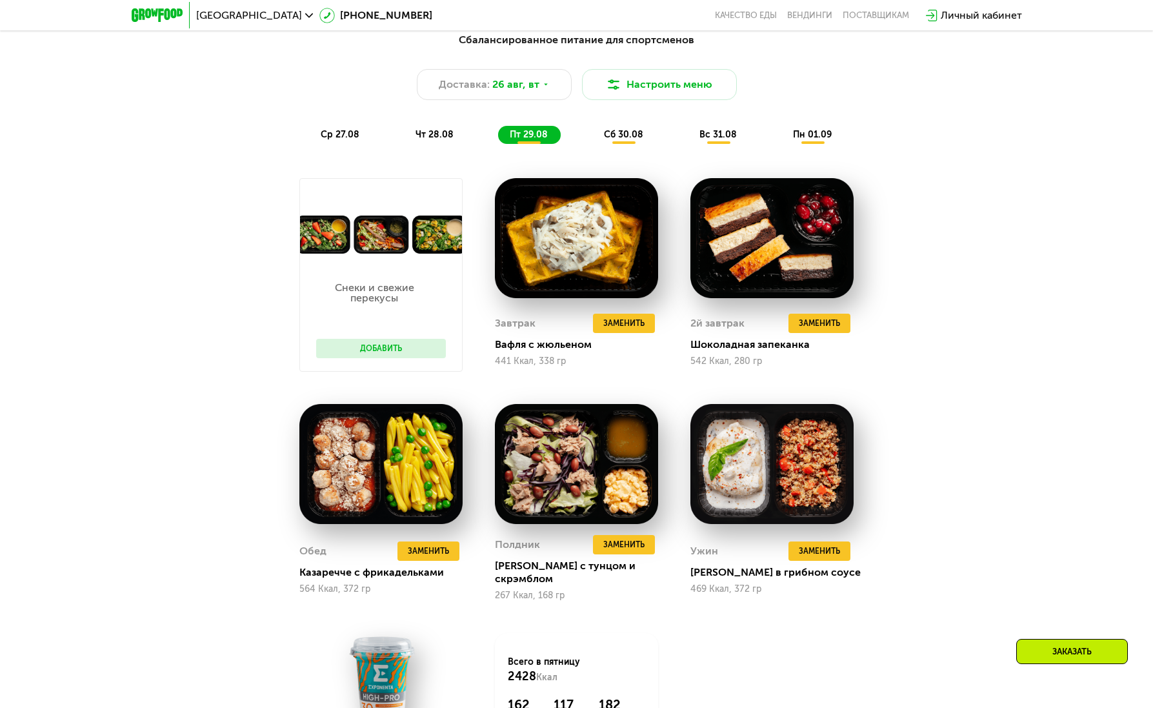
click at [623, 128] on div "Сбалансированное питание для спортсменов Доставка: 26 авг, вт Настроить меню ср…" at bounding box center [577, 88] width 764 height 112
click at [688, 144] on div "сб 30.08" at bounding box center [719, 135] width 62 height 18
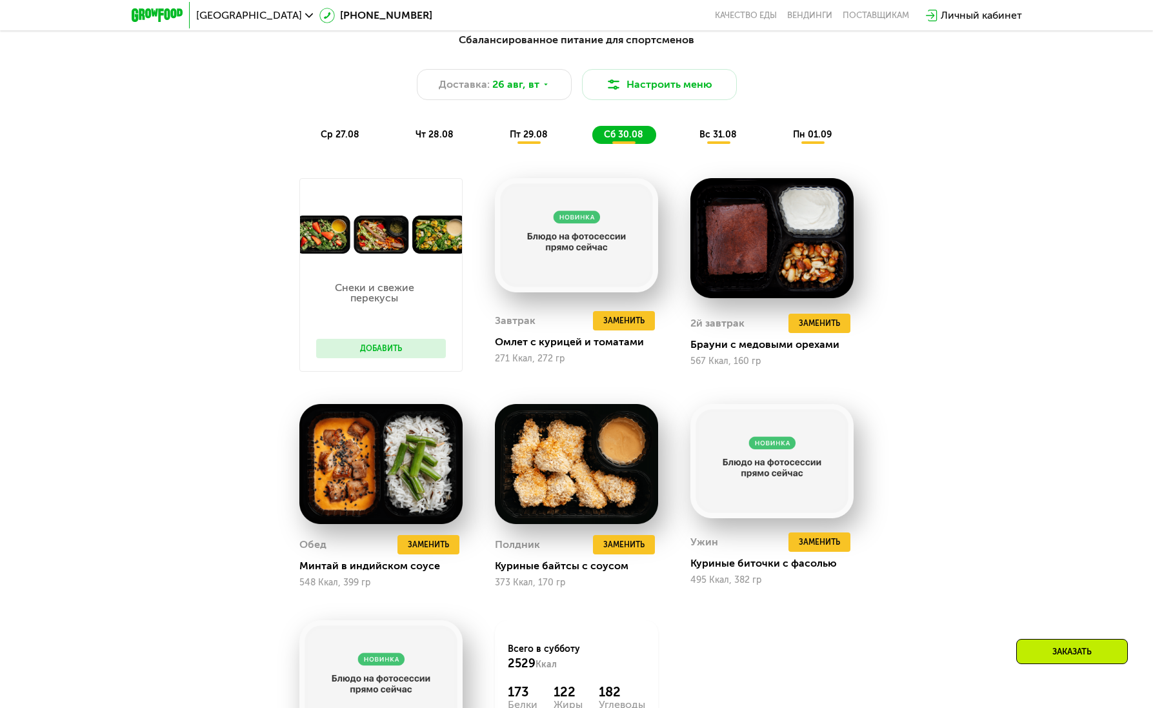
click at [719, 135] on span "вс 31.08" at bounding box center [717, 134] width 37 height 11
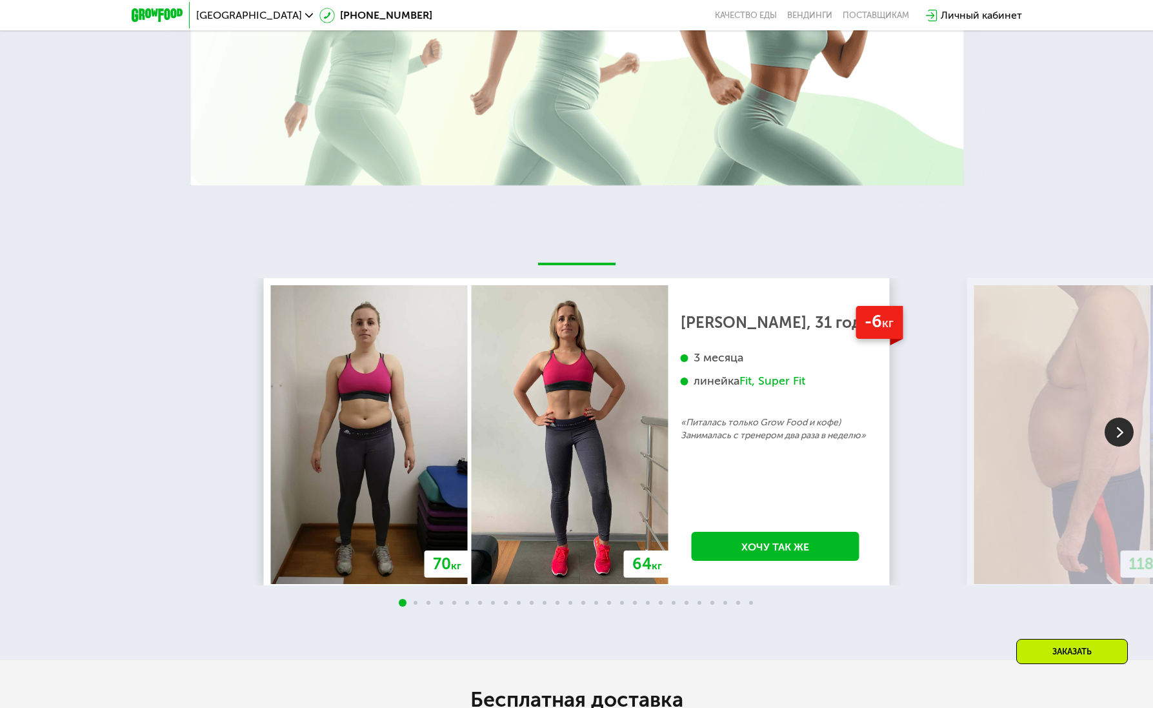
scroll to position [2502, 0]
